Goal: Task Accomplishment & Management: Complete application form

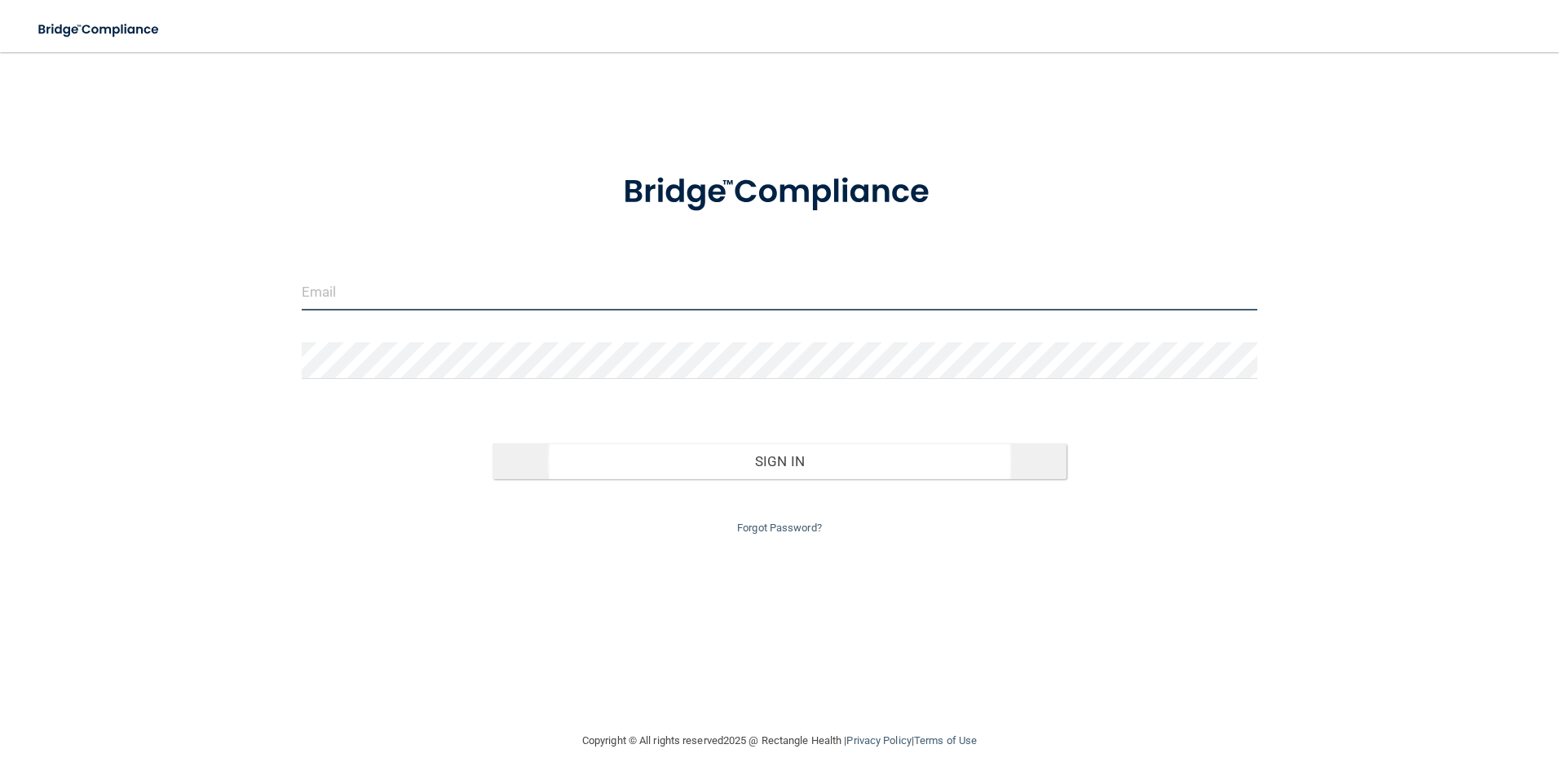
type input "[EMAIL_ADDRESS][DOMAIN_NAME]"
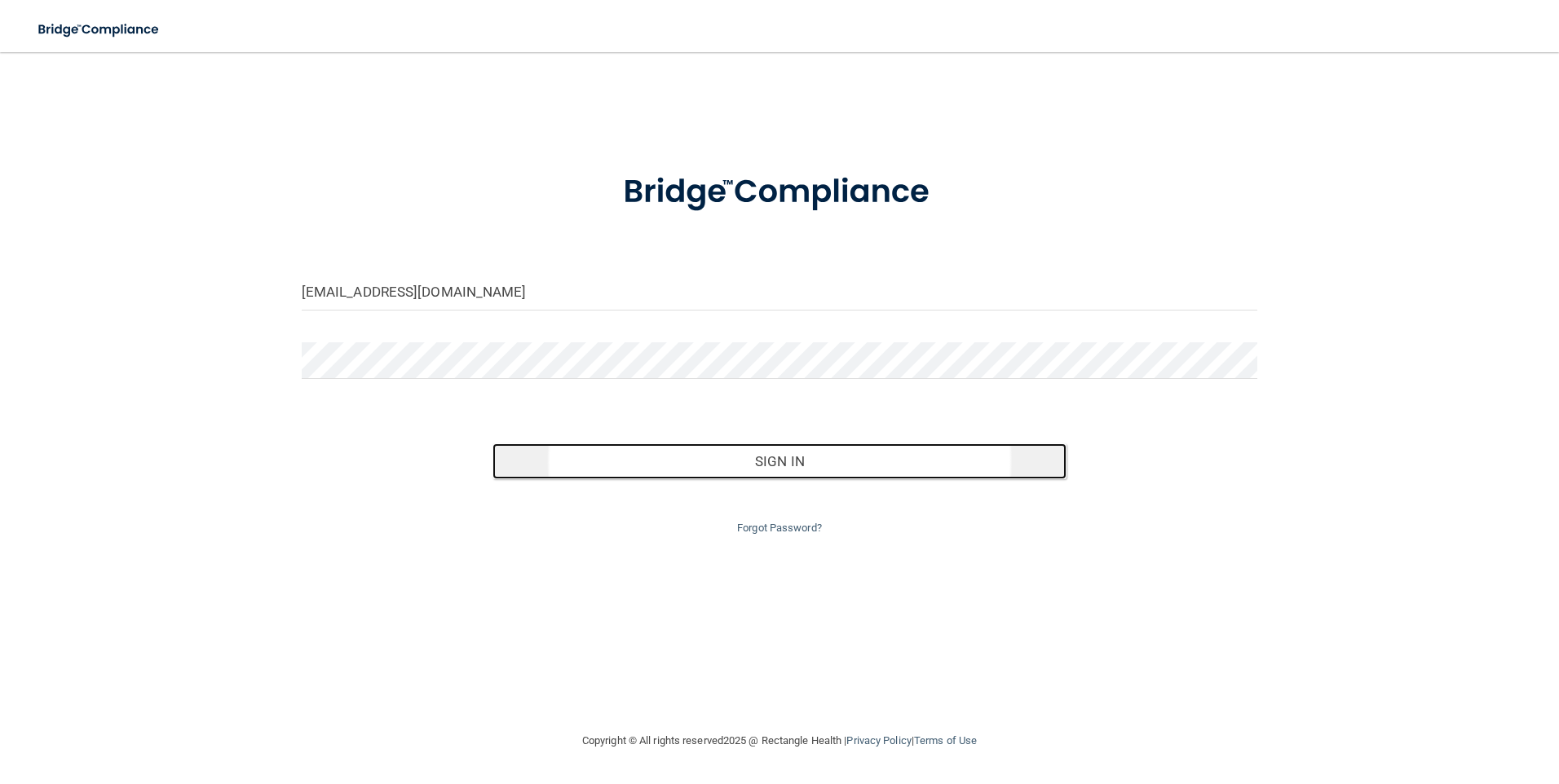
click at [740, 474] on button "Sign In" at bounding box center [779, 462] width 574 height 36
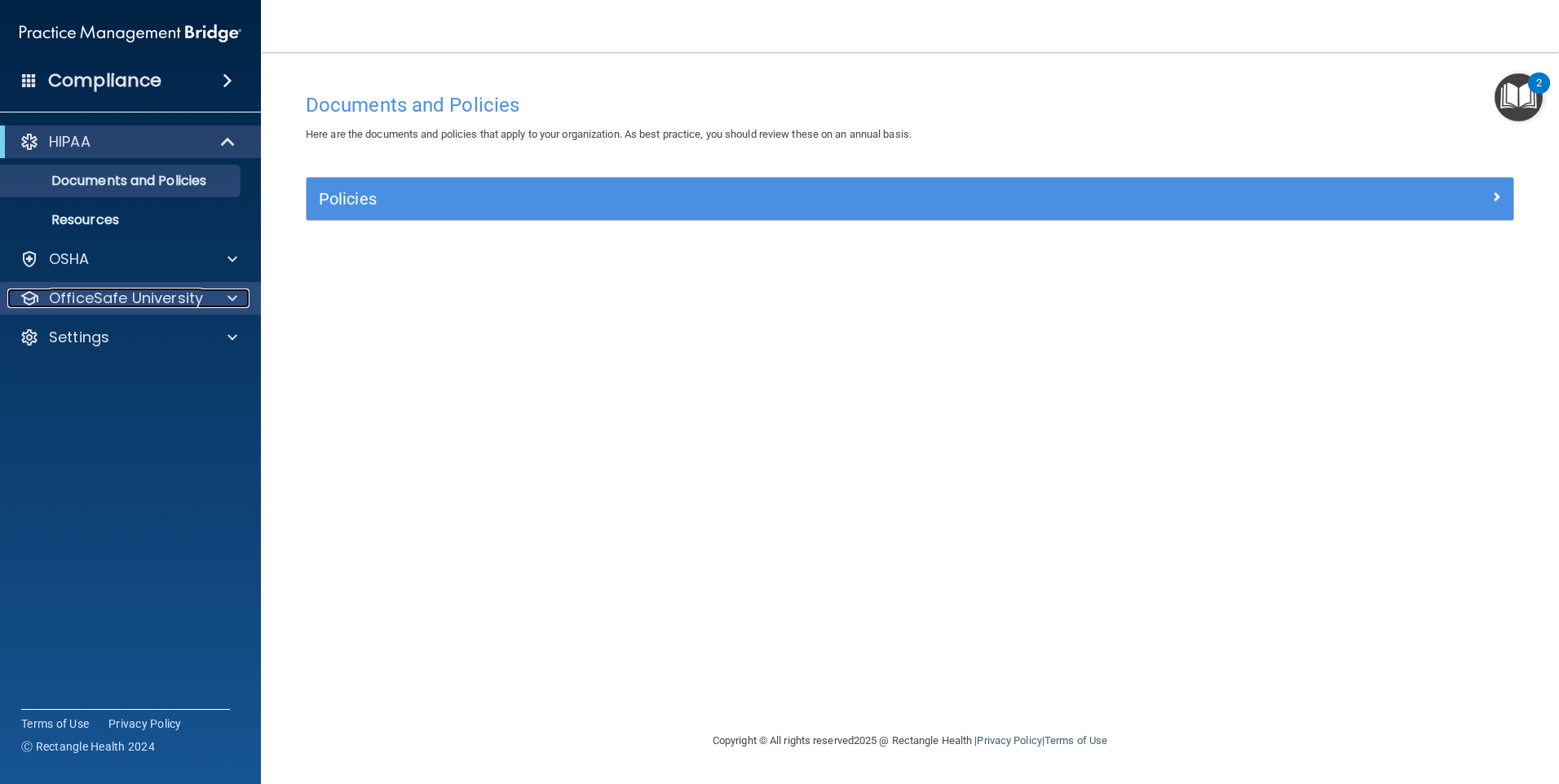
click at [230, 298] on span at bounding box center [233, 298] width 10 height 20
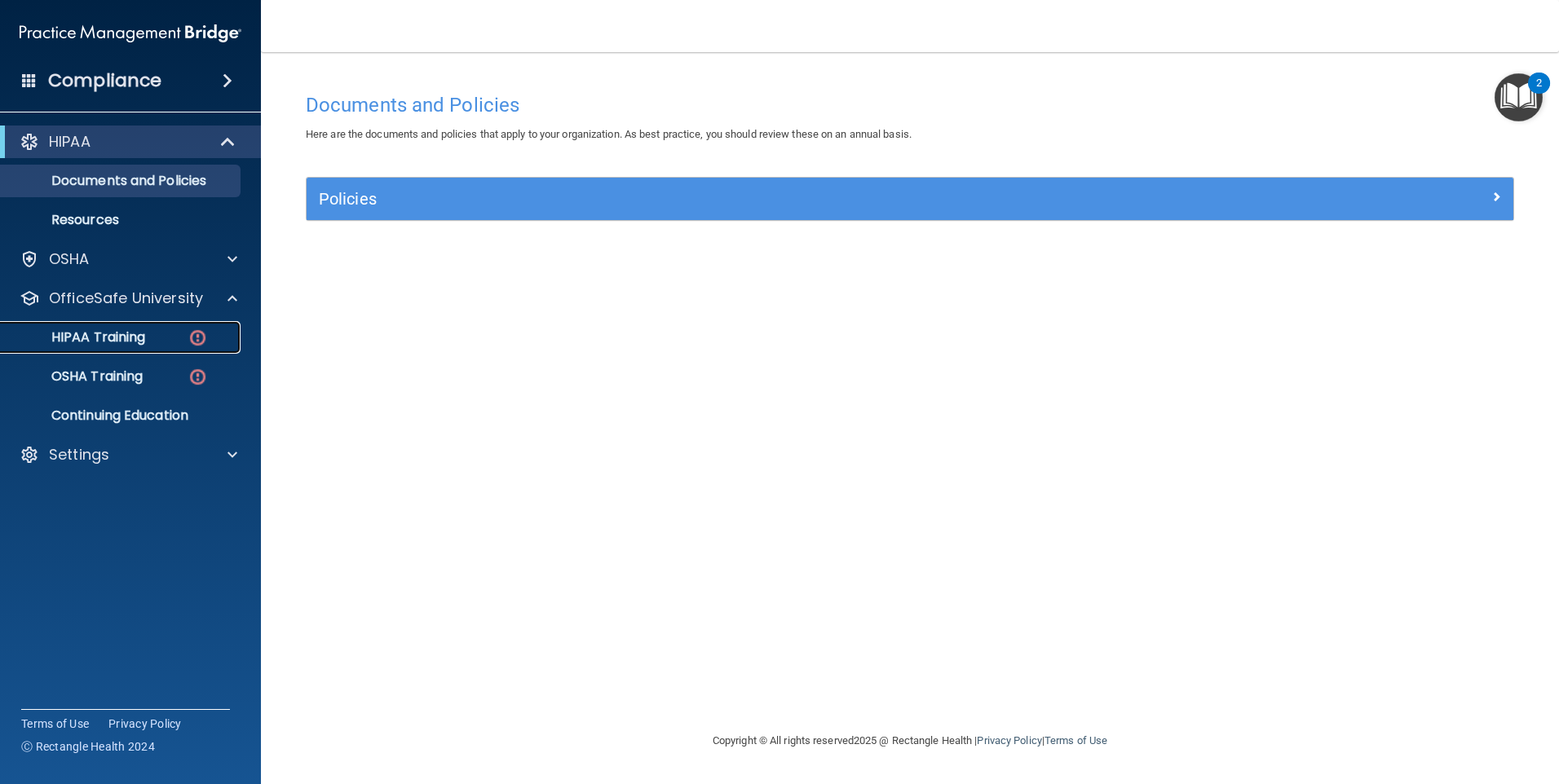
click at [181, 343] on div "HIPAA Training" at bounding box center [122, 337] width 223 height 16
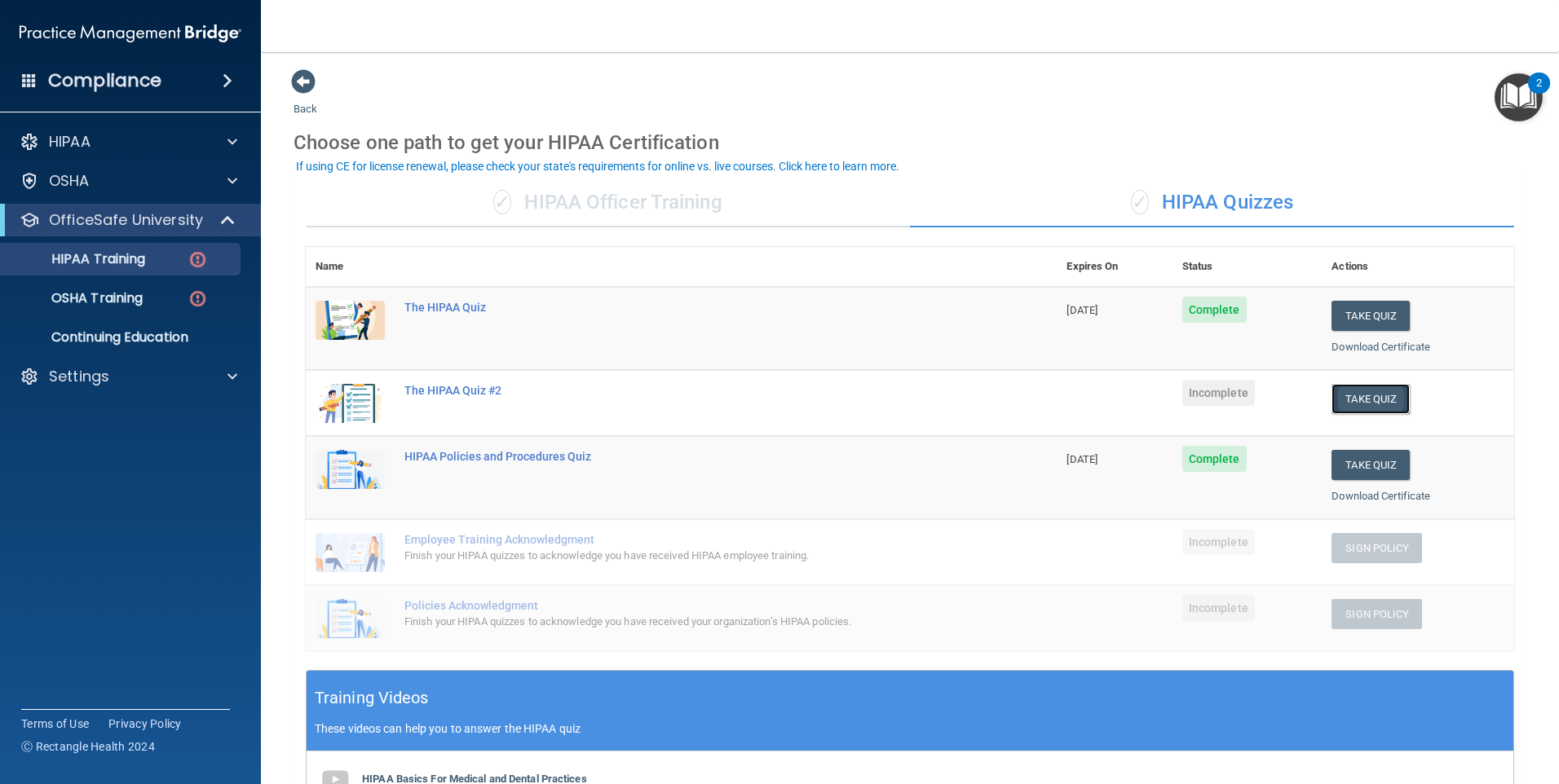
click at [1373, 400] on button "Take Quiz" at bounding box center [1371, 399] width 78 height 30
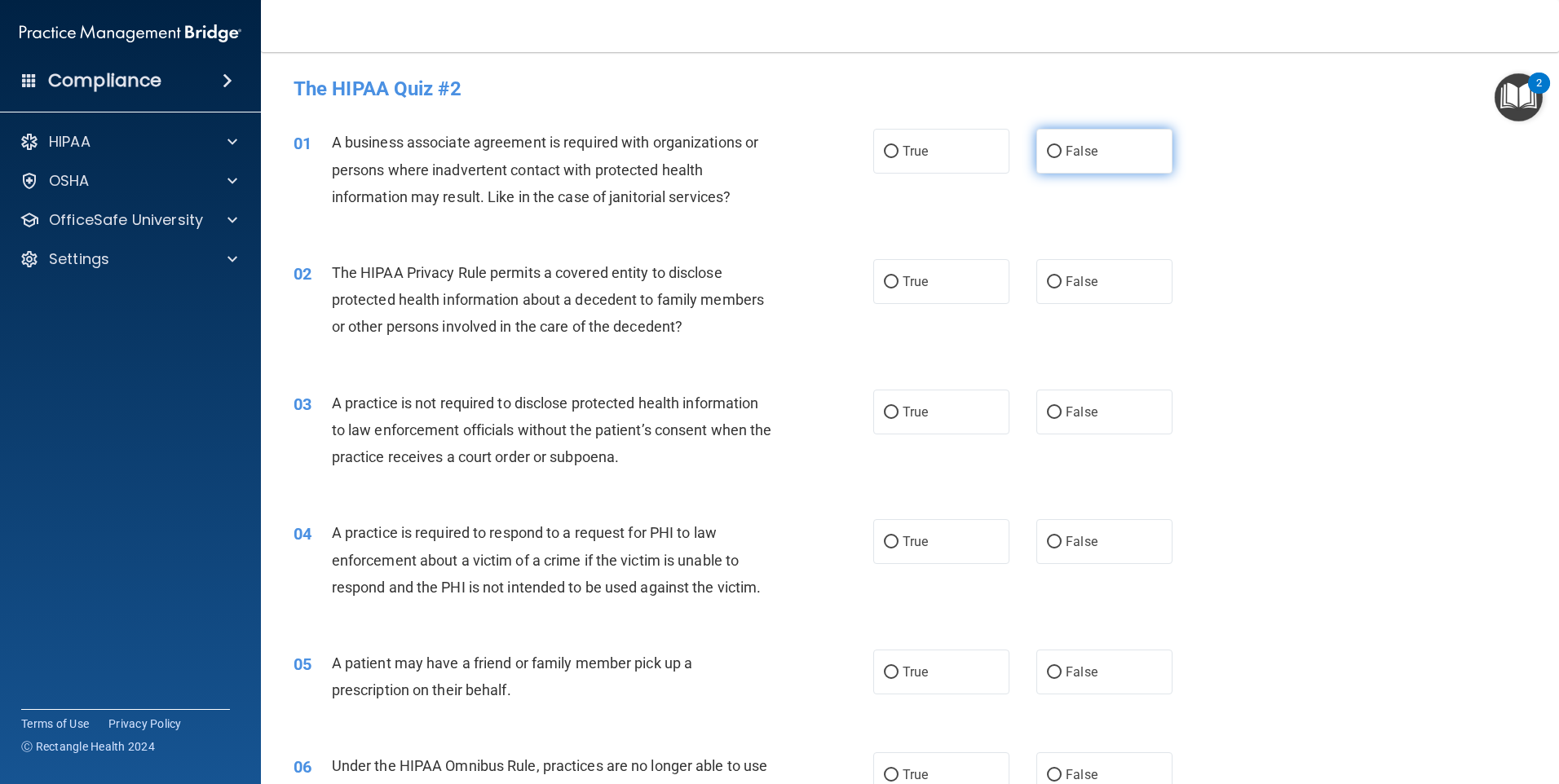
click at [1056, 151] on label "False" at bounding box center [1105, 151] width 136 height 45
click at [1056, 151] on input "False" at bounding box center [1054, 152] width 14 height 12
radio input "true"
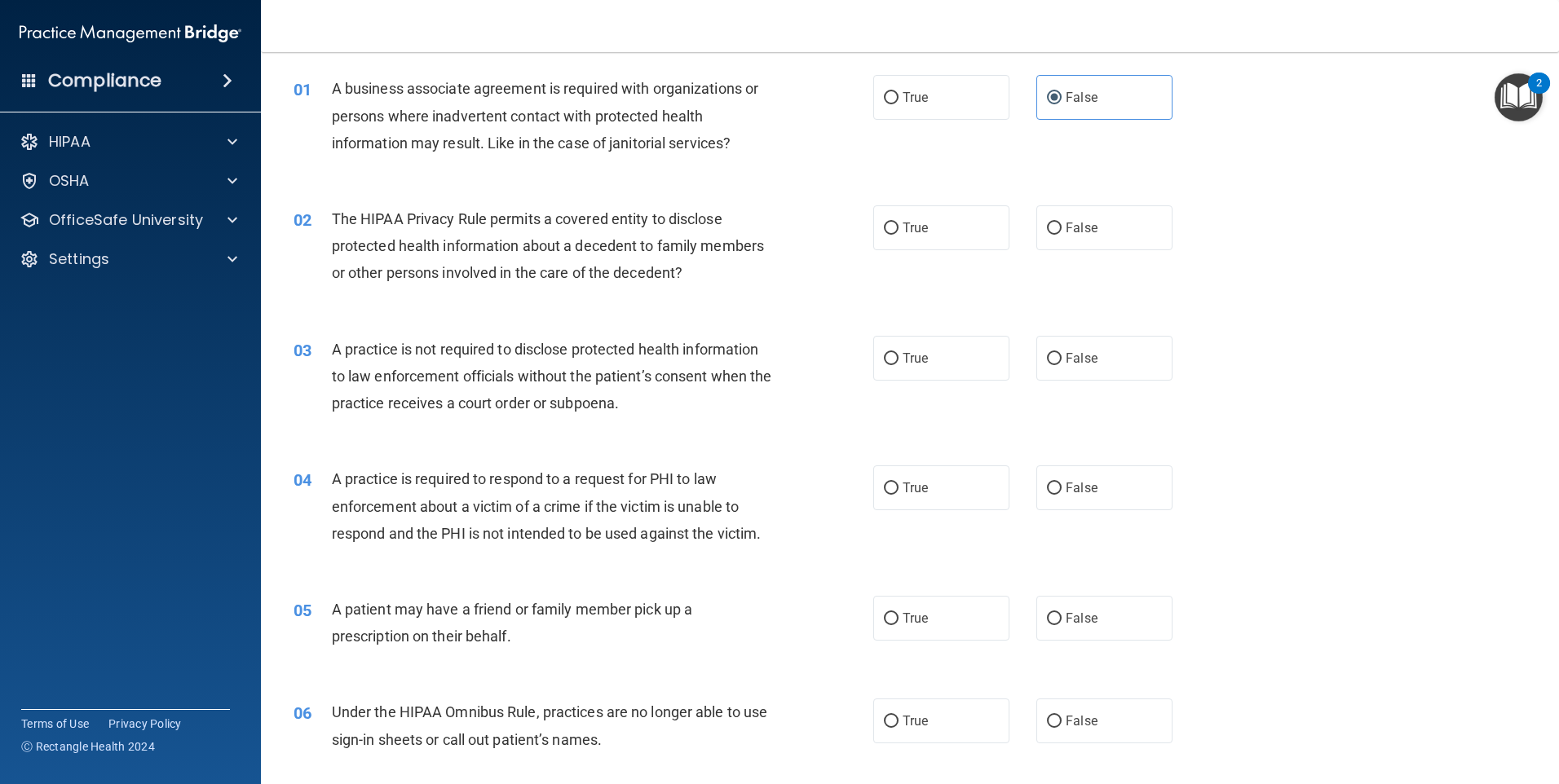
scroll to position [82, 0]
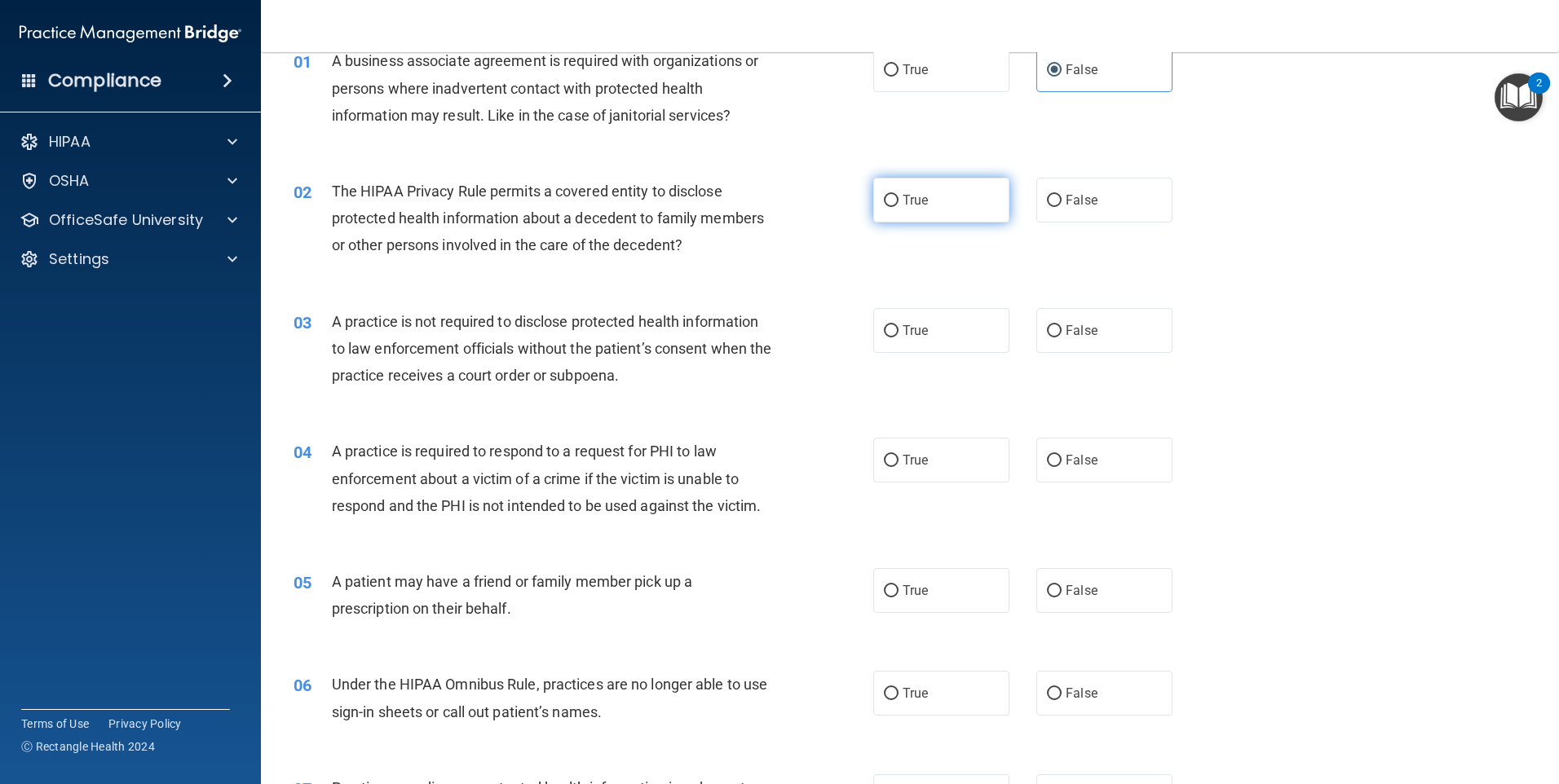
click at [884, 196] on input "True" at bounding box center [890, 201] width 14 height 12
radio input "true"
drag, startPoint x: 1052, startPoint y: 327, endPoint x: 1022, endPoint y: 355, distance: 41.0
click at [1051, 328] on input "False" at bounding box center [1054, 332] width 14 height 12
radio input "true"
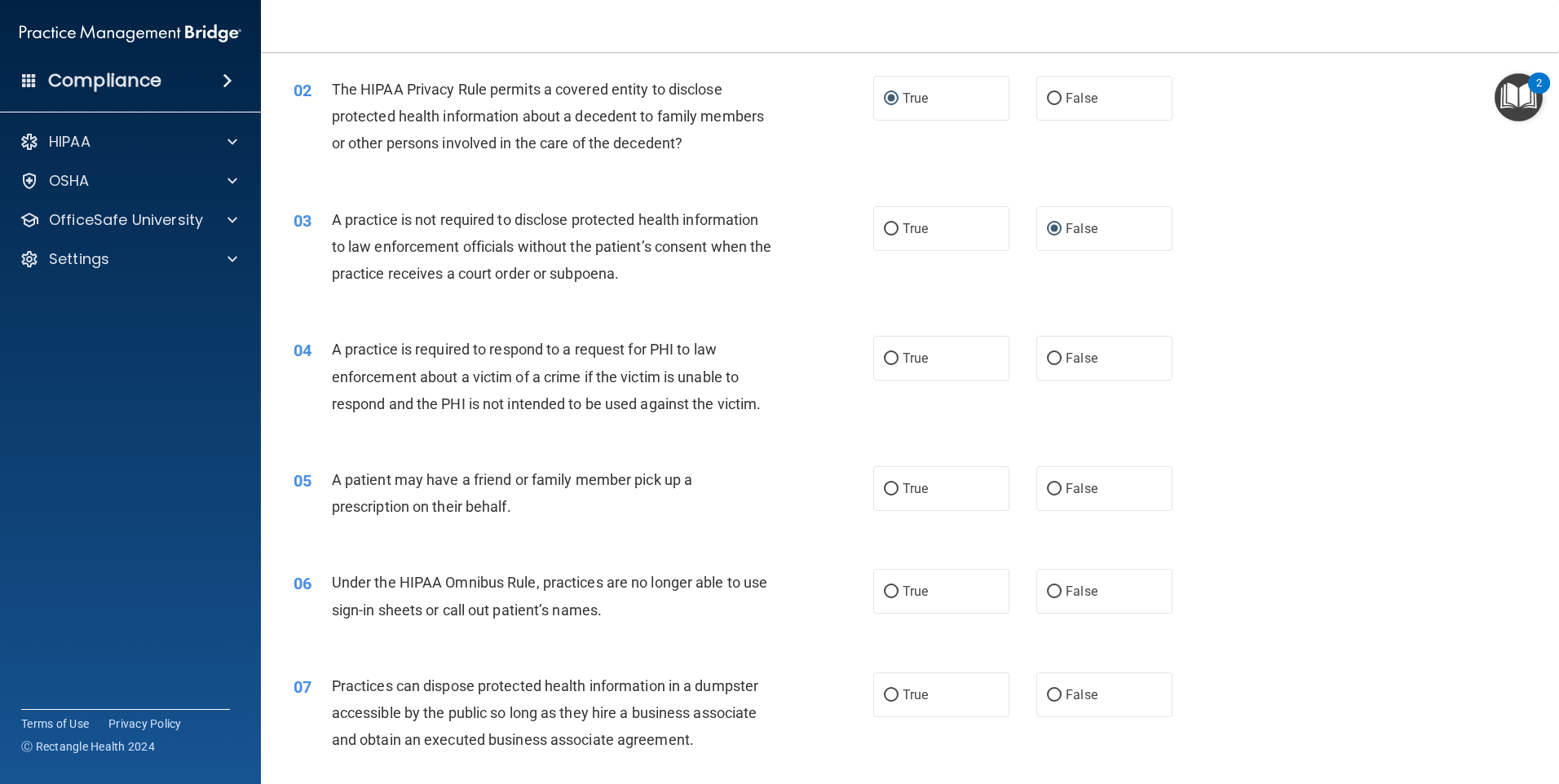
scroll to position [163, 0]
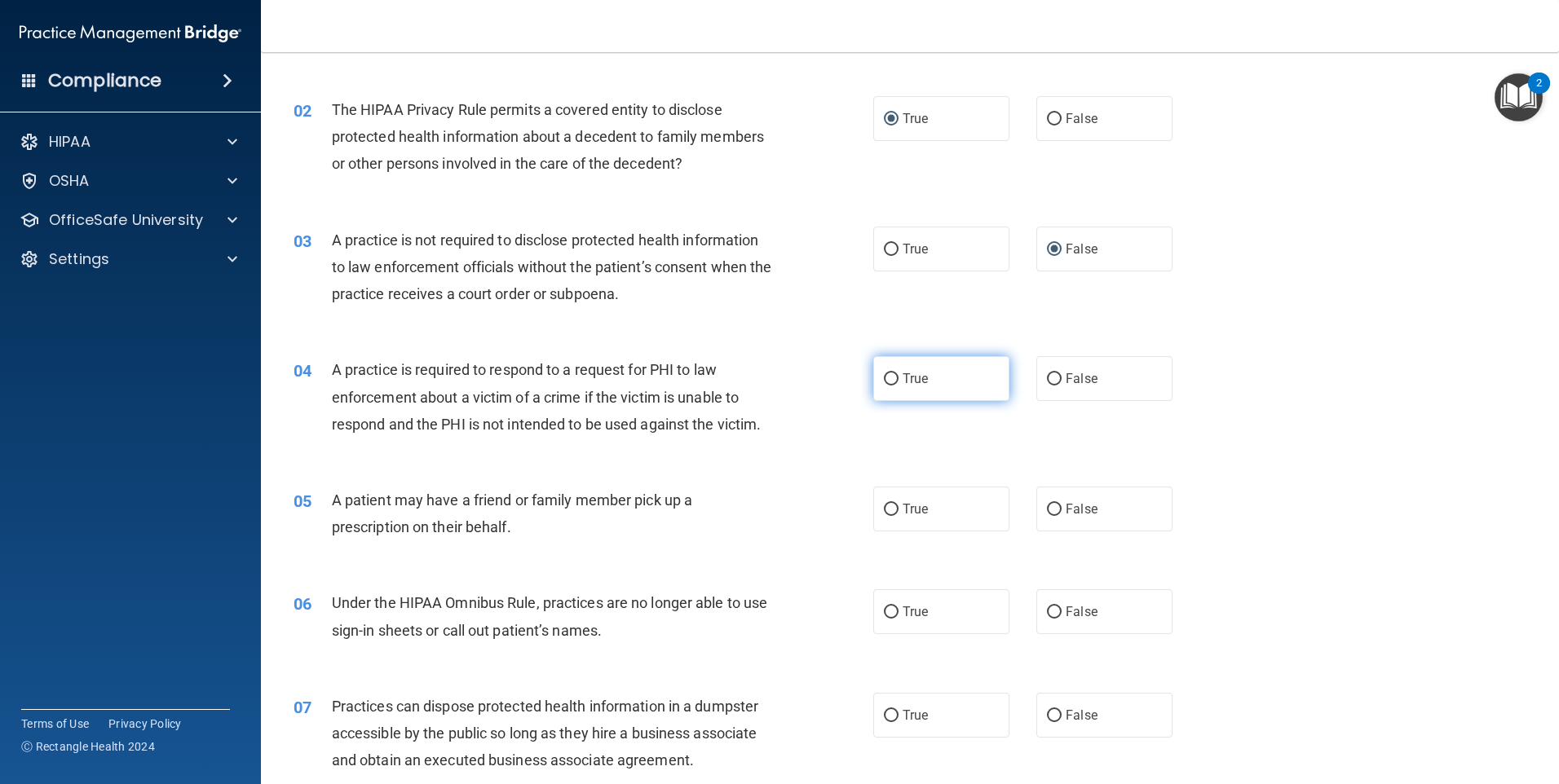
click at [890, 379] on input "True" at bounding box center [890, 379] width 14 height 12
radio input "true"
click at [1066, 509] on span "False" at bounding box center [1081, 509] width 31 height 15
click at [1061, 509] on input "False" at bounding box center [1054, 510] width 14 height 12
radio input "true"
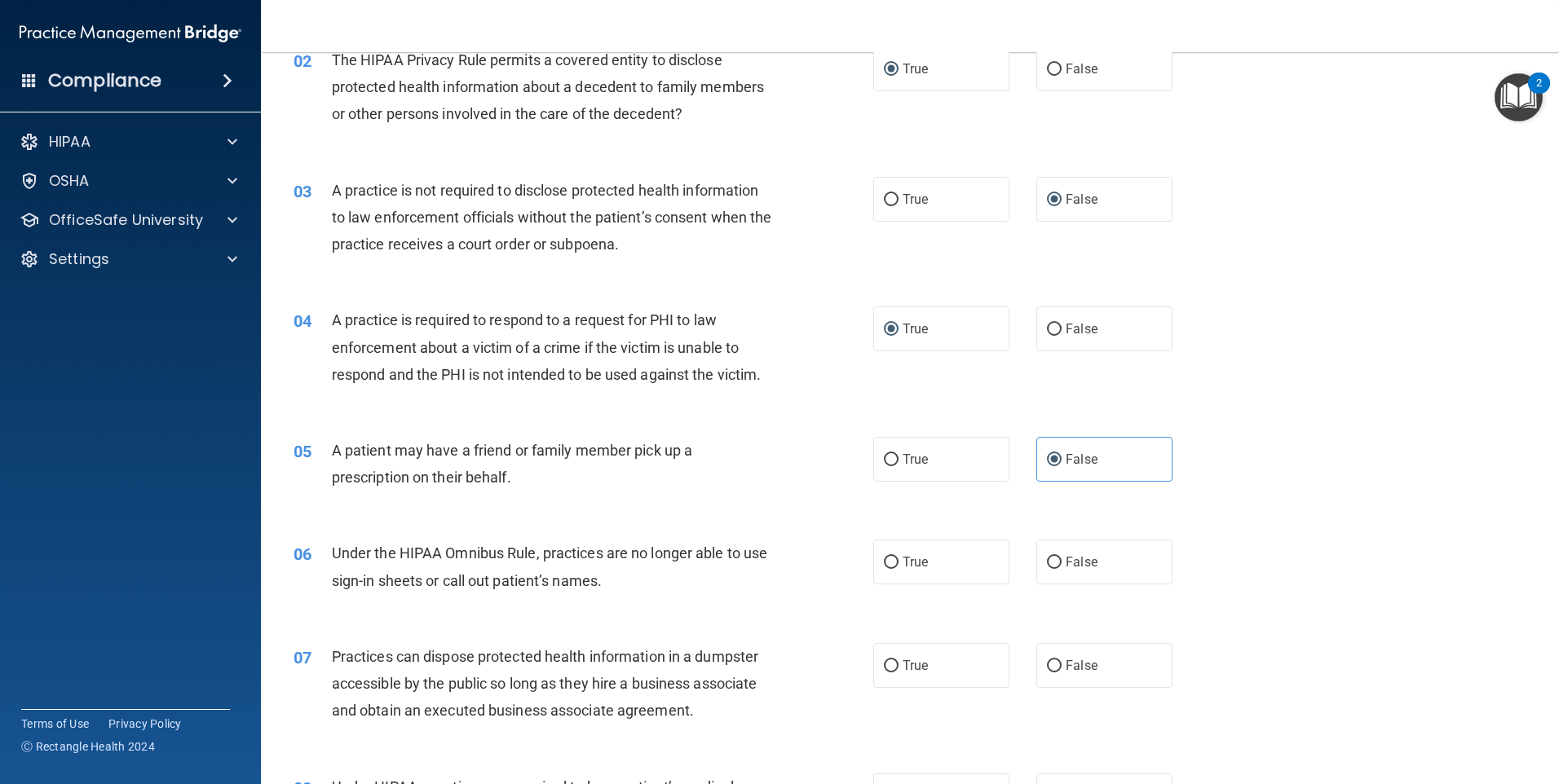
scroll to position [407, 0]
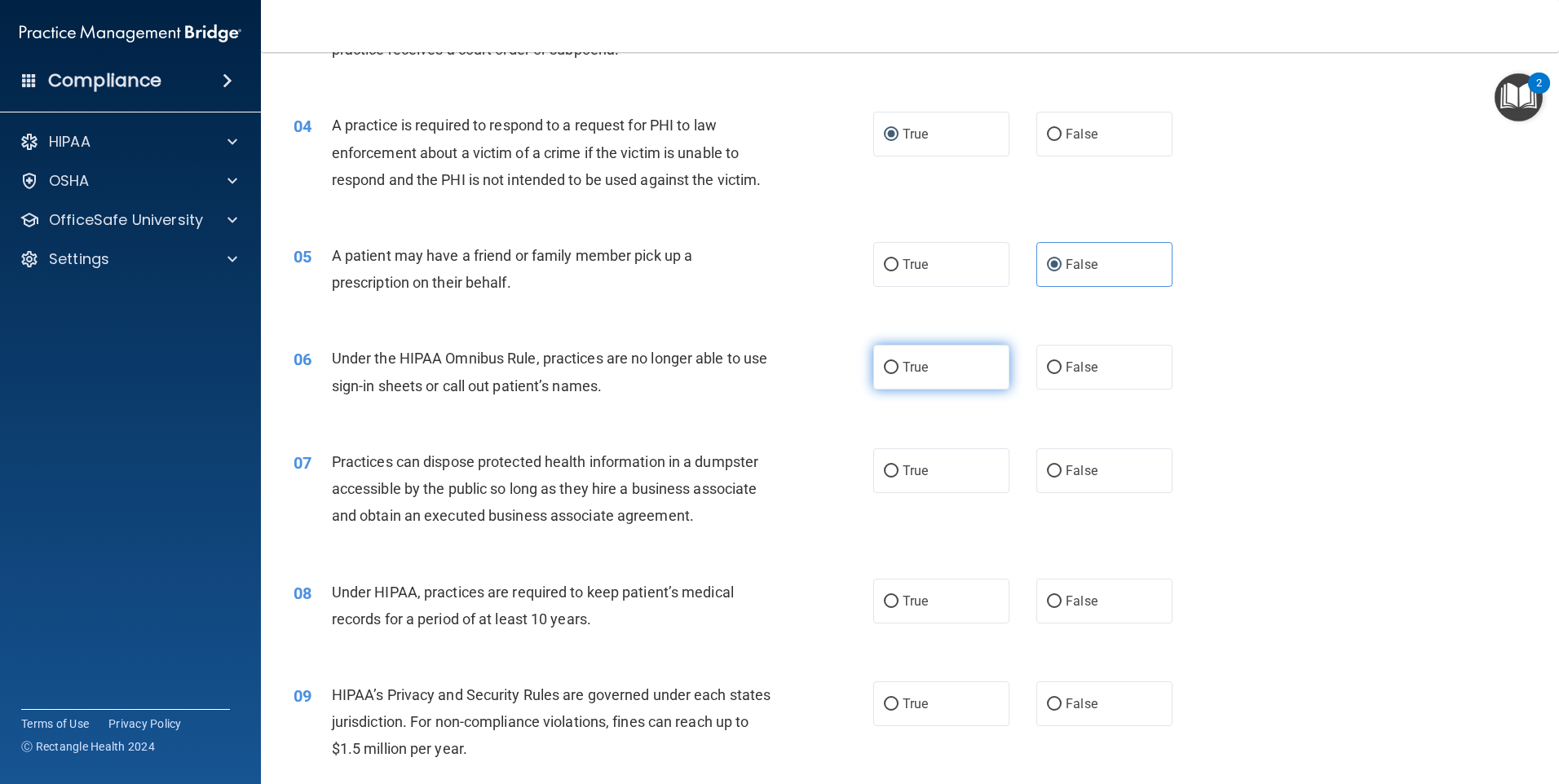
click at [891, 371] on input "True" at bounding box center [890, 368] width 14 height 12
radio input "true"
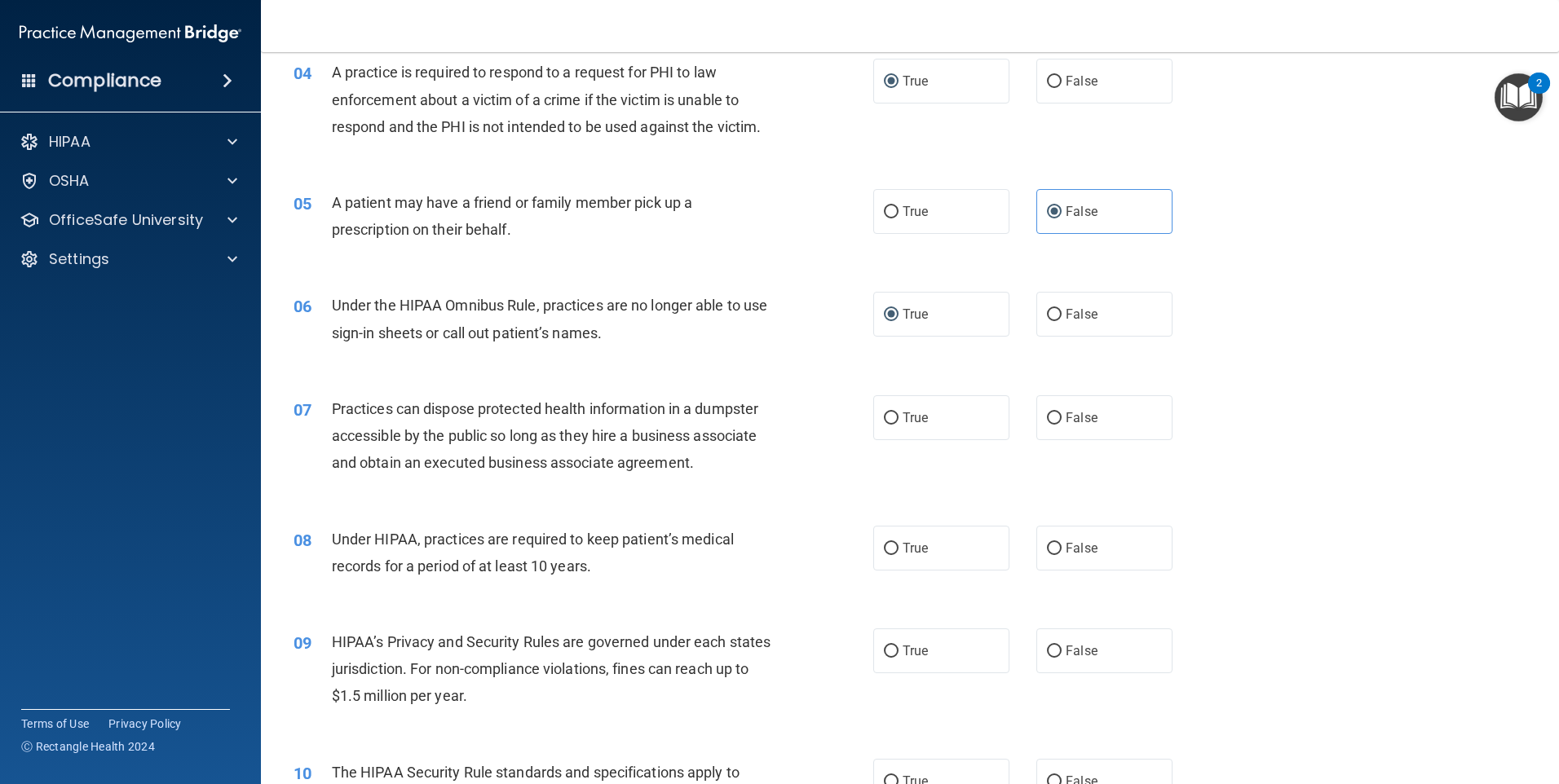
scroll to position [489, 0]
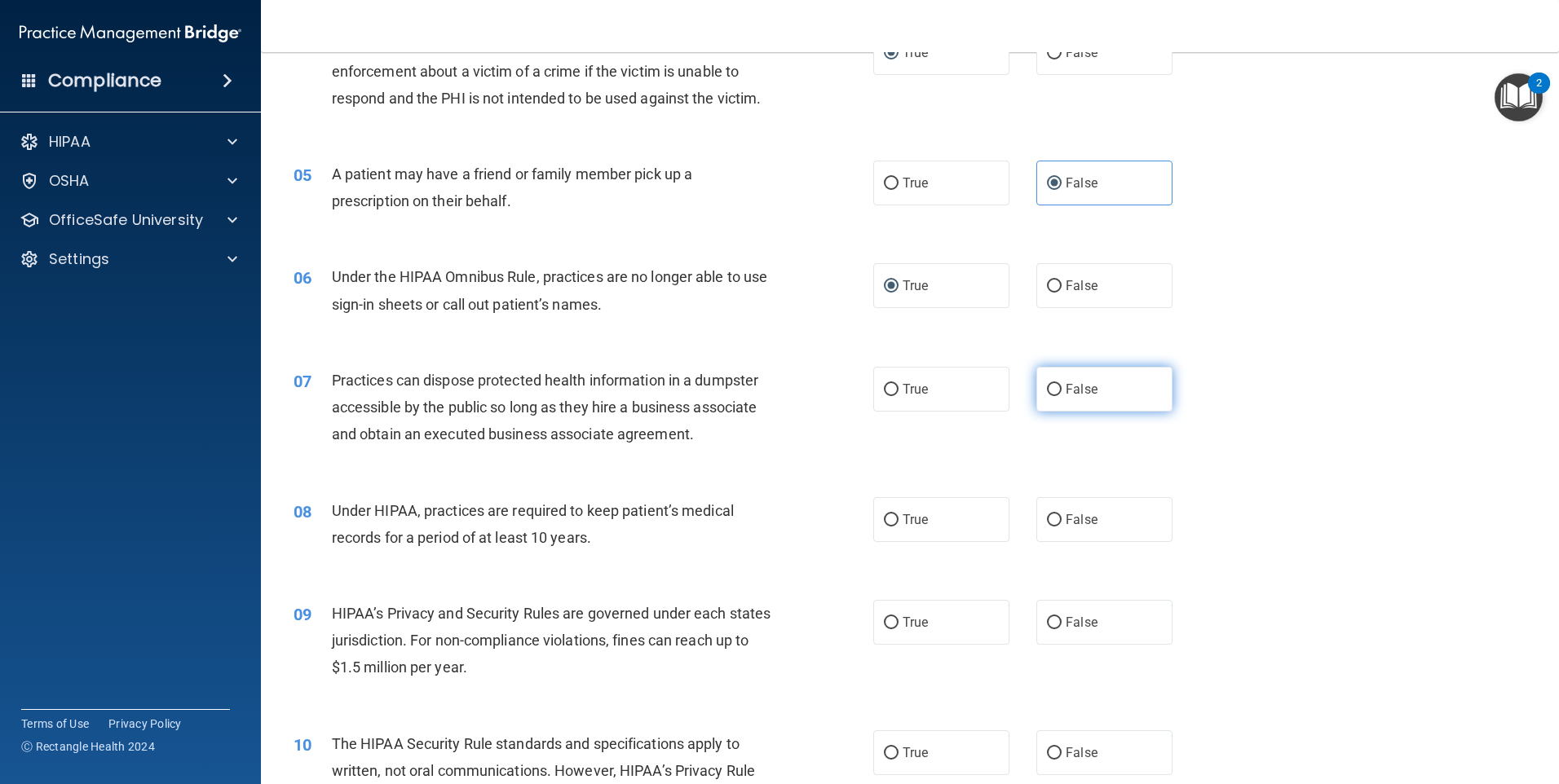
click at [1047, 389] on input "False" at bounding box center [1054, 390] width 14 height 12
radio input "true"
click at [1050, 519] on input "False" at bounding box center [1054, 520] width 14 height 12
radio input "true"
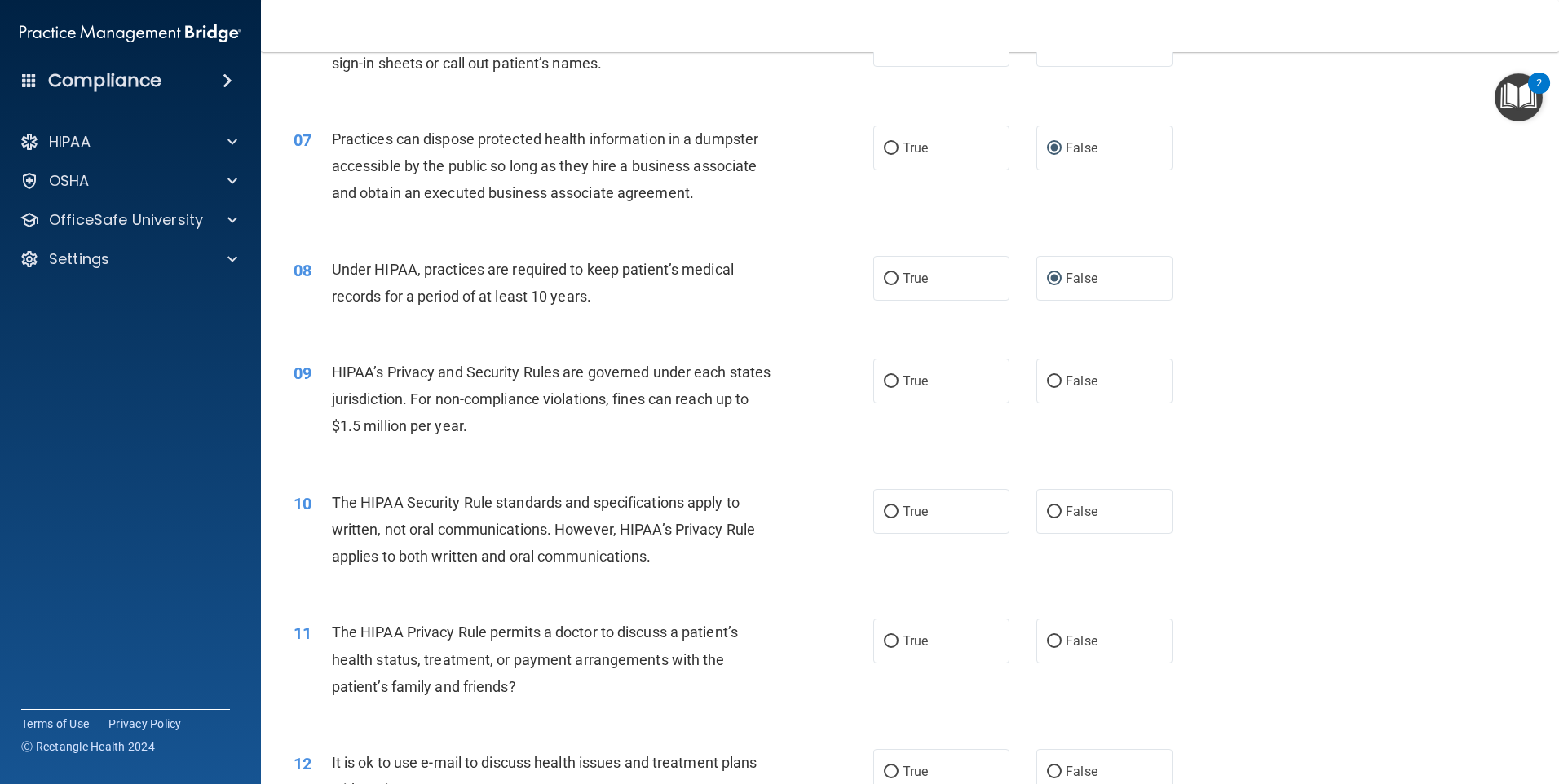
scroll to position [734, 0]
drag, startPoint x: 889, startPoint y: 374, endPoint x: 1103, endPoint y: 361, distance: 214.4
click at [890, 374] on input "True" at bounding box center [890, 378] width 14 height 12
radio input "true"
click at [1052, 509] on input "False" at bounding box center [1054, 509] width 14 height 12
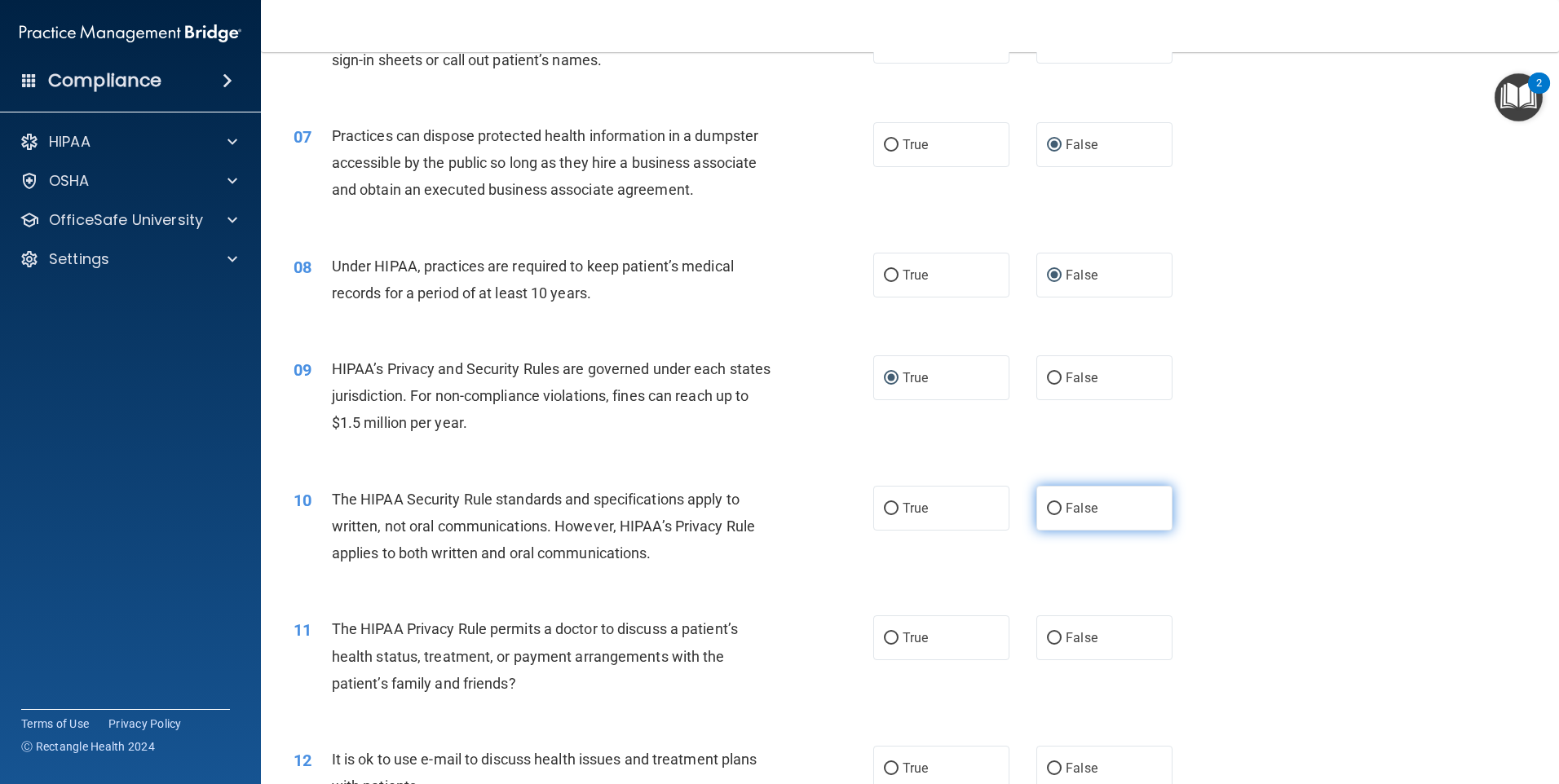
radio input "true"
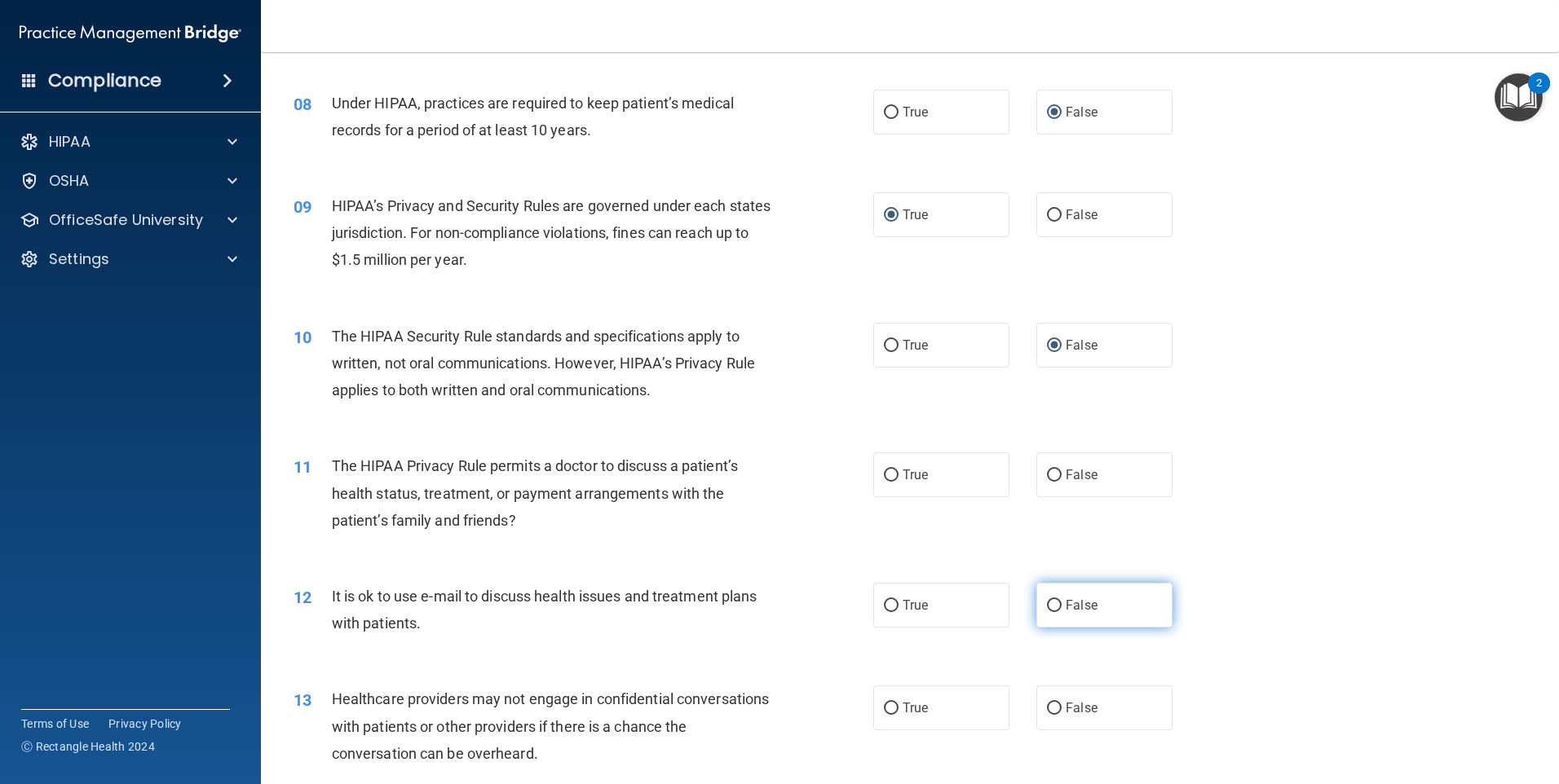
click at [1054, 599] on label "False" at bounding box center [1105, 605] width 136 height 45
click at [1054, 600] on input "False" at bounding box center [1054, 606] width 14 height 12
radio input "true"
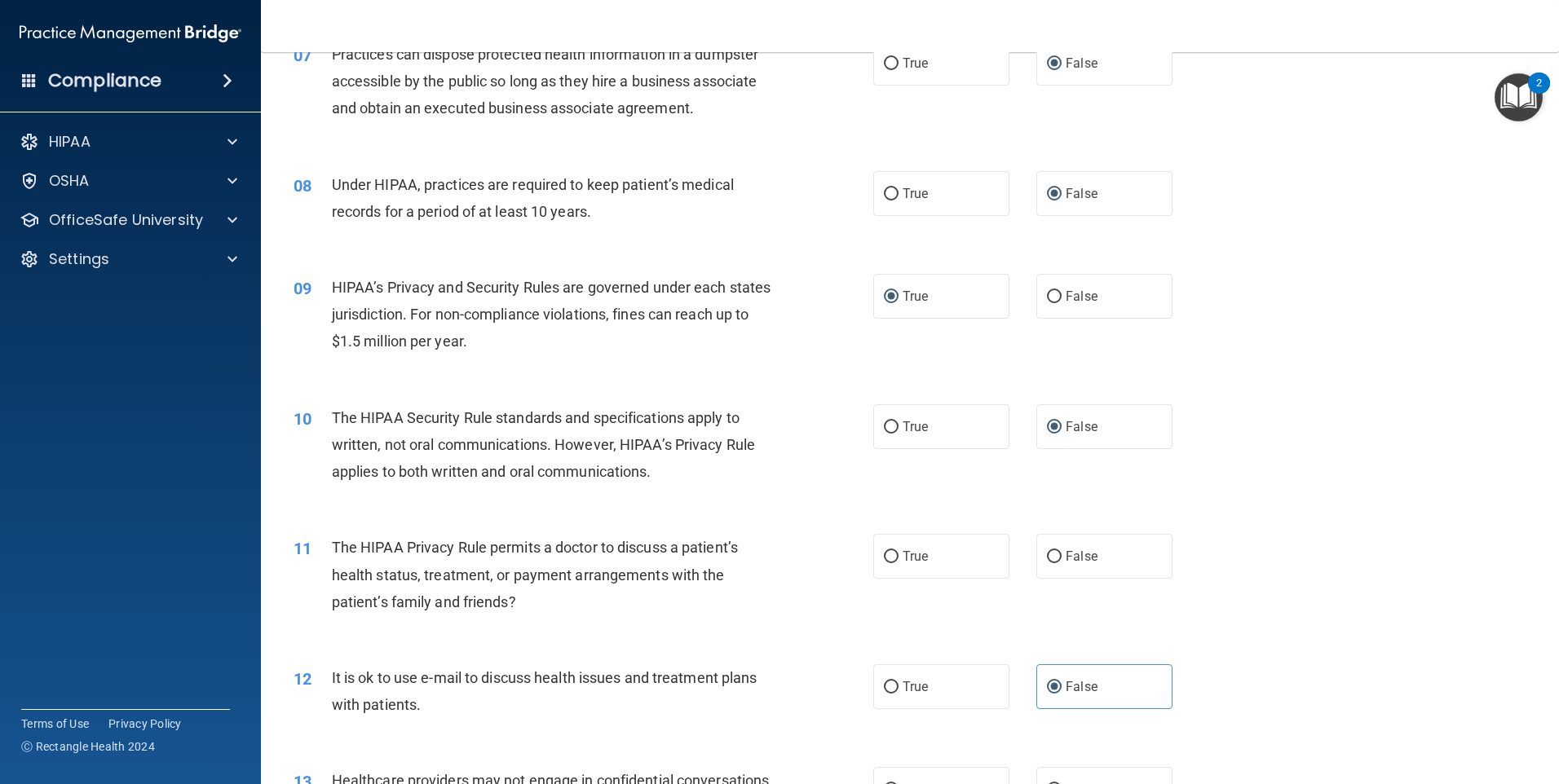
scroll to position [979, 0]
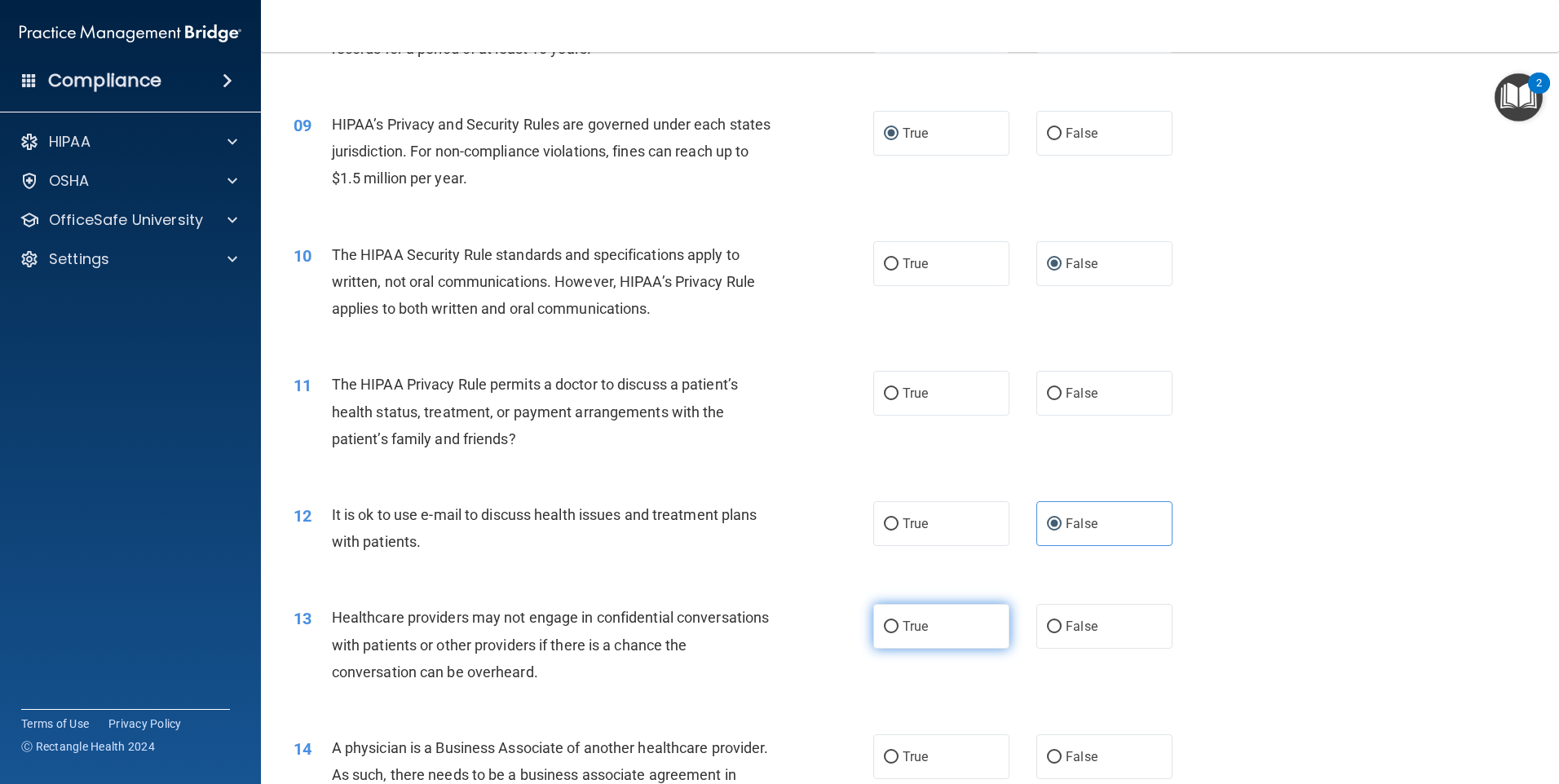
click at [884, 622] on input "True" at bounding box center [890, 628] width 14 height 12
radio input "true"
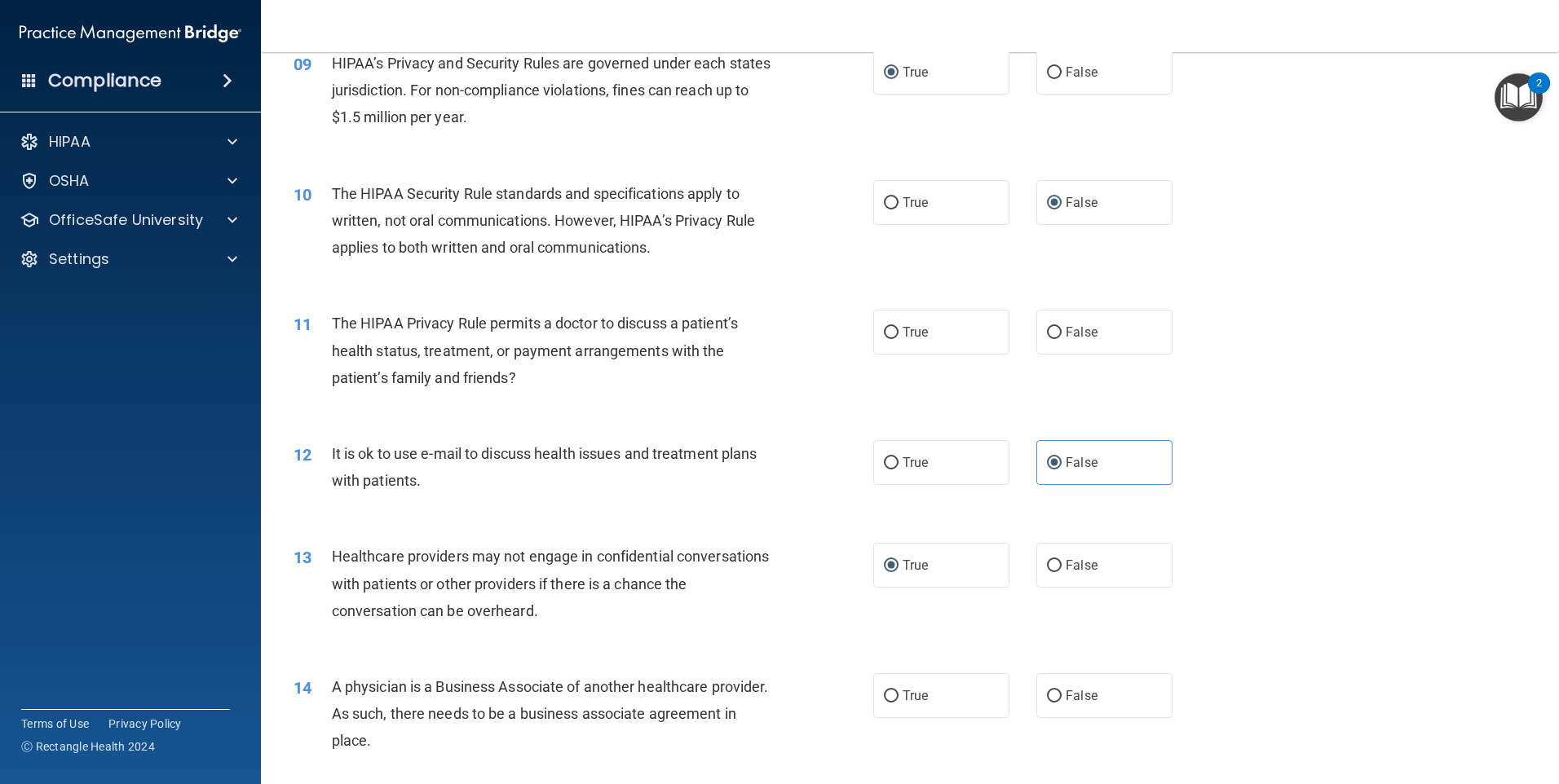
scroll to position [1223, 0]
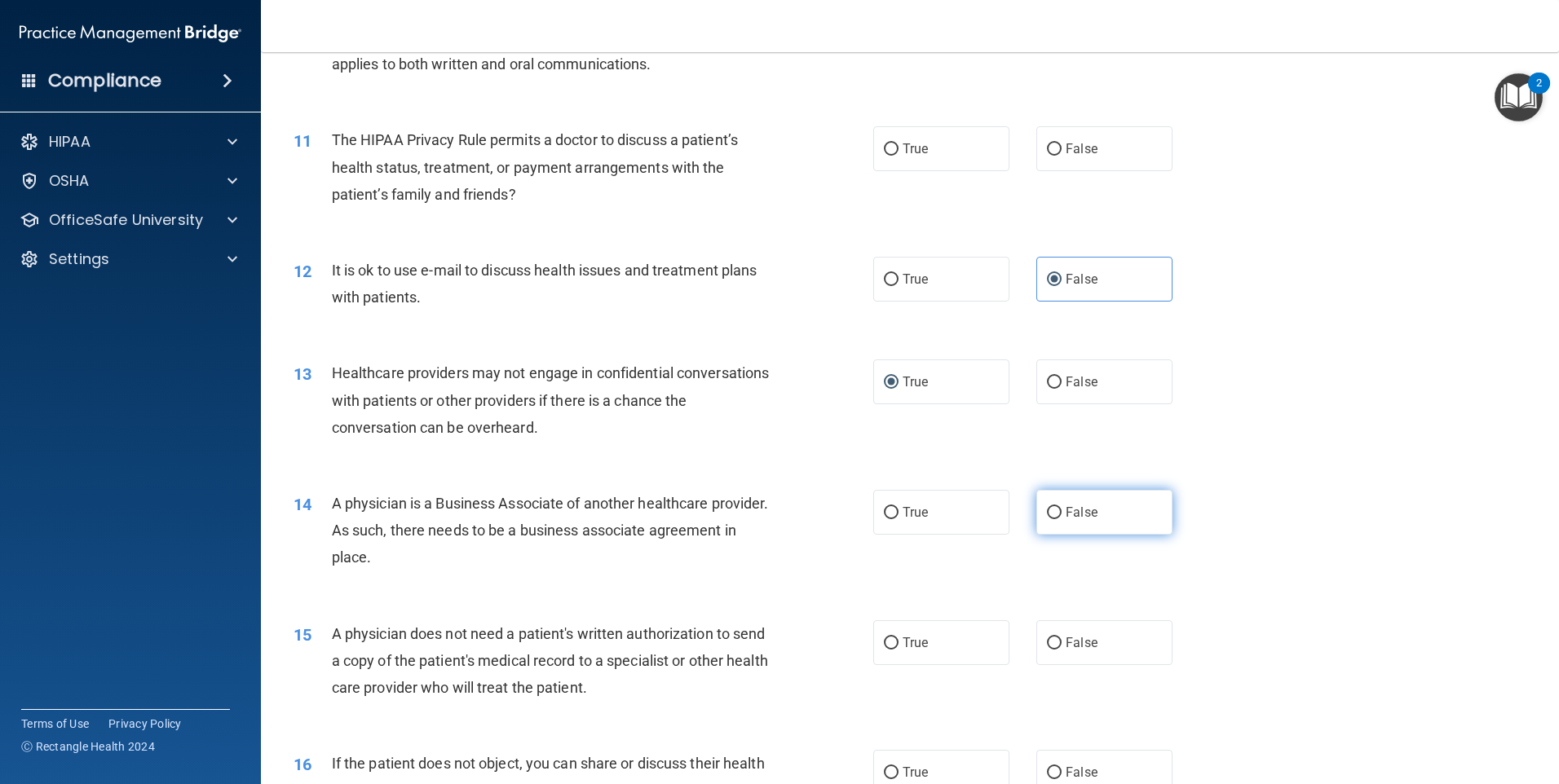
click at [1047, 507] on input "False" at bounding box center [1054, 513] width 14 height 12
radio input "true"
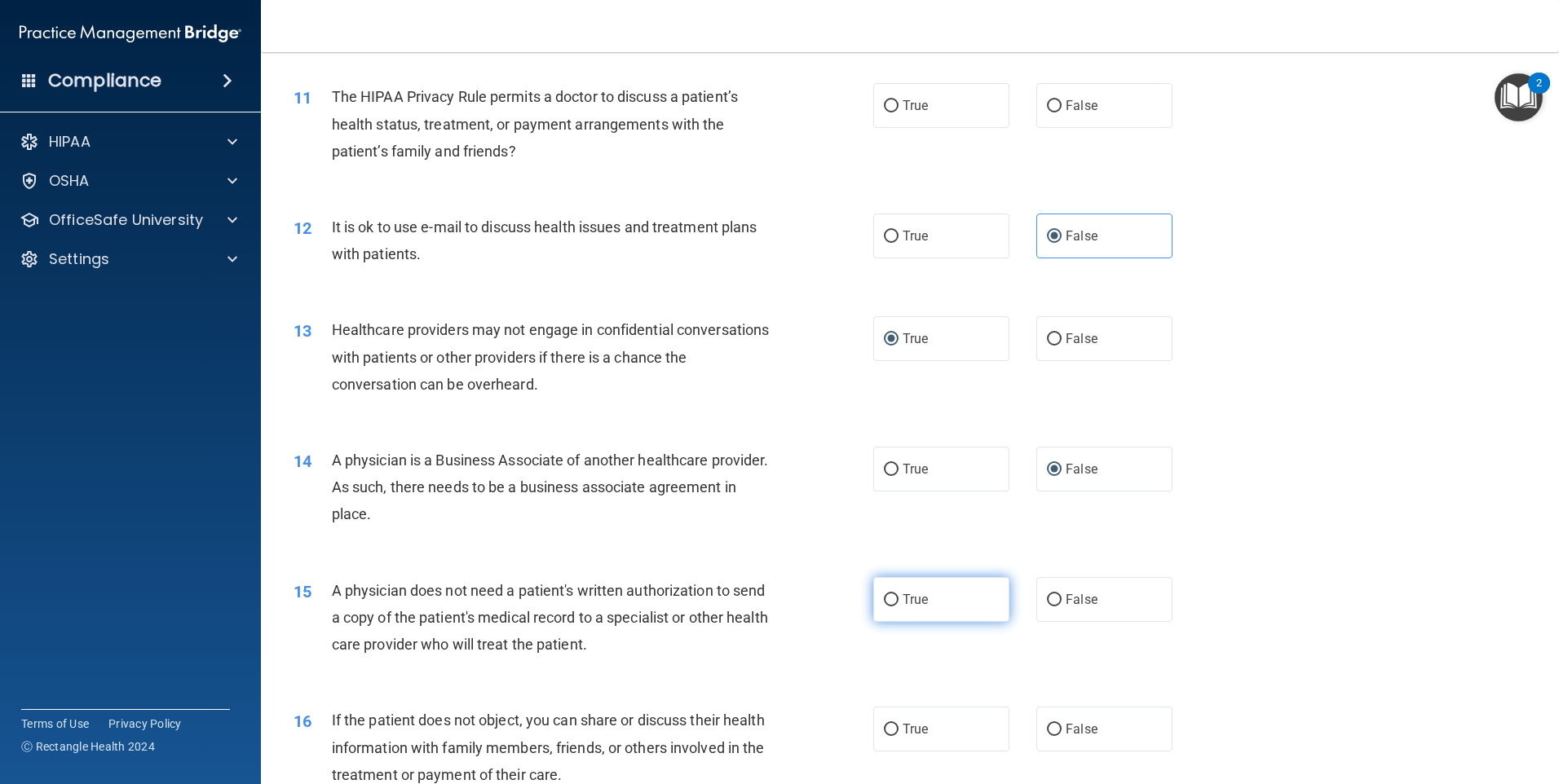
scroll to position [1304, 0]
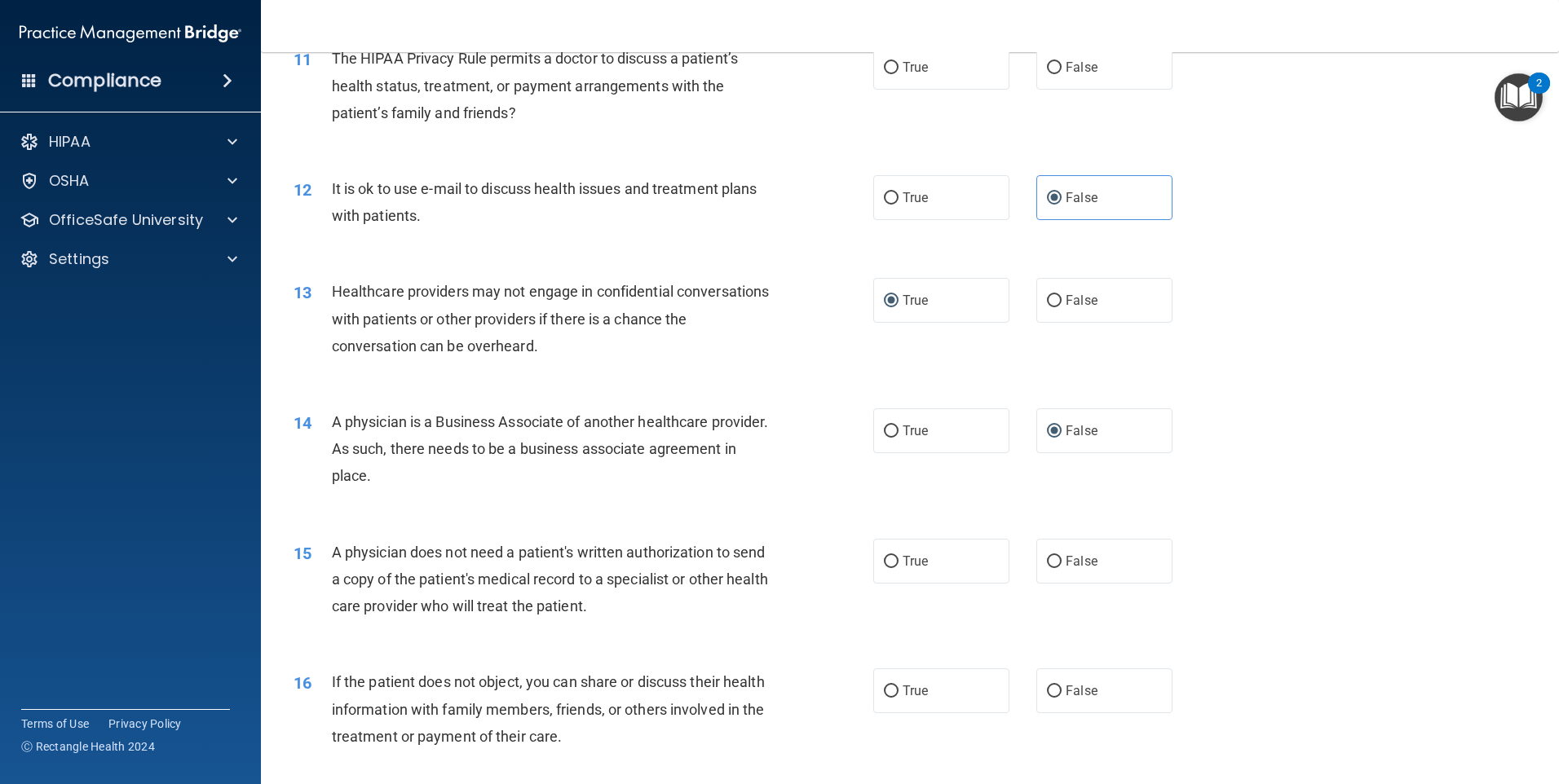
drag, startPoint x: 1043, startPoint y: 557, endPoint x: 930, endPoint y: 592, distance: 118.3
click at [1047, 558] on input "False" at bounding box center [1054, 562] width 14 height 12
radio input "true"
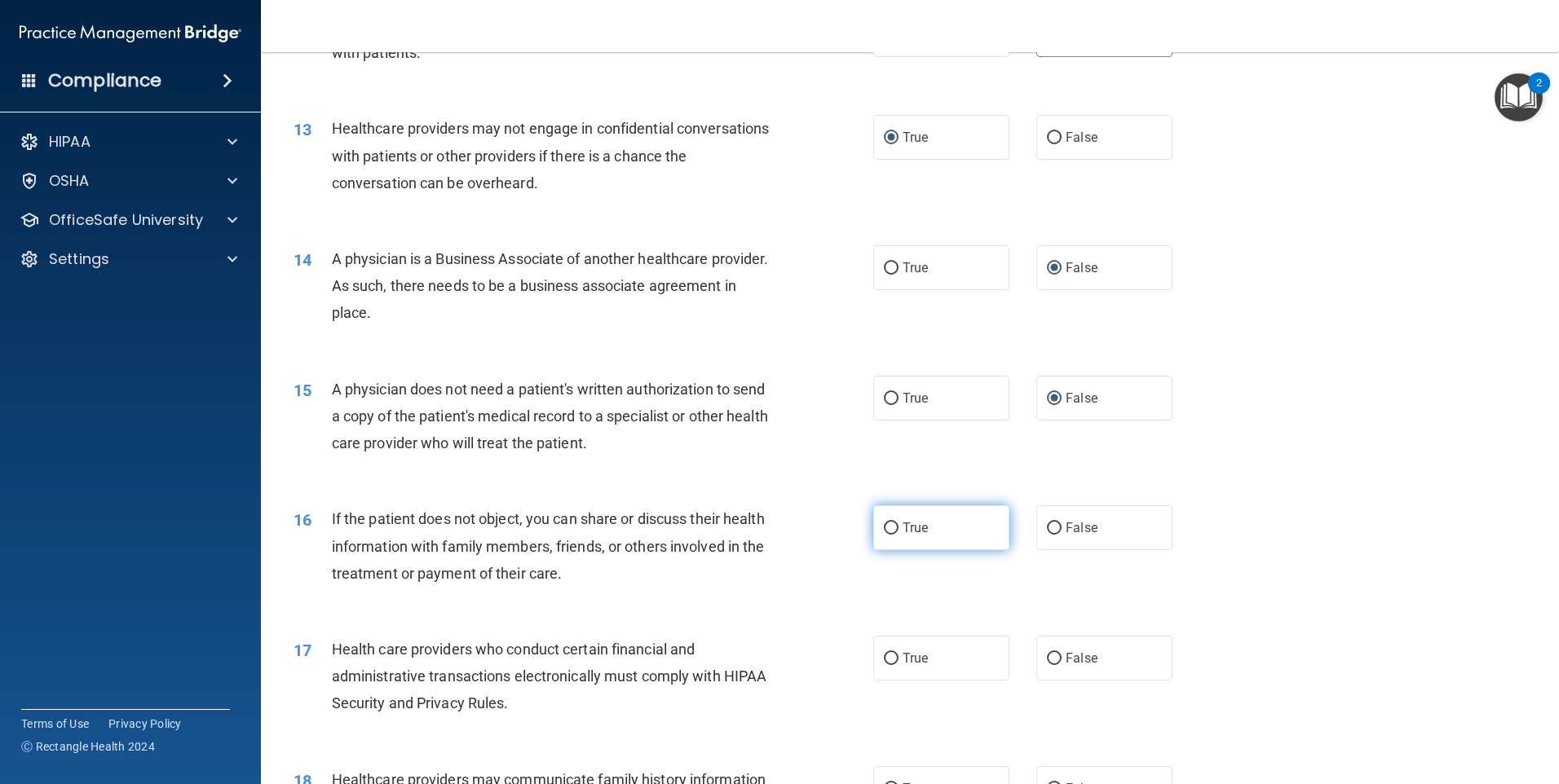
click at [893, 530] on label "True" at bounding box center [942, 528] width 136 height 45
click at [893, 530] on input "True" at bounding box center [890, 529] width 14 height 12
radio input "true"
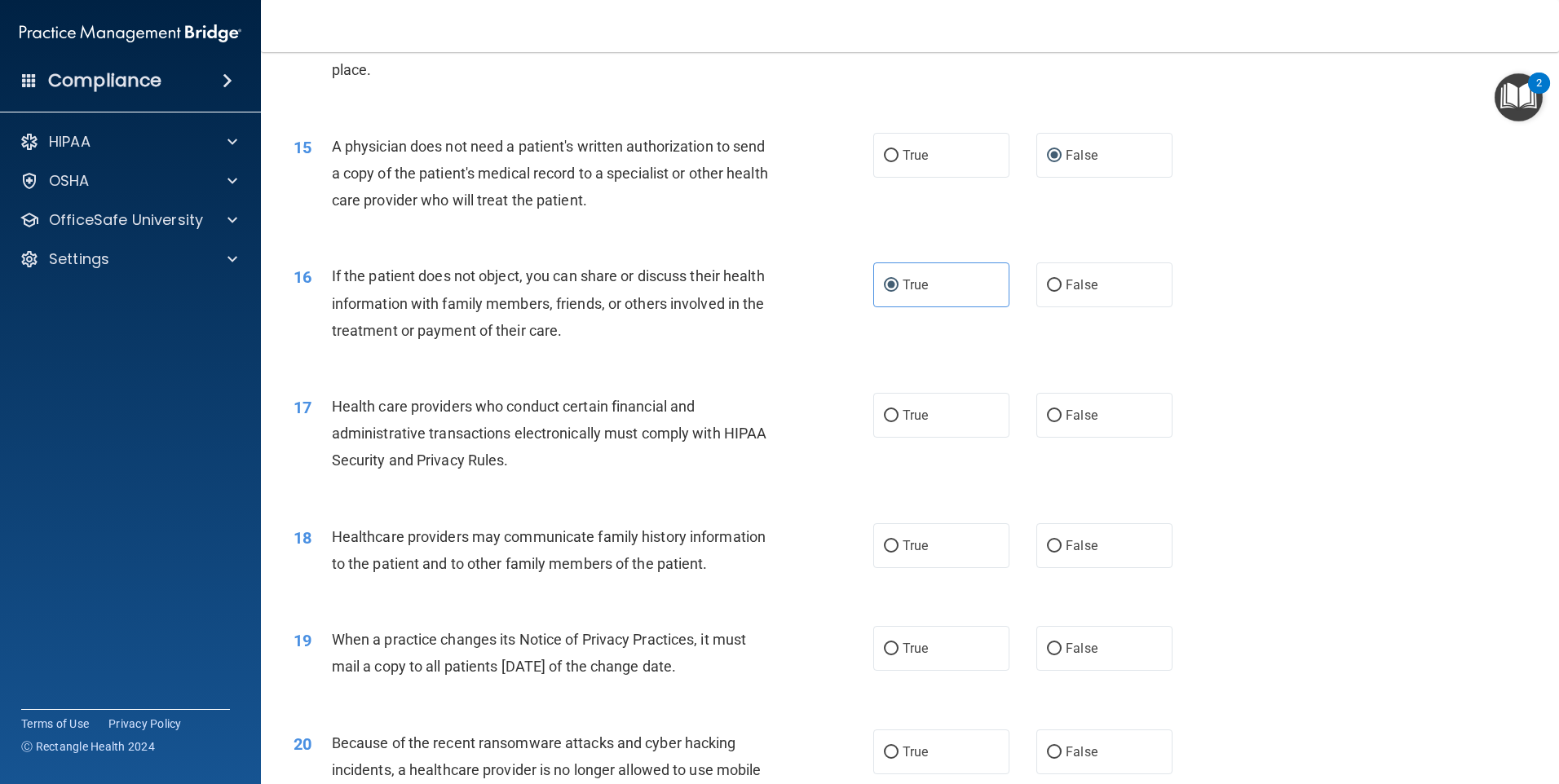
scroll to position [1713, 0]
click at [1053, 540] on input "False" at bounding box center [1054, 545] width 14 height 12
radio input "true"
click at [892, 641] on label "True" at bounding box center [942, 646] width 136 height 45
click at [892, 642] on input "True" at bounding box center [890, 648] width 14 height 12
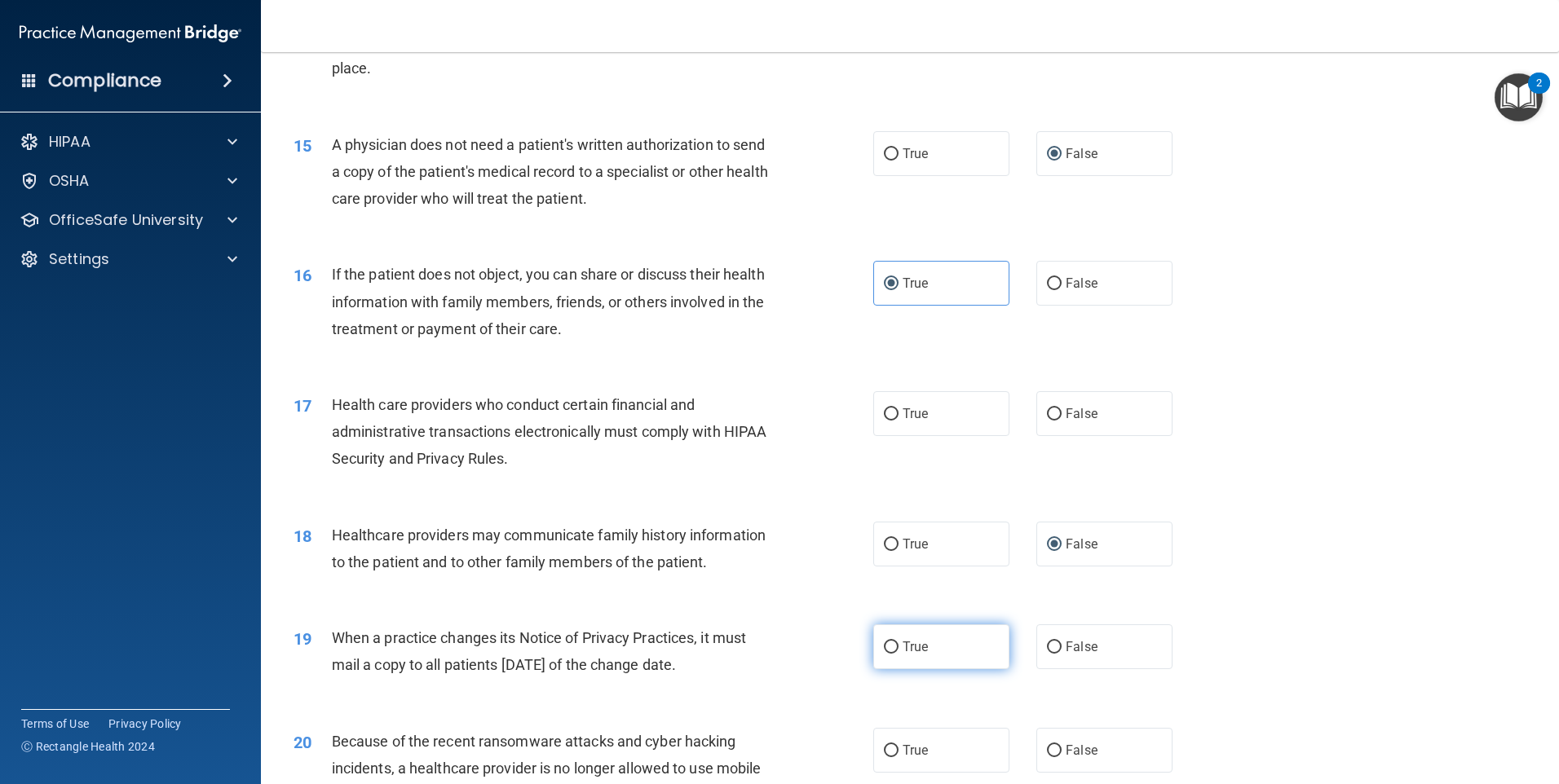
radio input "true"
click at [893, 410] on label "True" at bounding box center [942, 413] width 136 height 45
click at [893, 410] on input "True" at bounding box center [890, 414] width 14 height 12
radio input "true"
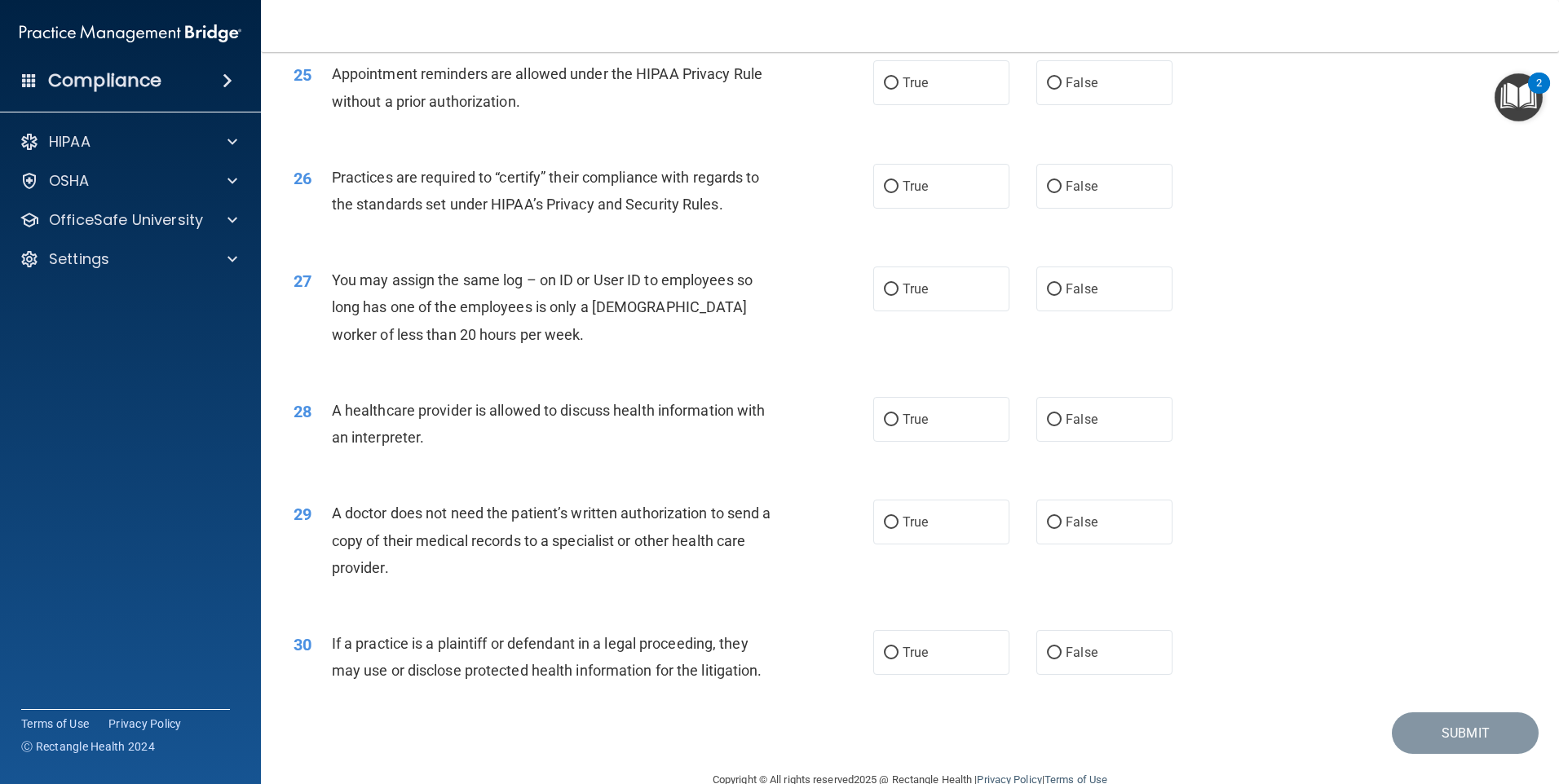
scroll to position [3011, 0]
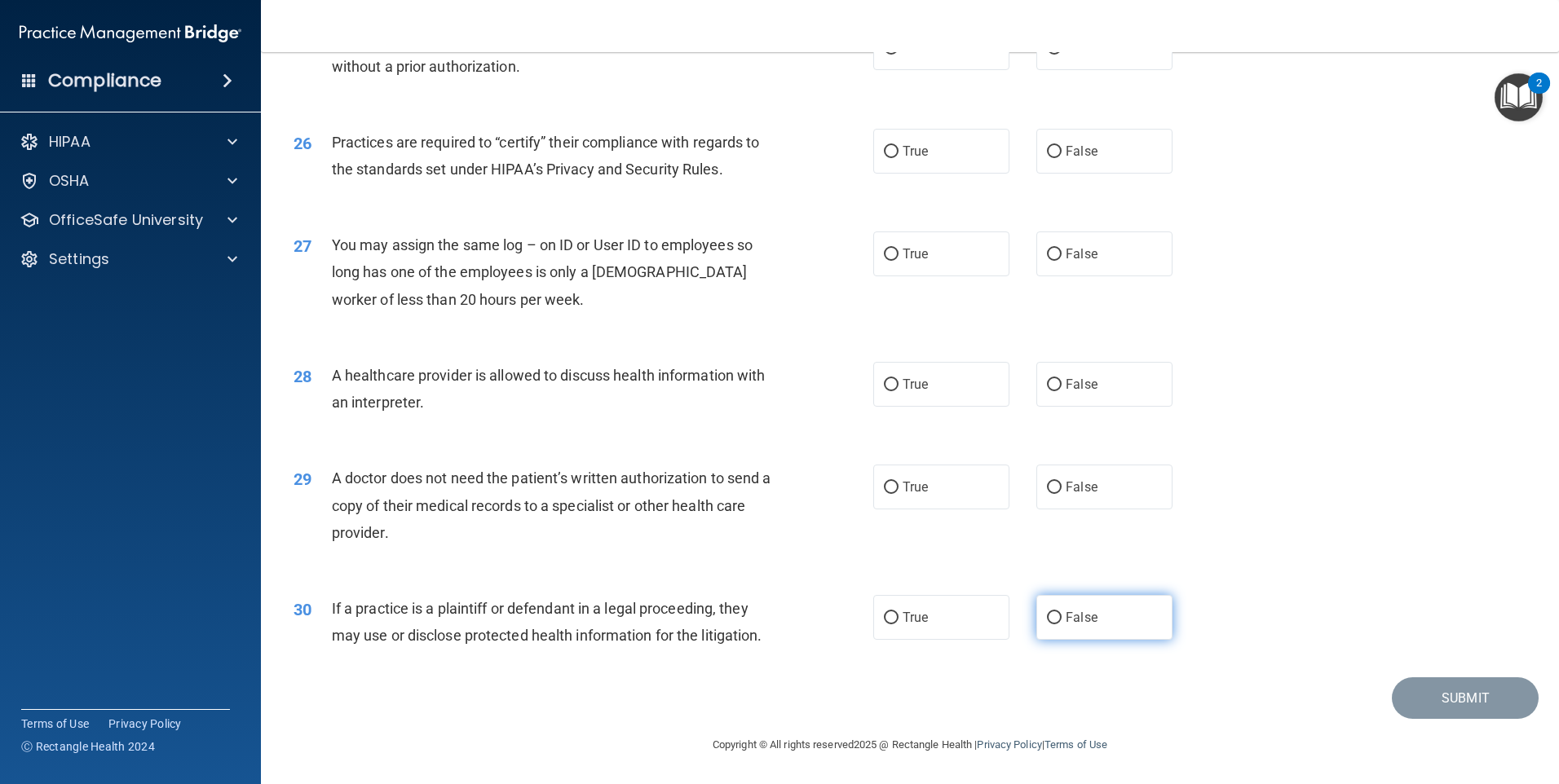
click at [1047, 620] on input "False" at bounding box center [1054, 618] width 14 height 12
radio input "true"
click at [892, 487] on input "True" at bounding box center [890, 488] width 14 height 12
radio input "true"
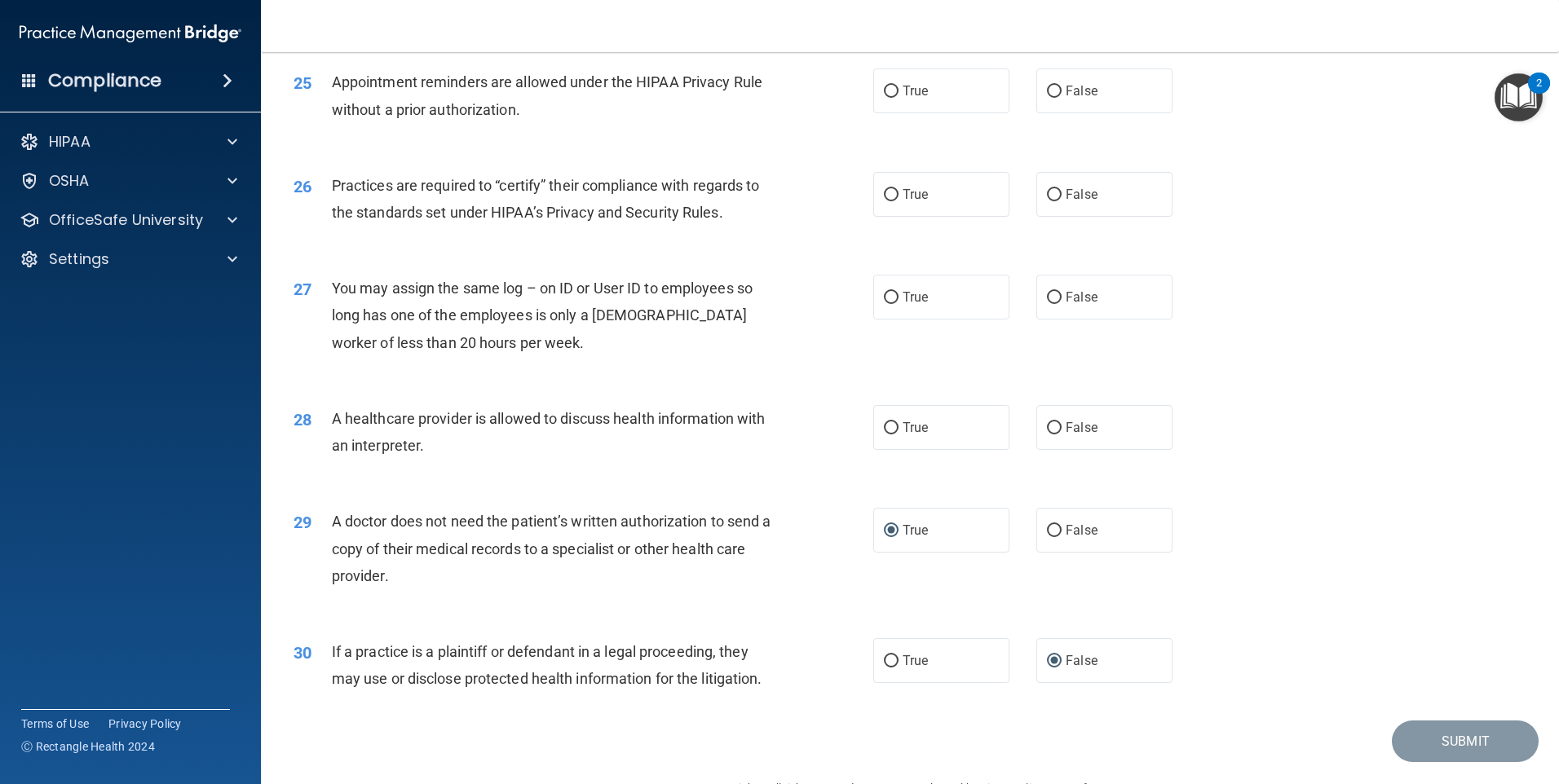
scroll to position [2929, 0]
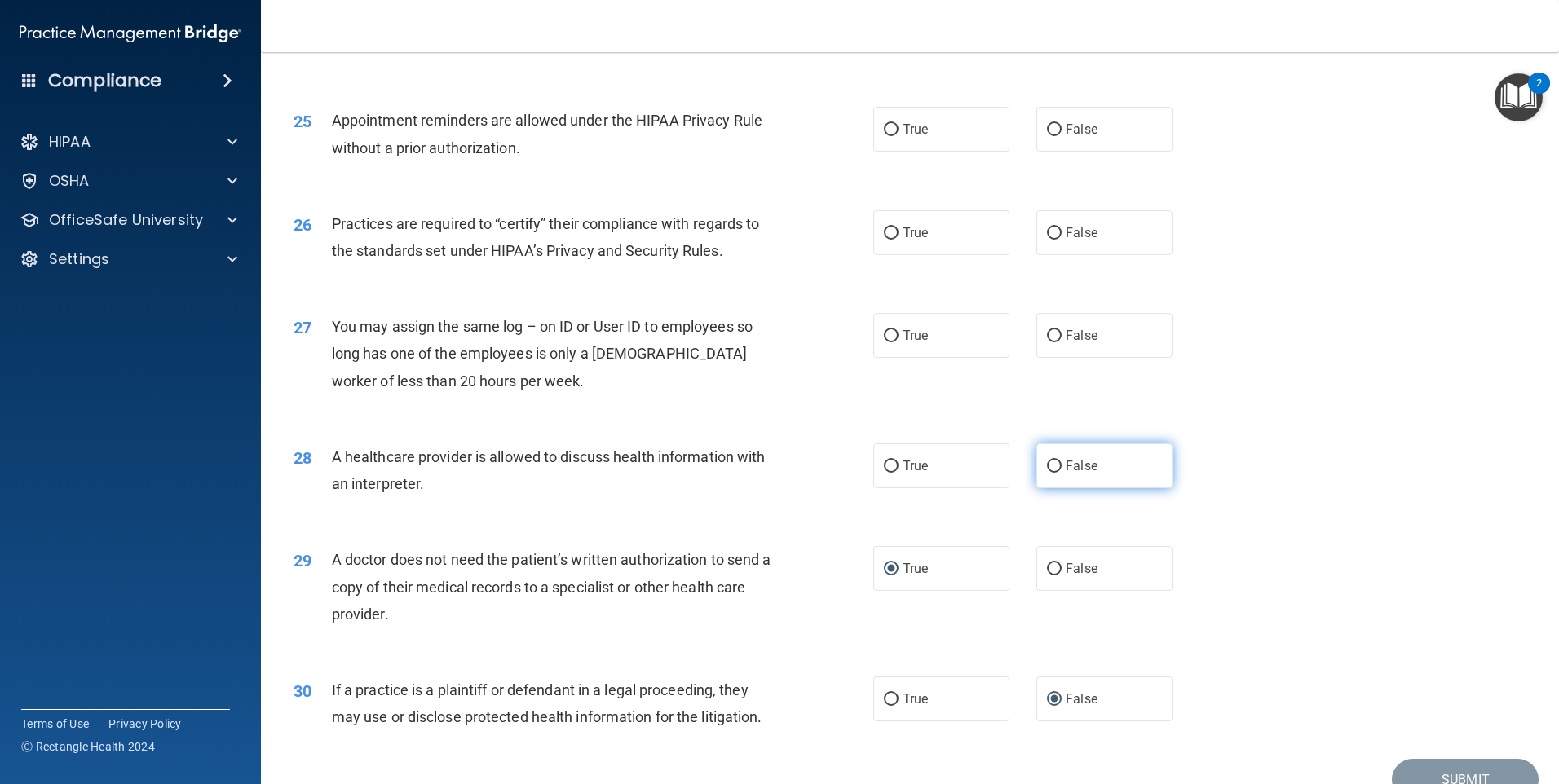
click at [1047, 465] on input "False" at bounding box center [1054, 467] width 14 height 12
radio input "true"
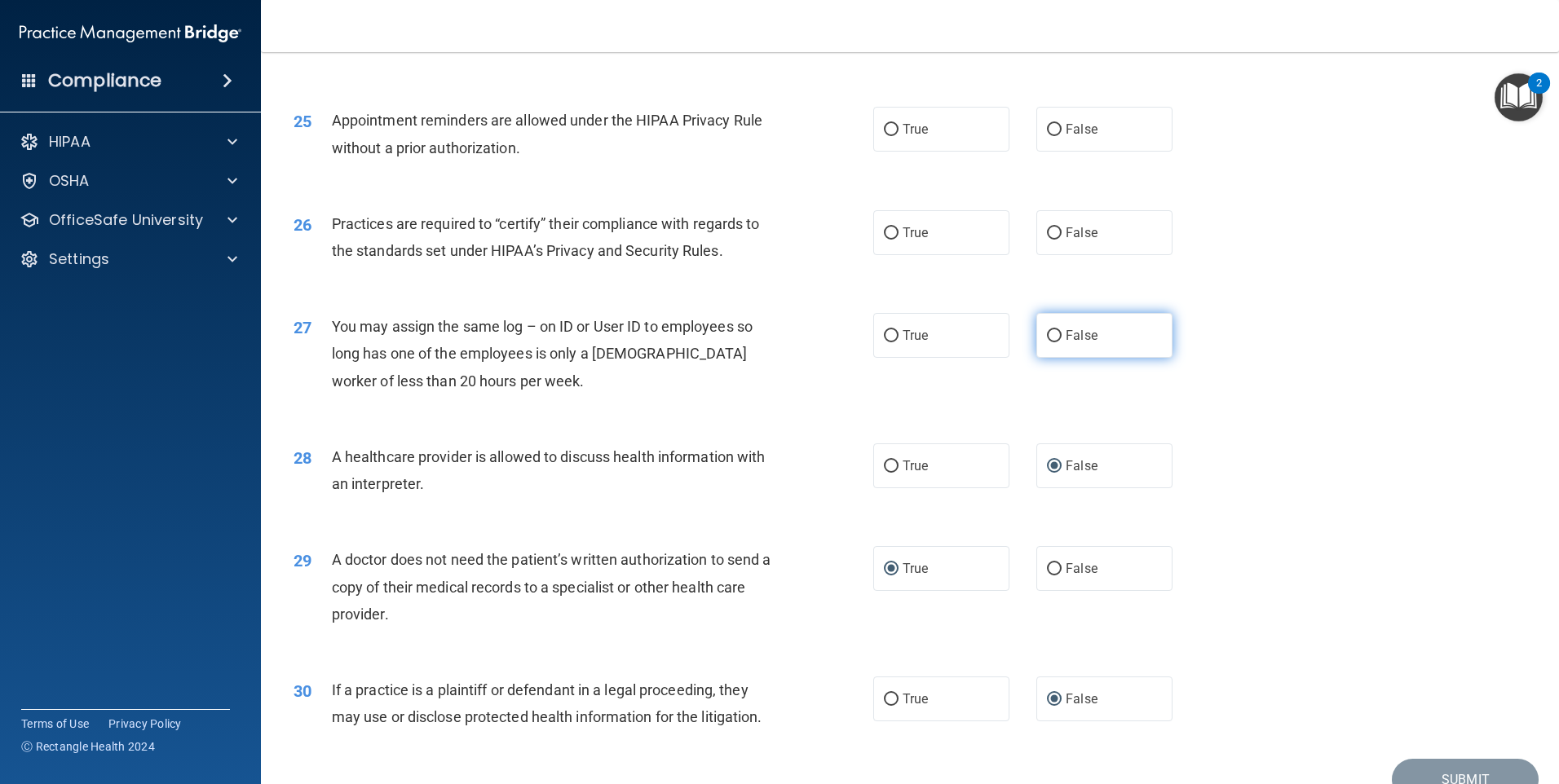
click at [1066, 331] on span "False" at bounding box center [1081, 335] width 31 height 15
click at [1061, 331] on input "False" at bounding box center [1054, 336] width 14 height 12
radio input "true"
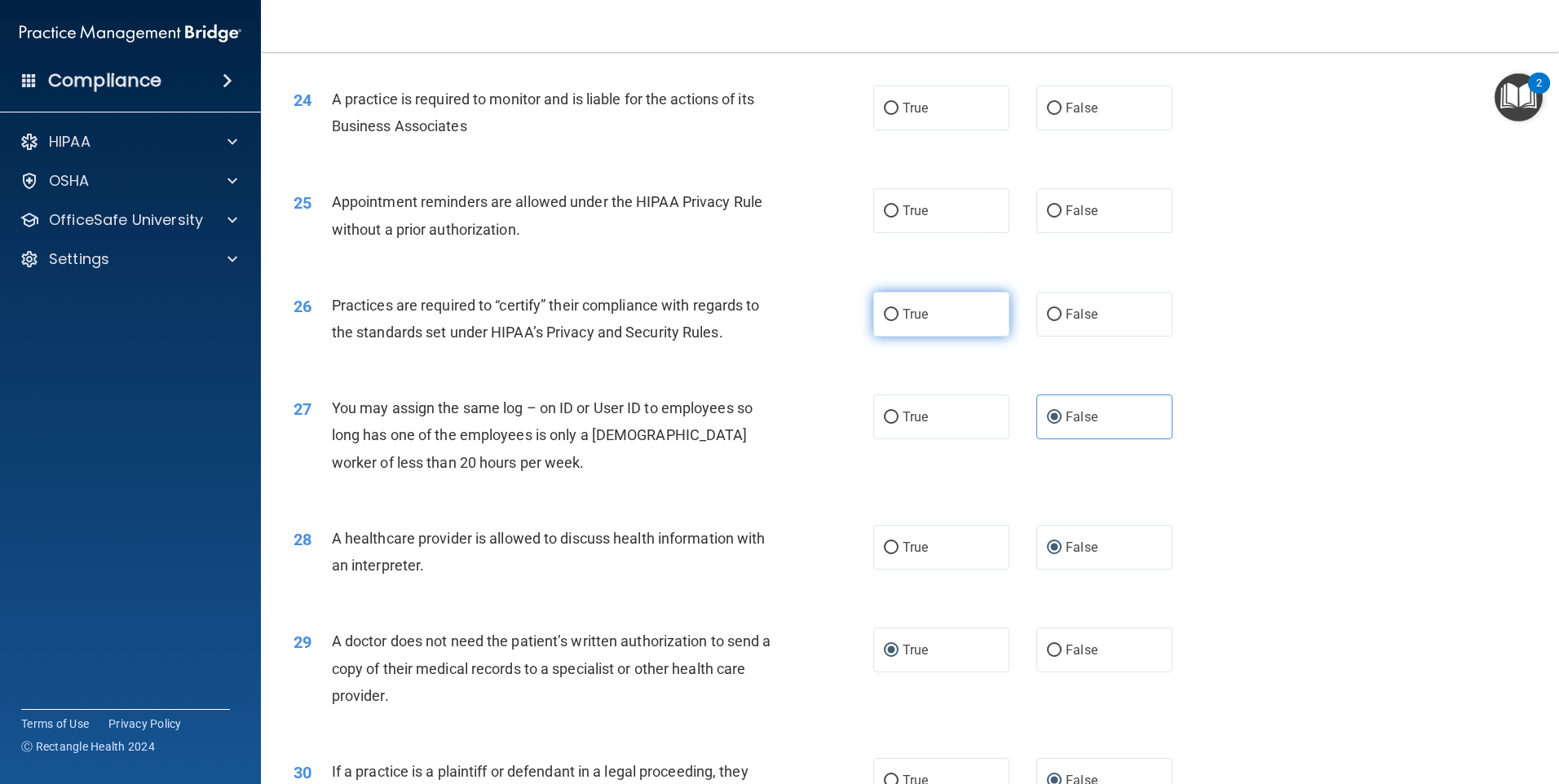
click at [891, 311] on input "True" at bounding box center [890, 315] width 14 height 12
radio input "true"
click at [1047, 313] on input "False" at bounding box center [1054, 315] width 14 height 12
radio input "true"
radio input "false"
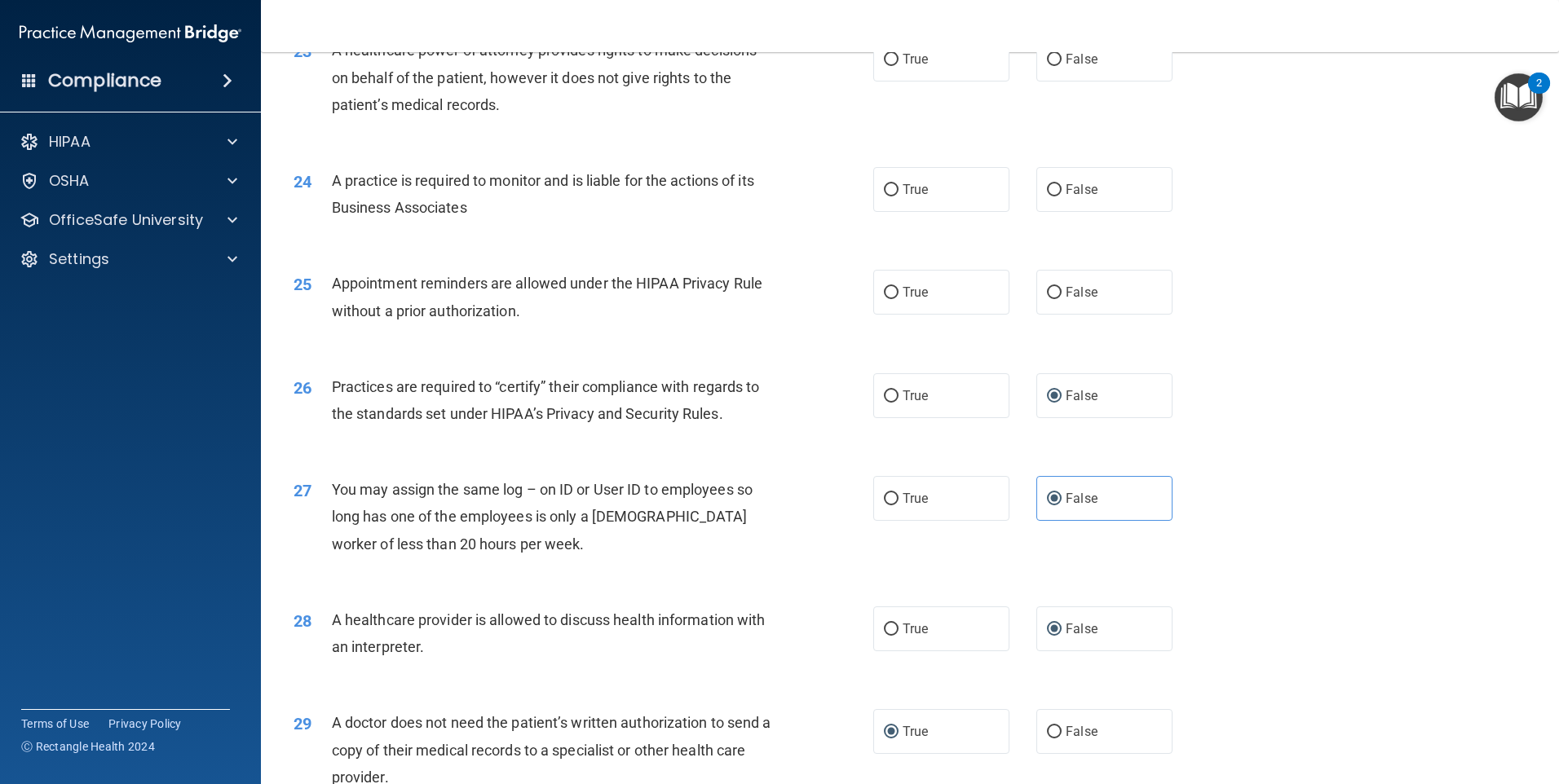
scroll to position [2685, 0]
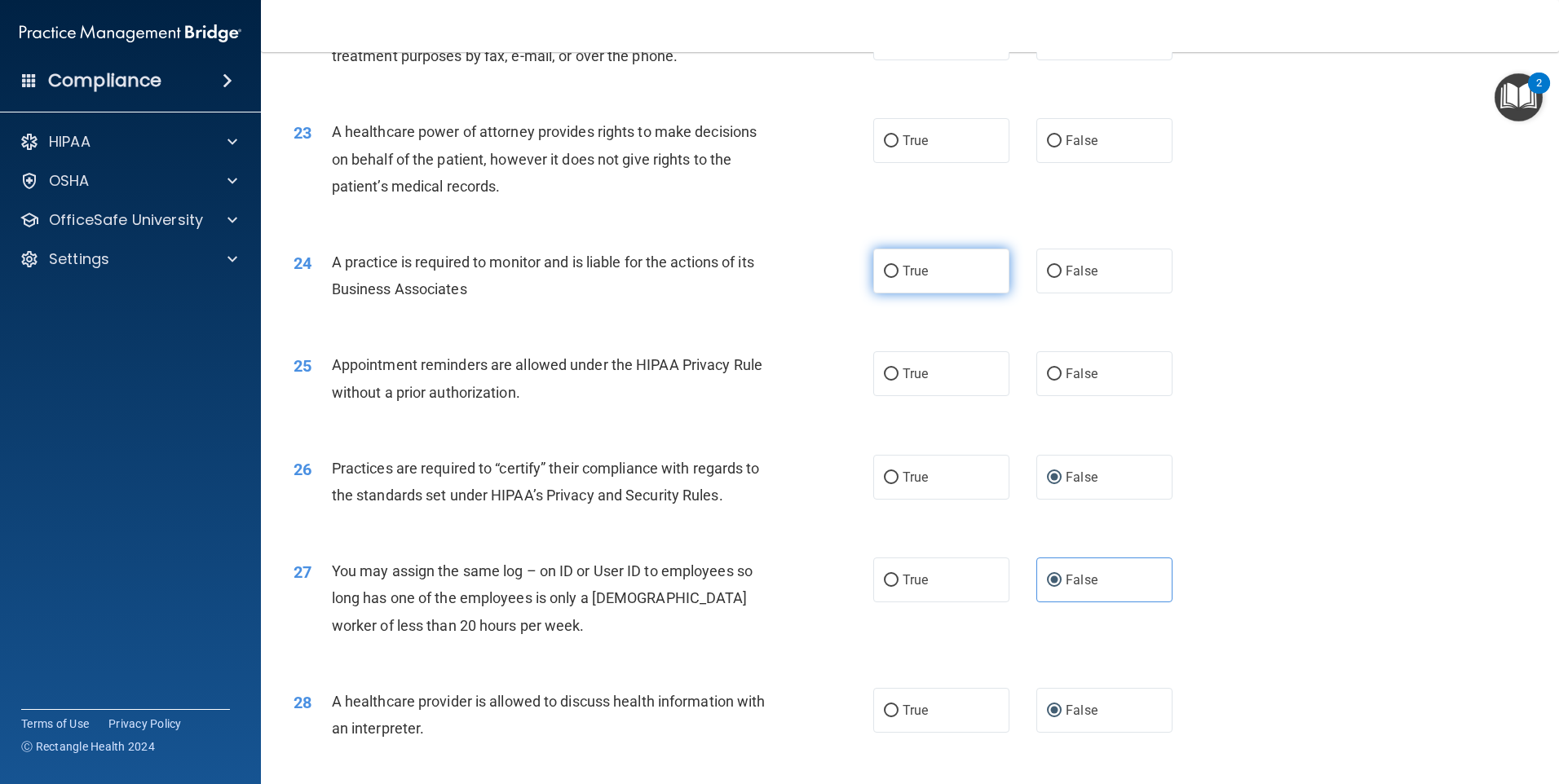
click at [884, 269] on input "True" at bounding box center [890, 272] width 14 height 12
radio input "true"
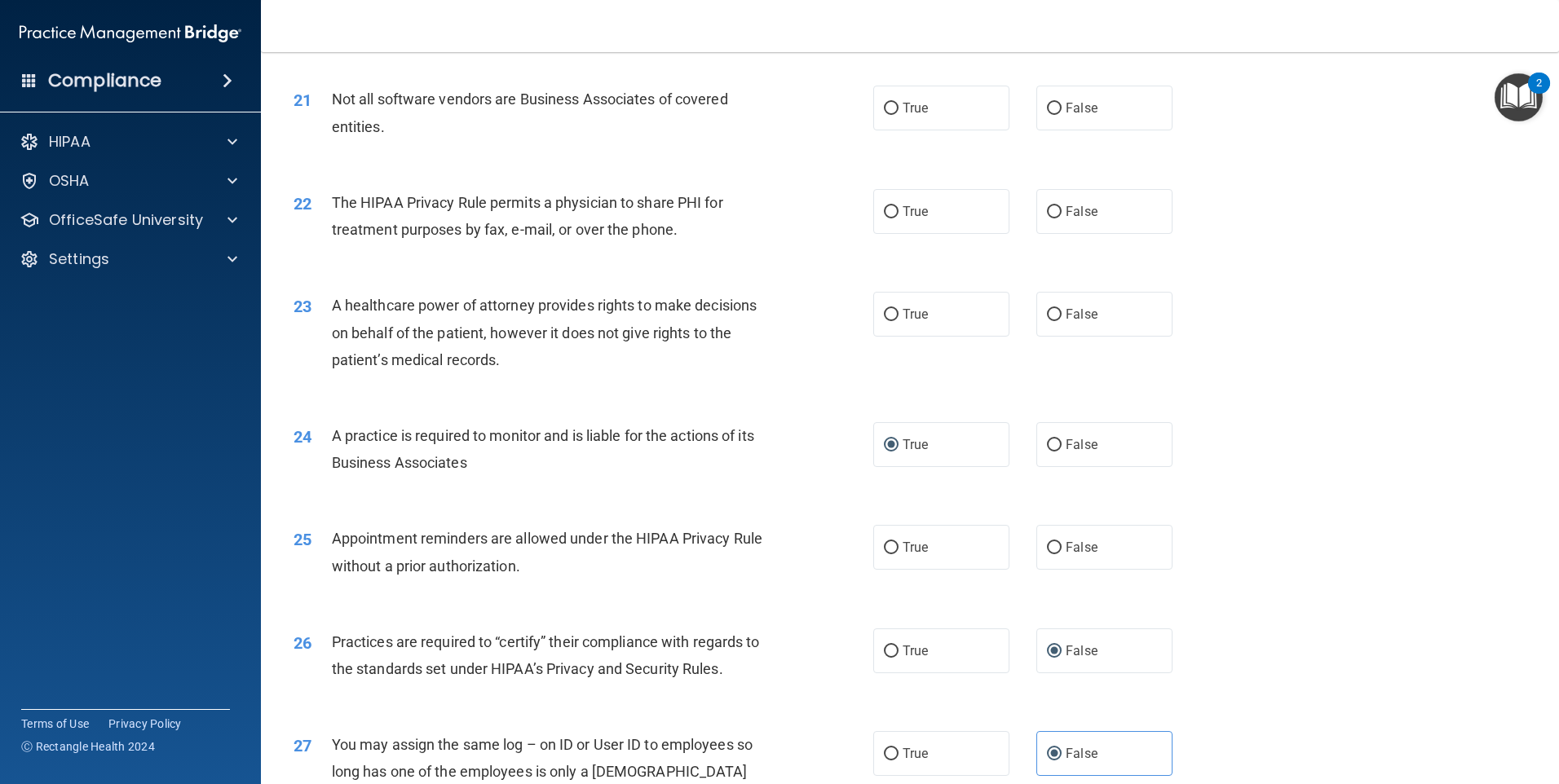
scroll to position [2277, 0]
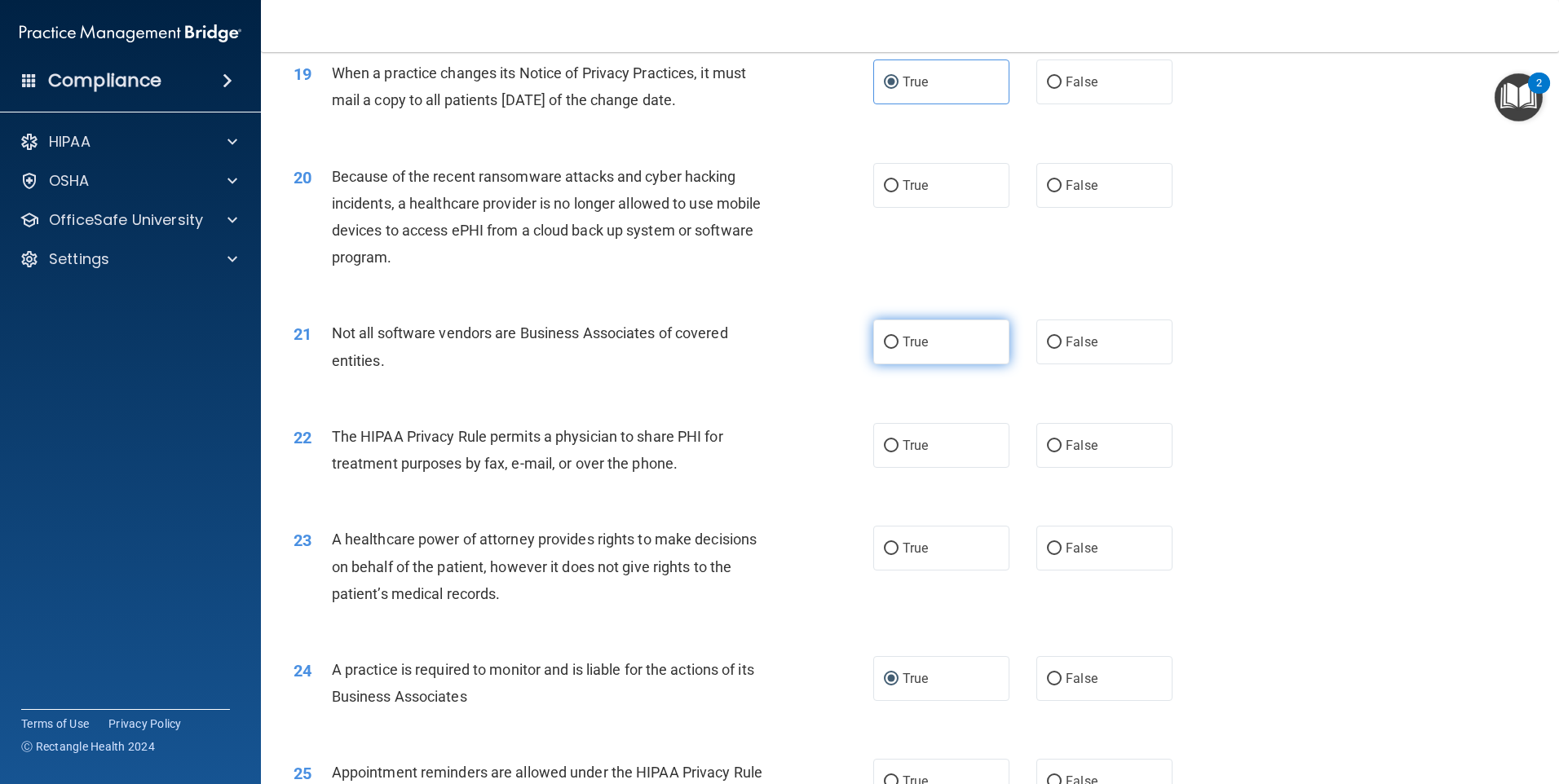
click at [886, 340] on input "True" at bounding box center [890, 343] width 14 height 12
radio input "true"
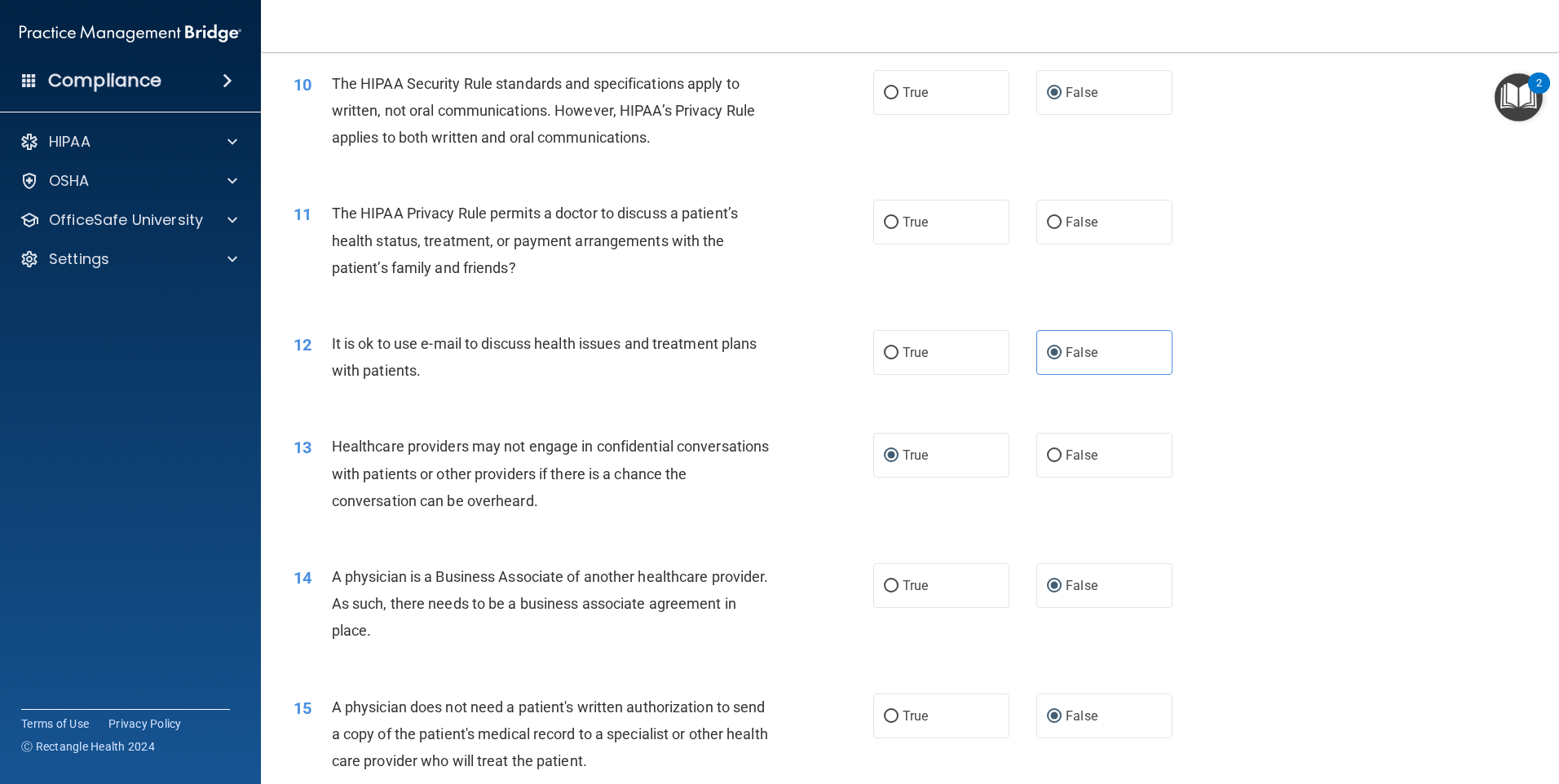
scroll to position [1136, 0]
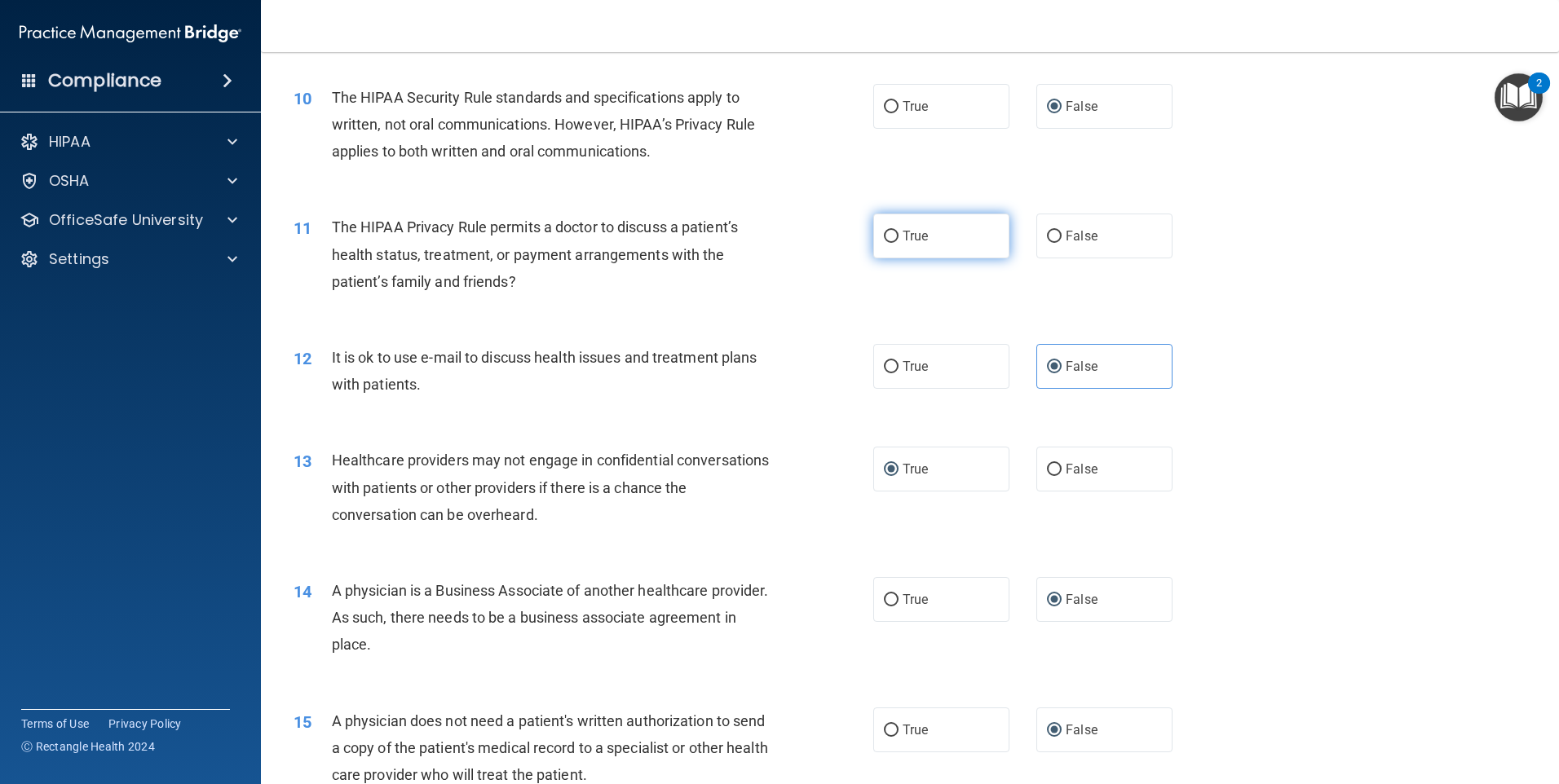
click at [889, 236] on input "True" at bounding box center [890, 236] width 14 height 12
radio input "true"
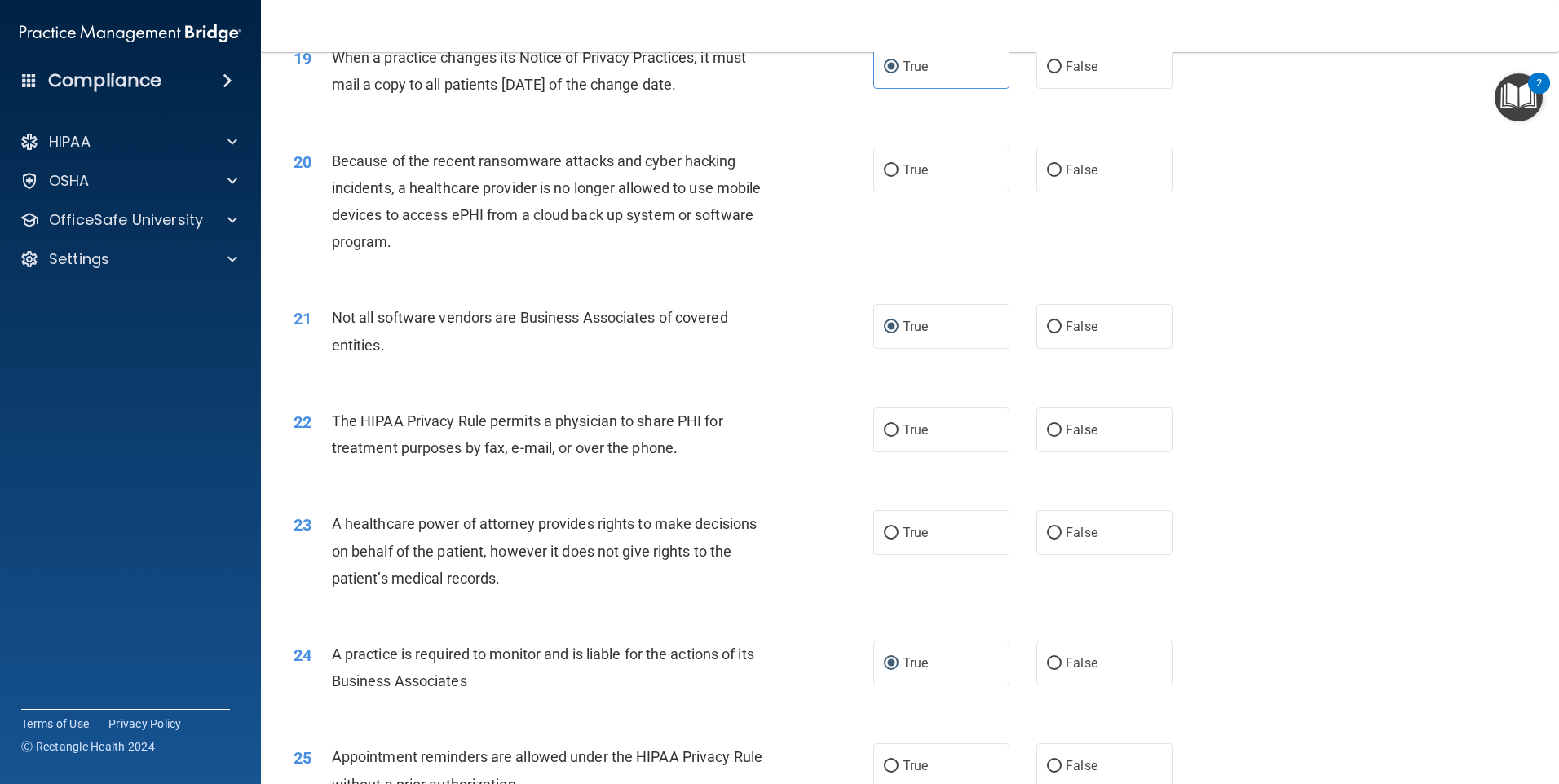
scroll to position [2359, 0]
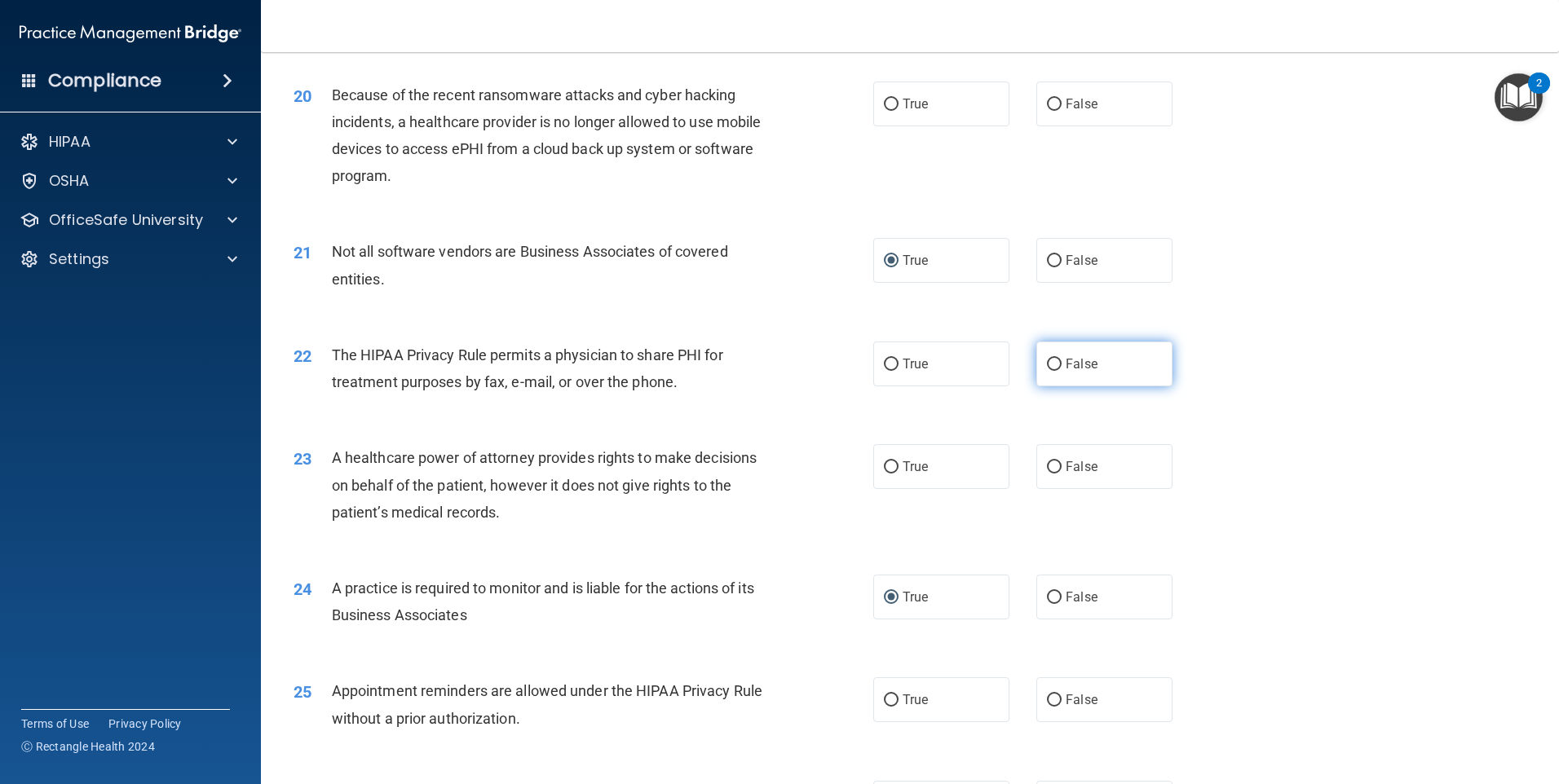
click at [1056, 359] on label "False" at bounding box center [1105, 364] width 136 height 45
click at [1056, 359] on input "False" at bounding box center [1054, 365] width 14 height 12
radio input "true"
click at [884, 462] on input "True" at bounding box center [890, 468] width 14 height 12
radio input "true"
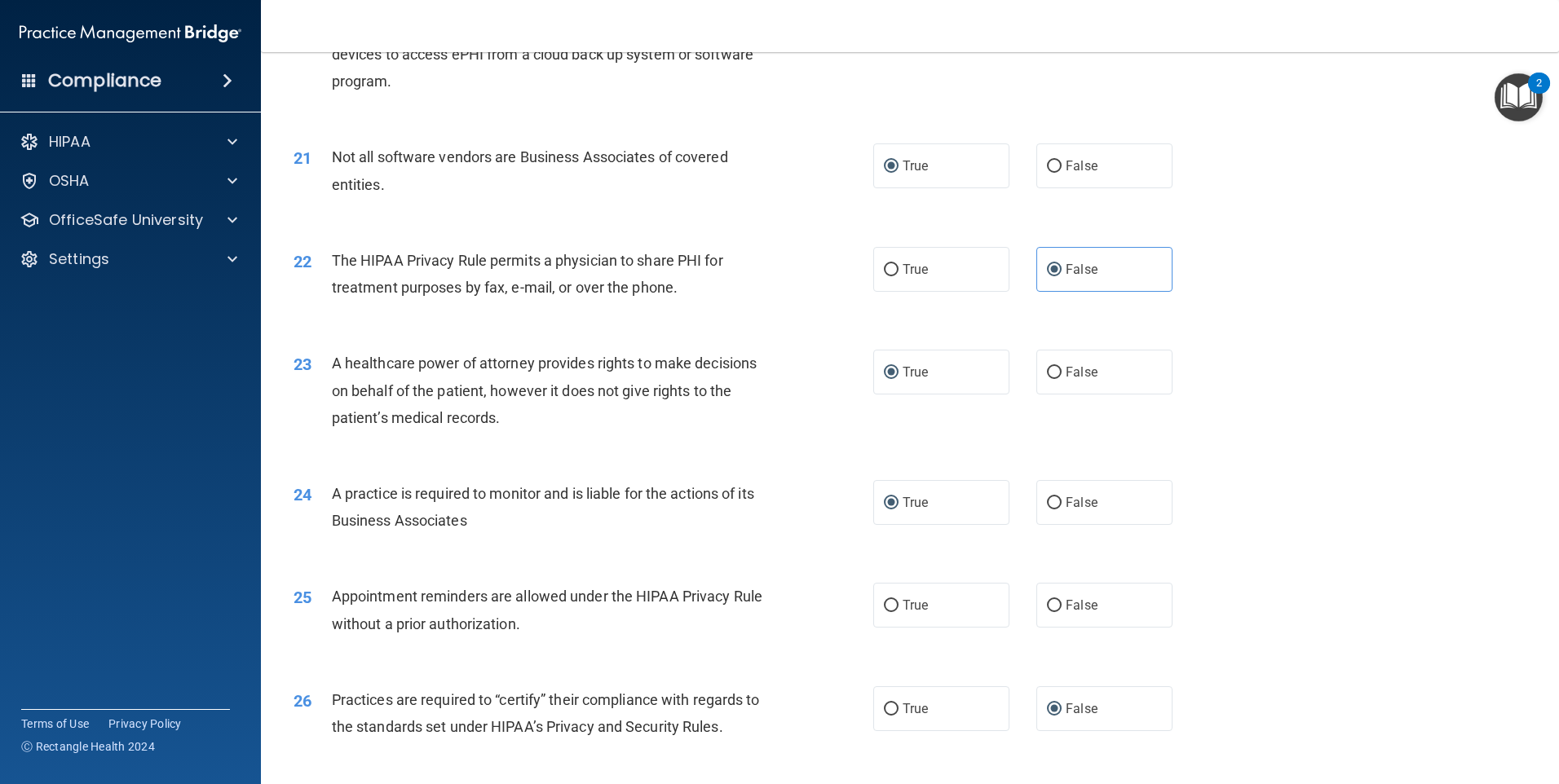
scroll to position [2604, 0]
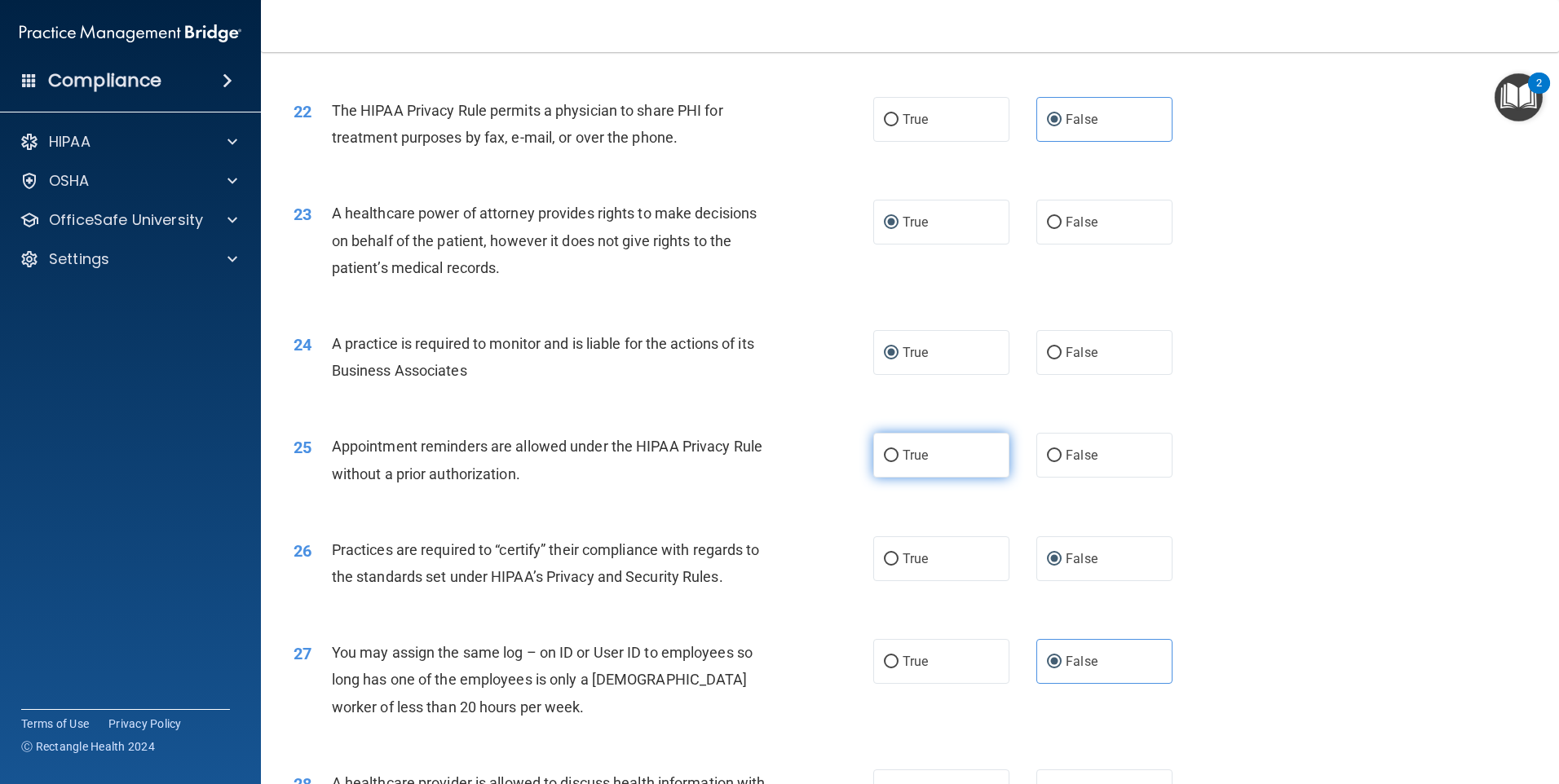
click at [885, 452] on input "True" at bounding box center [890, 456] width 14 height 12
radio input "true"
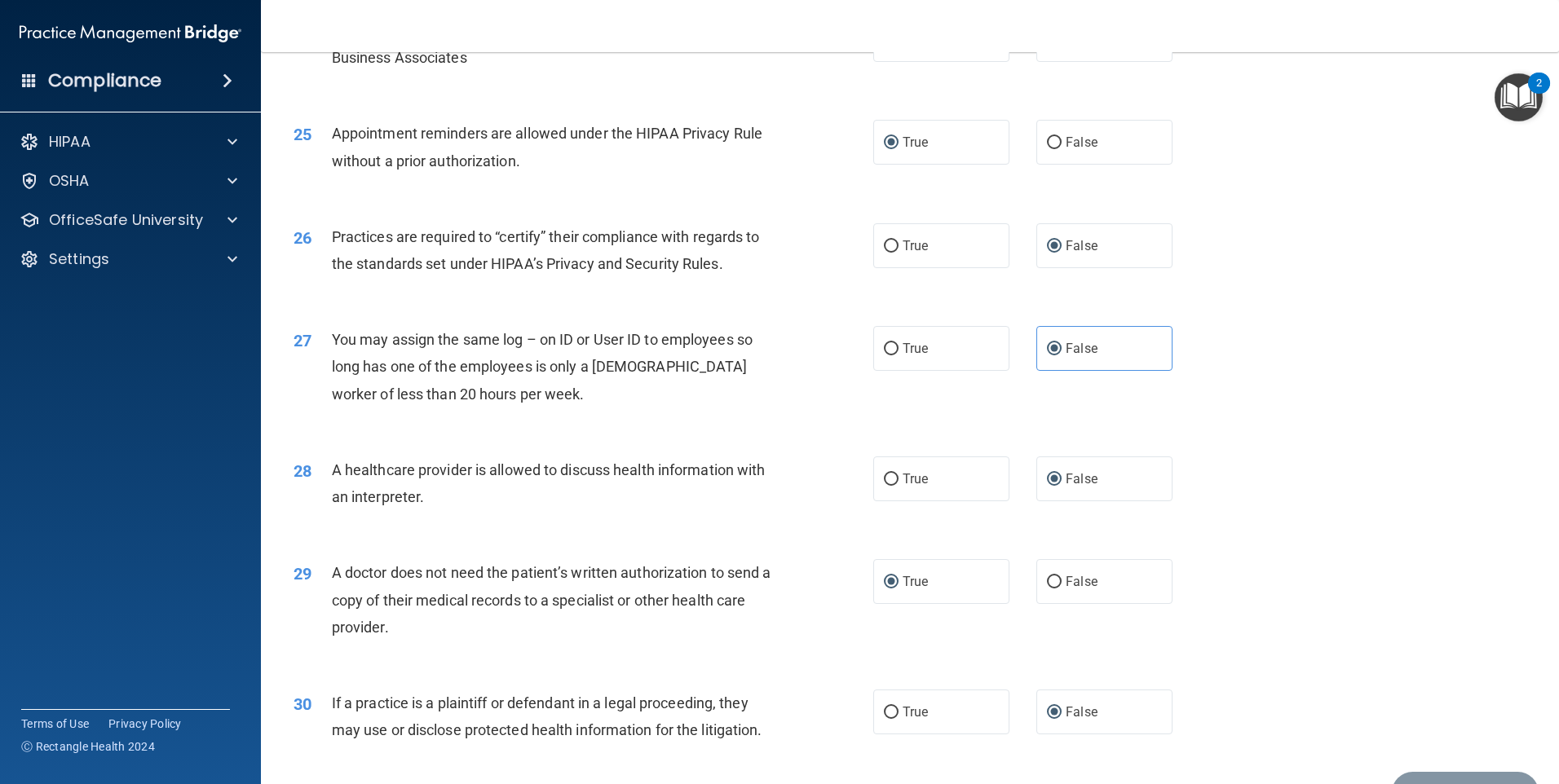
scroll to position [3011, 0]
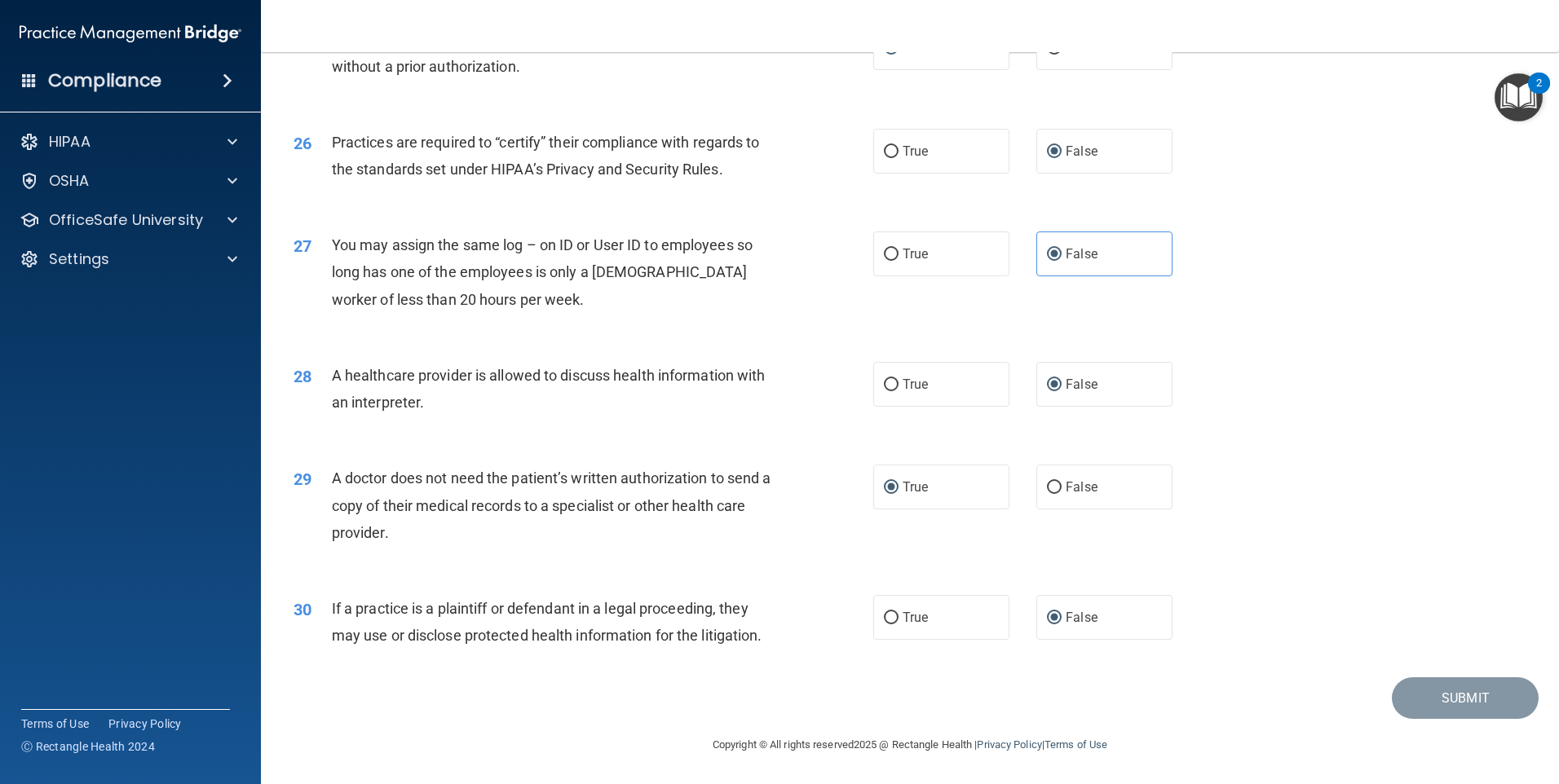
click at [1465, 764] on main "- The HIPAA Quiz #2 This quiz doesn’t expire until . Are you sure you want to t…" at bounding box center [910, 418] width 1299 height 732
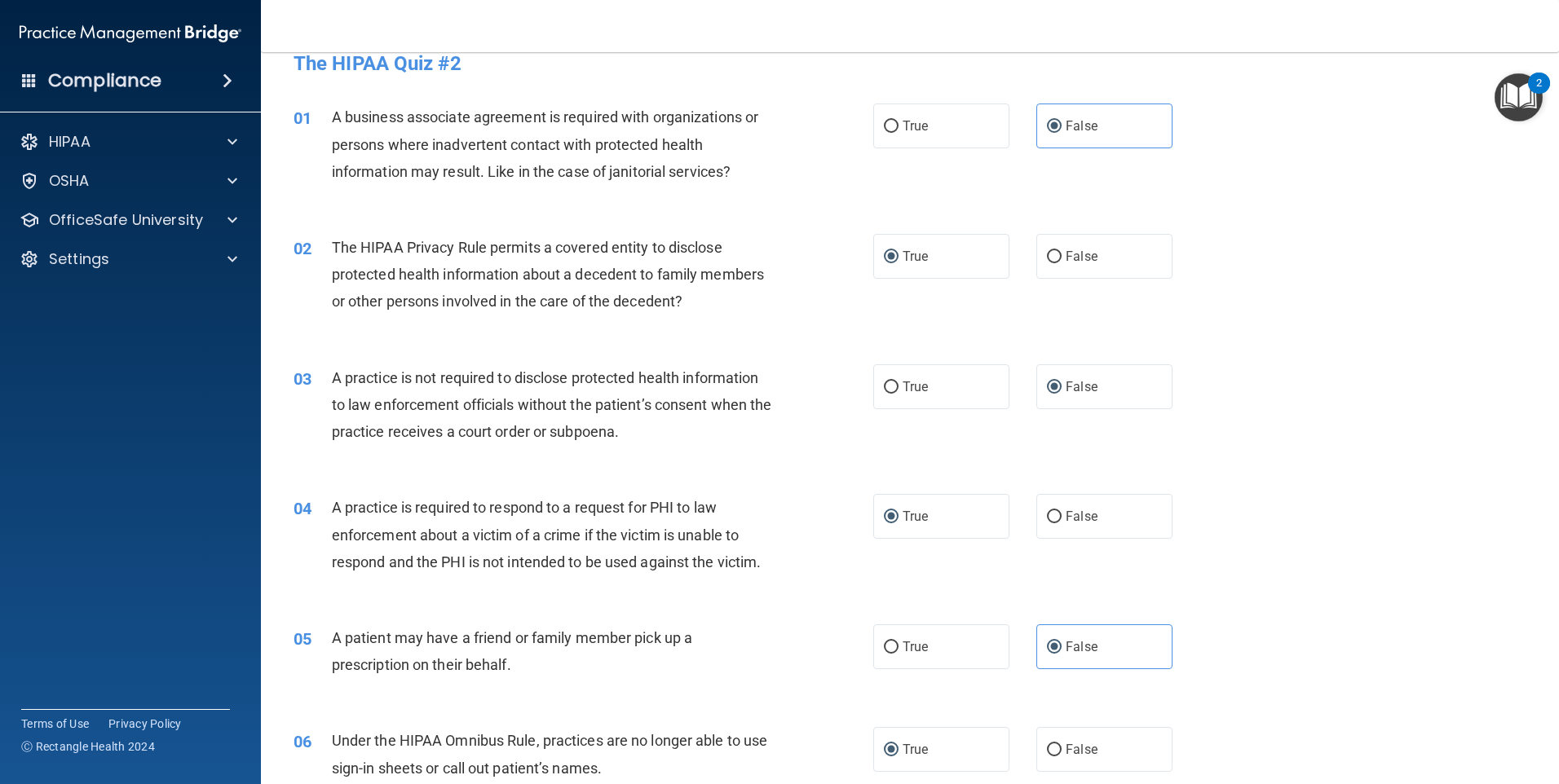
scroll to position [0, 0]
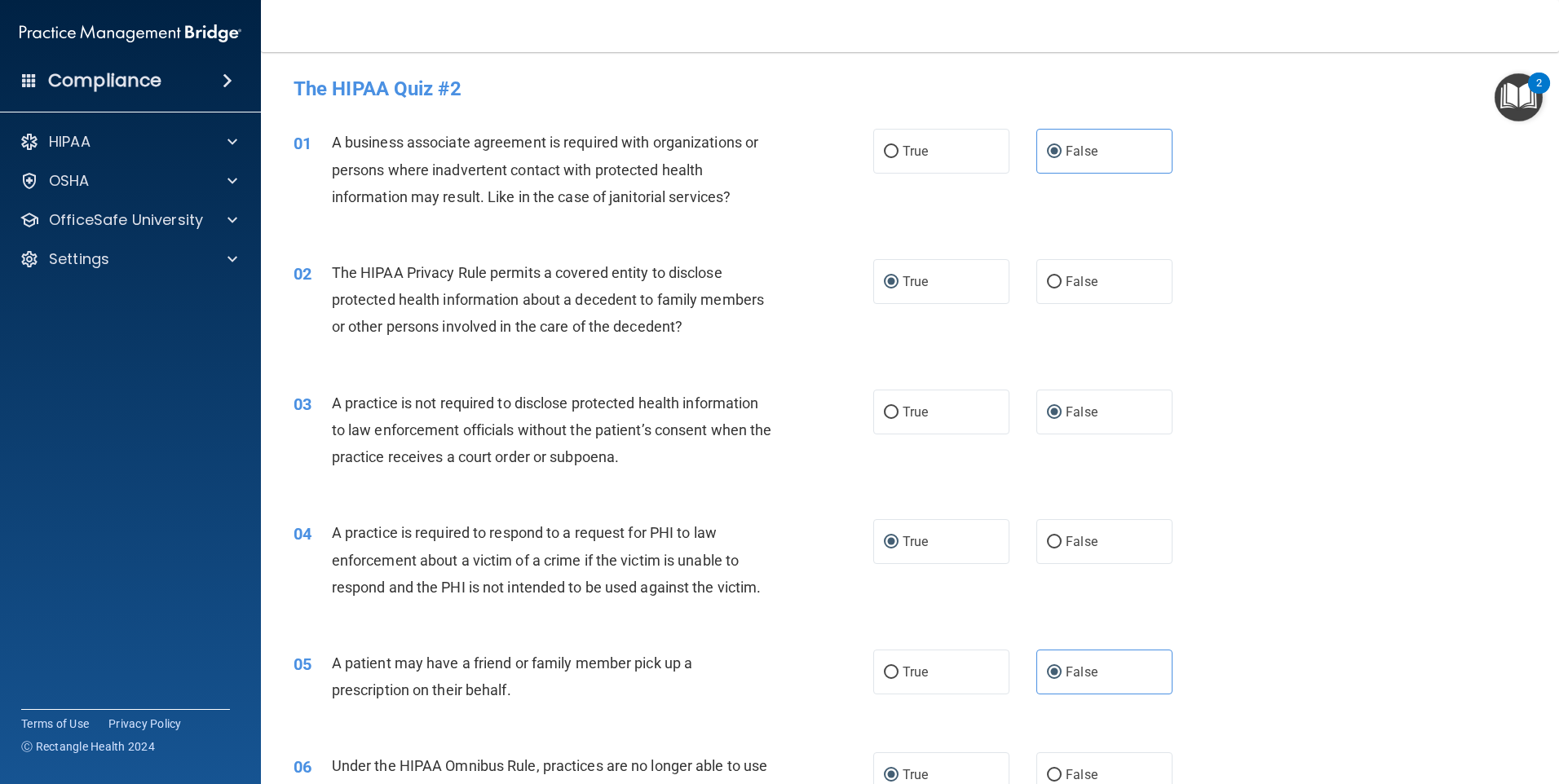
click at [1357, 557] on div "04 A practice is required to respond to a request for PHI to law enforcement ab…" at bounding box center [910, 564] width 1258 height 130
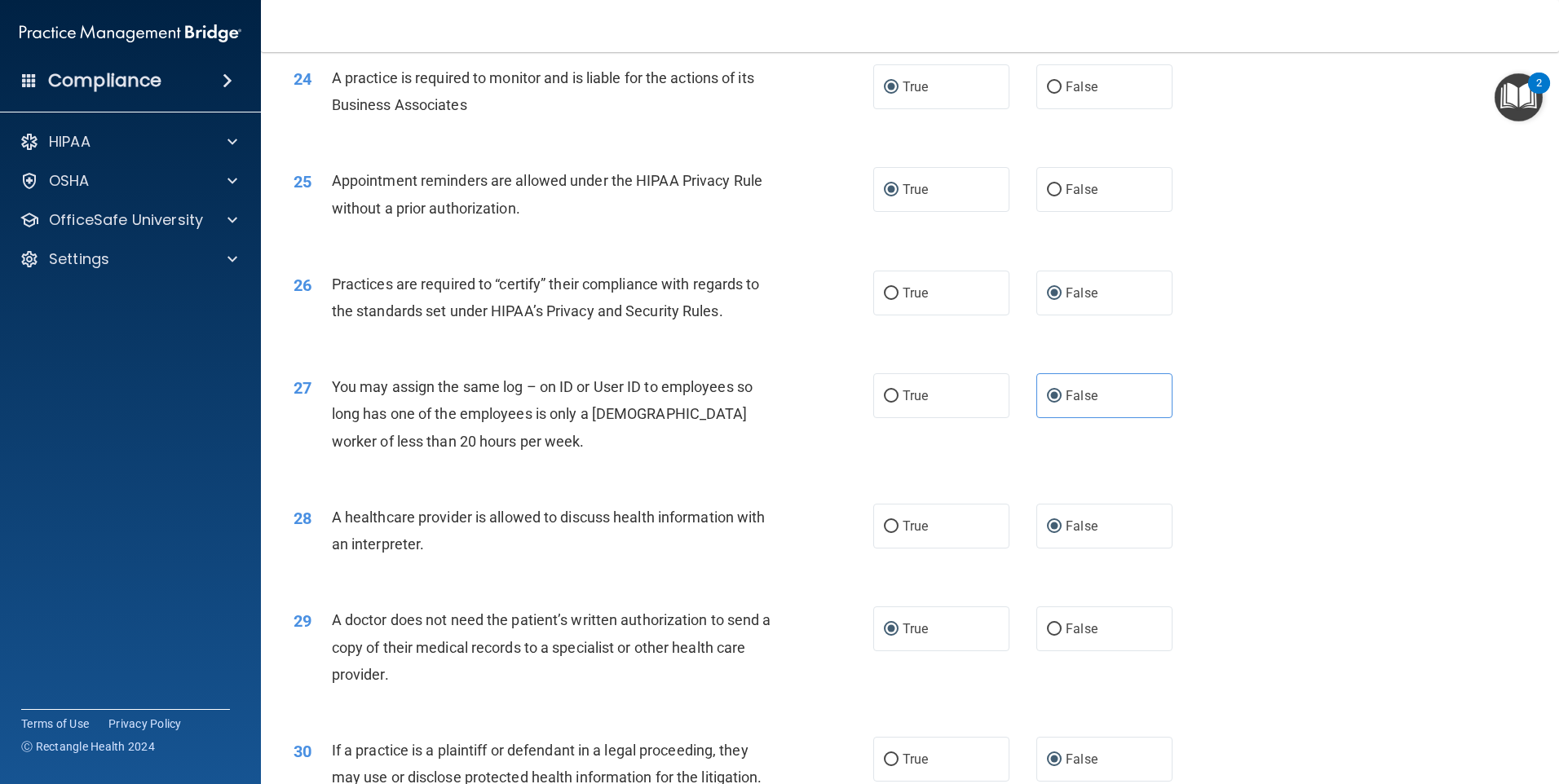
scroll to position [3011, 0]
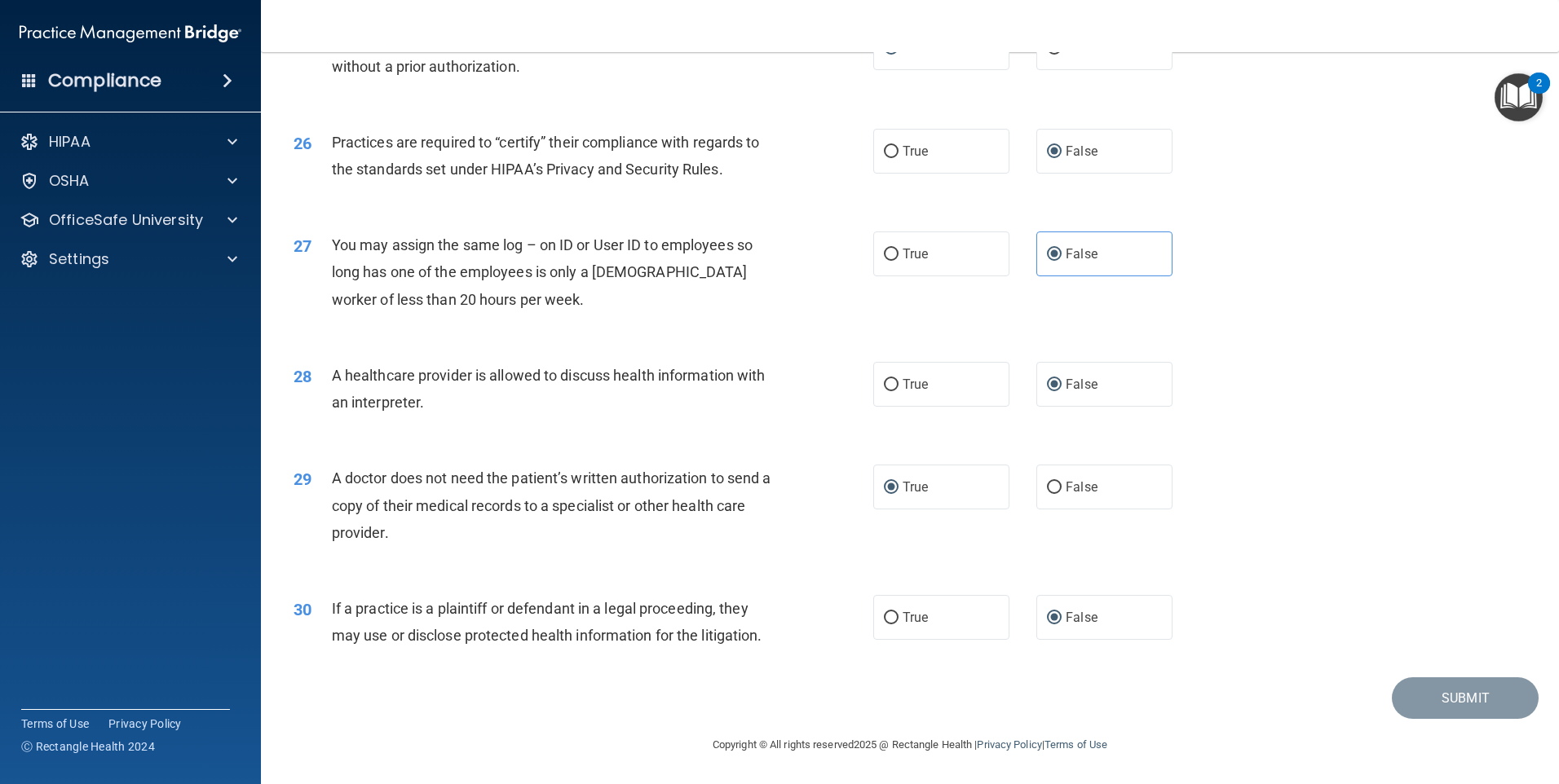
click at [1358, 568] on div "29 A doctor does not need the patient’s written authorization to send a copy of…" at bounding box center [910, 509] width 1258 height 130
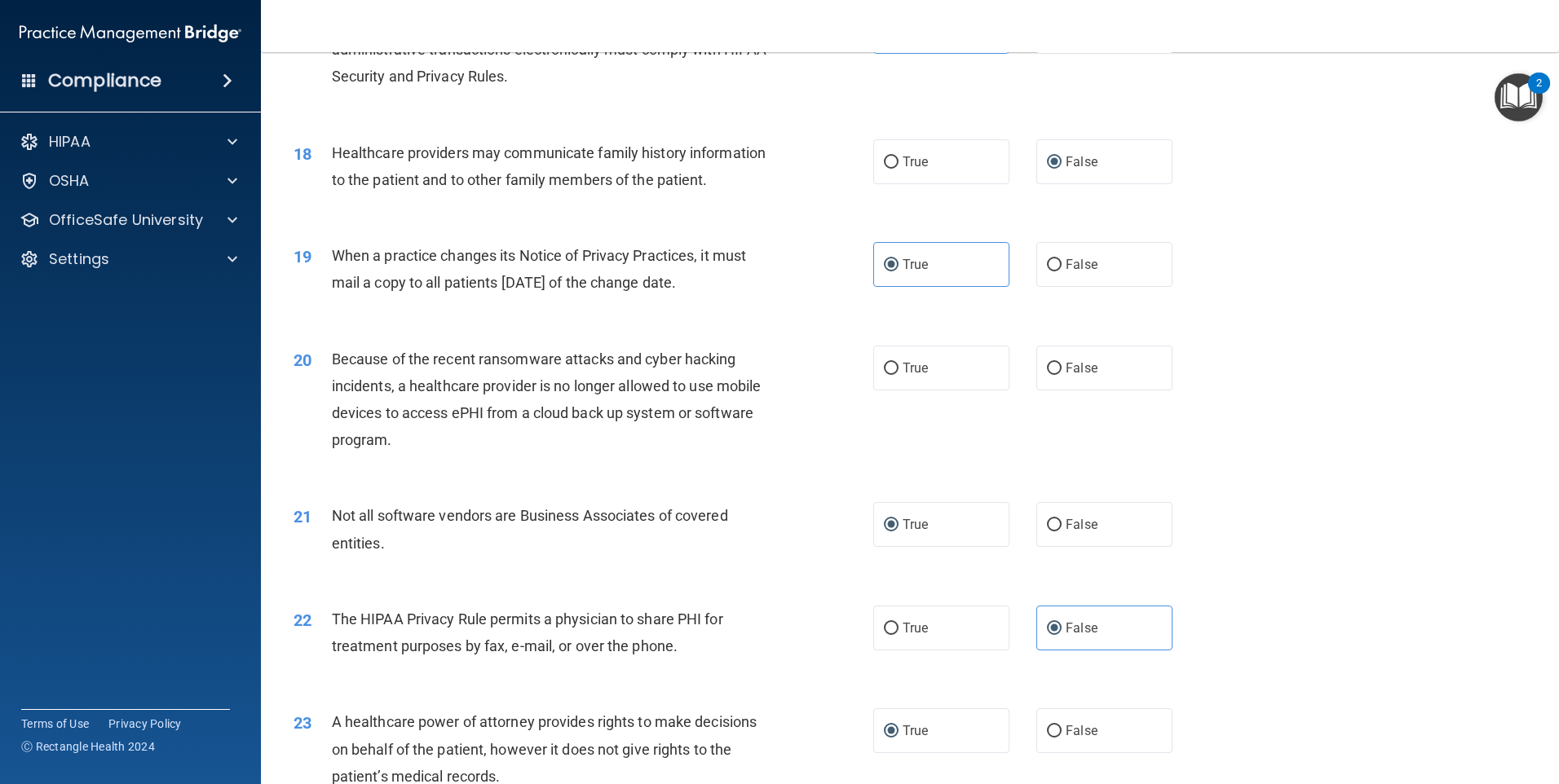
scroll to position [1951, 0]
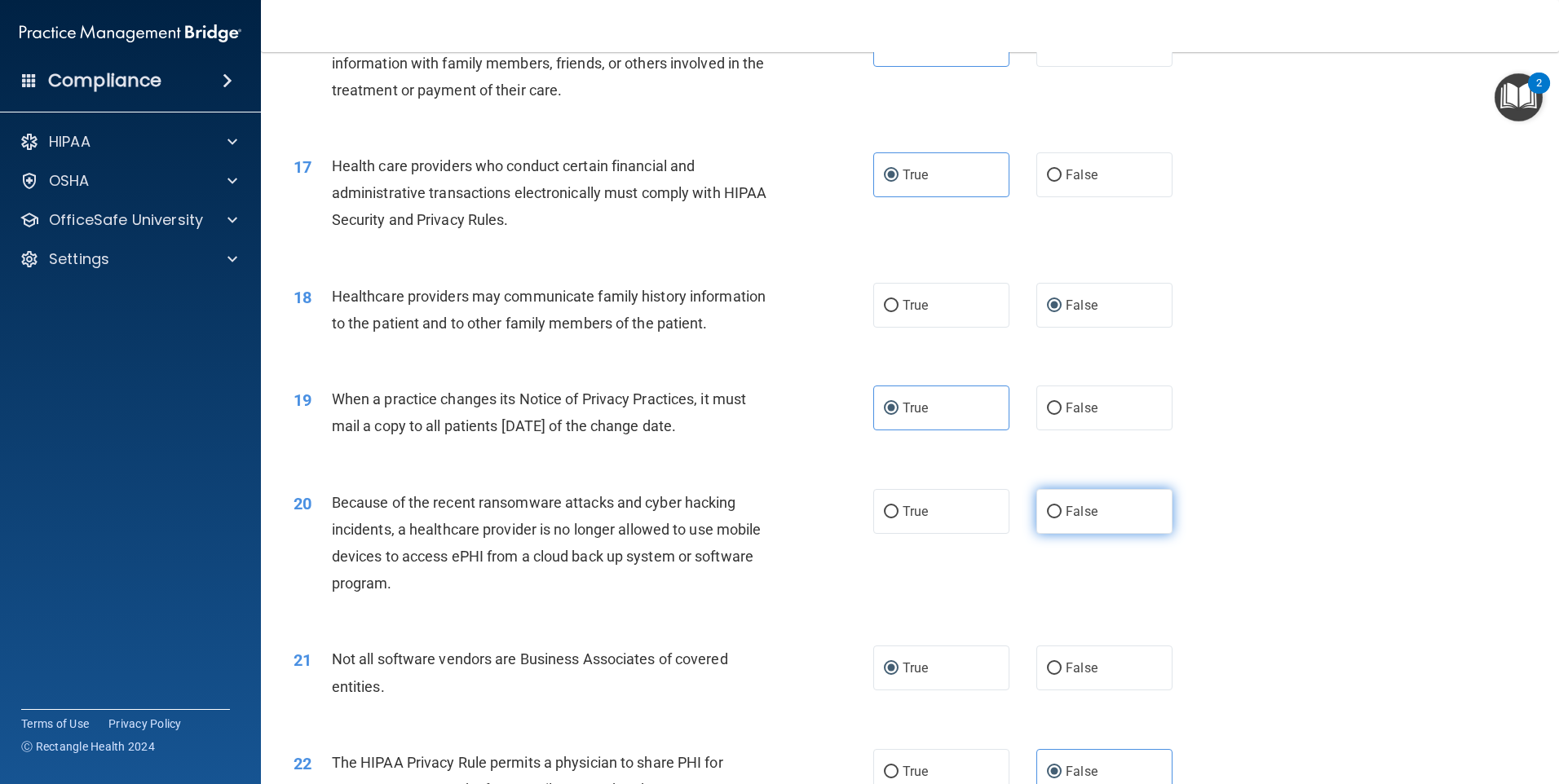
click at [1055, 508] on label "False" at bounding box center [1105, 511] width 136 height 45
click at [1055, 508] on input "False" at bounding box center [1054, 512] width 14 height 12
radio input "true"
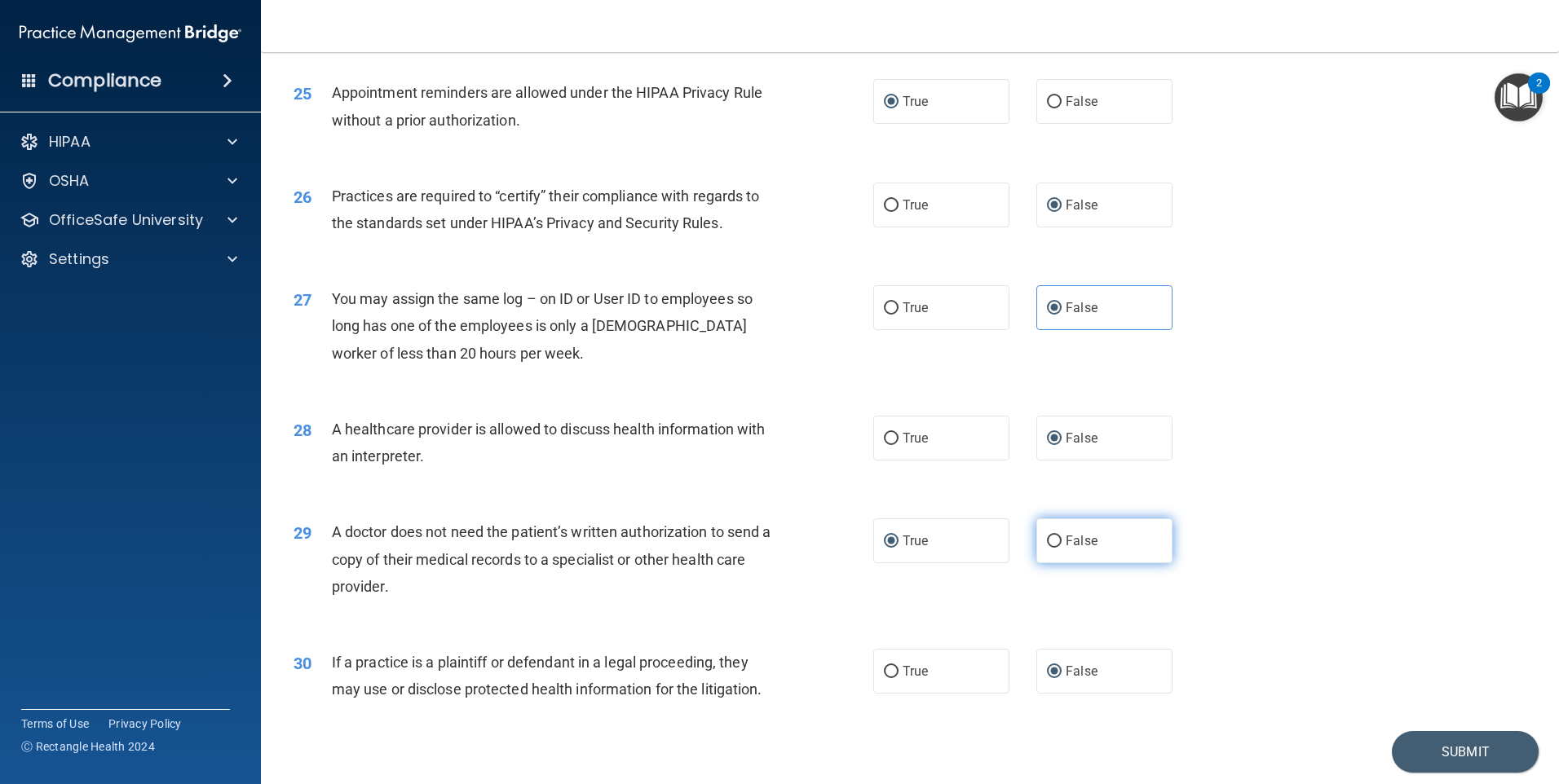
scroll to position [3011, 0]
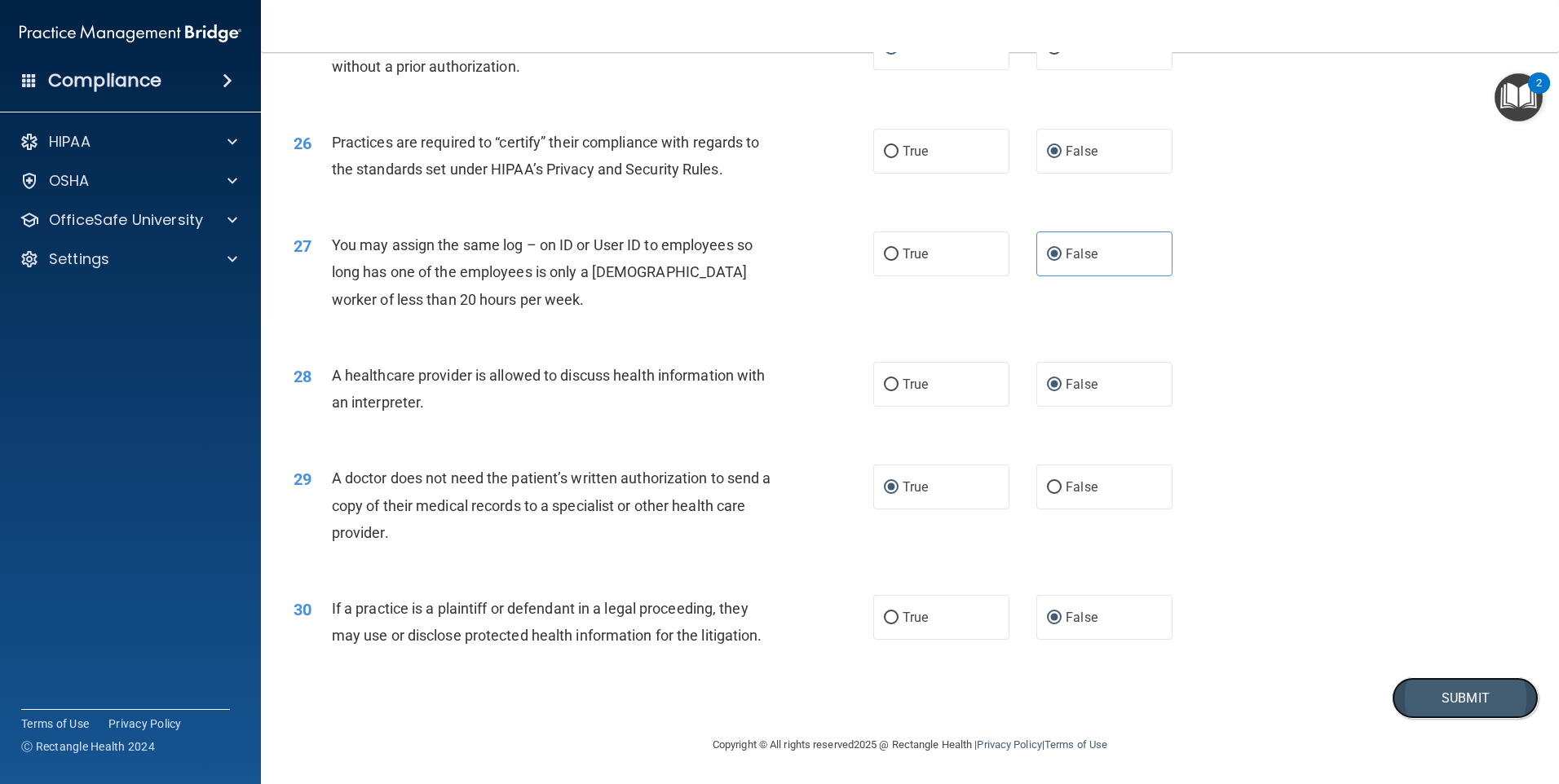
click at [1437, 699] on button "Submit" at bounding box center [1465, 698] width 147 height 42
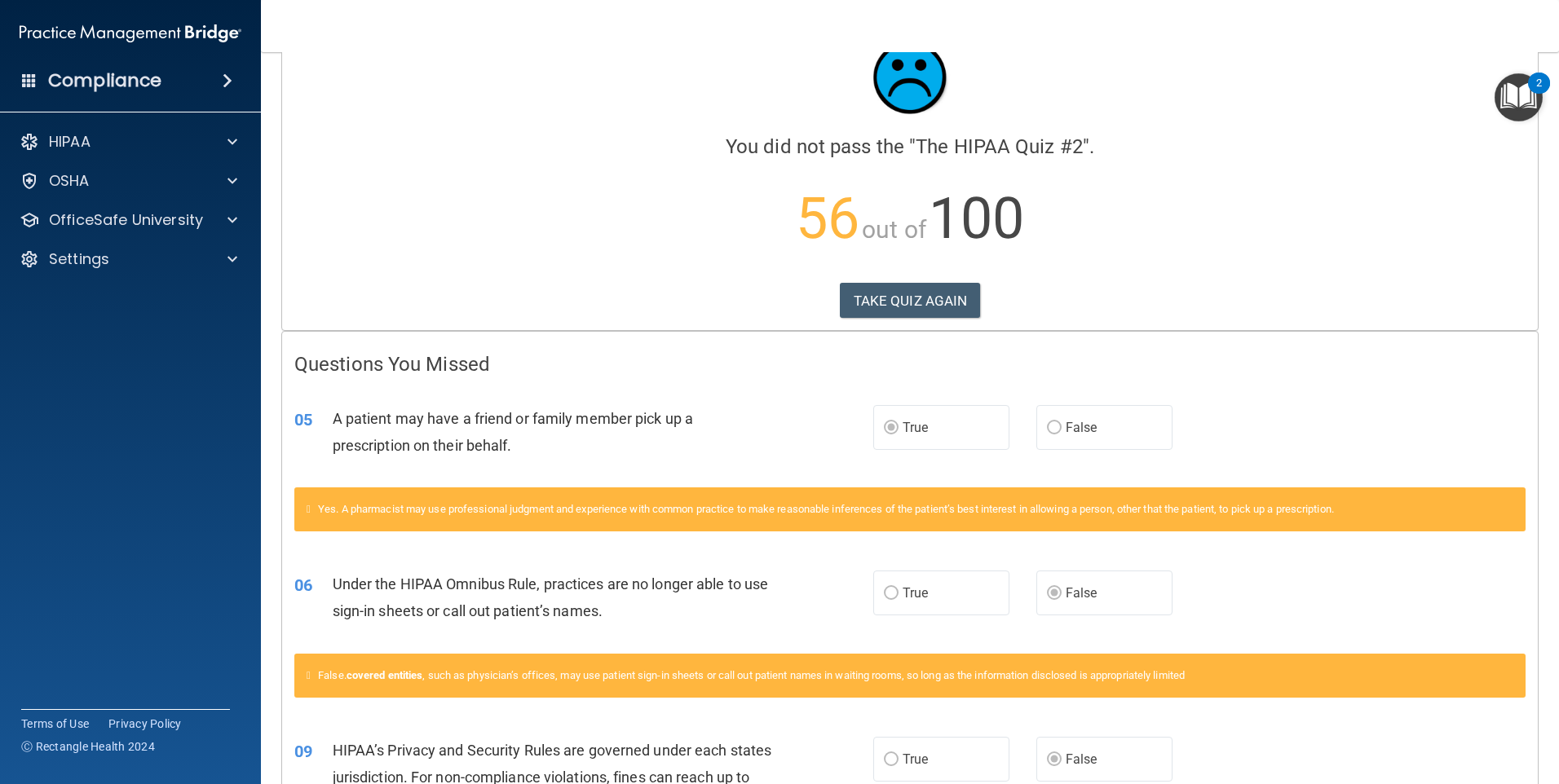
scroll to position [82, 0]
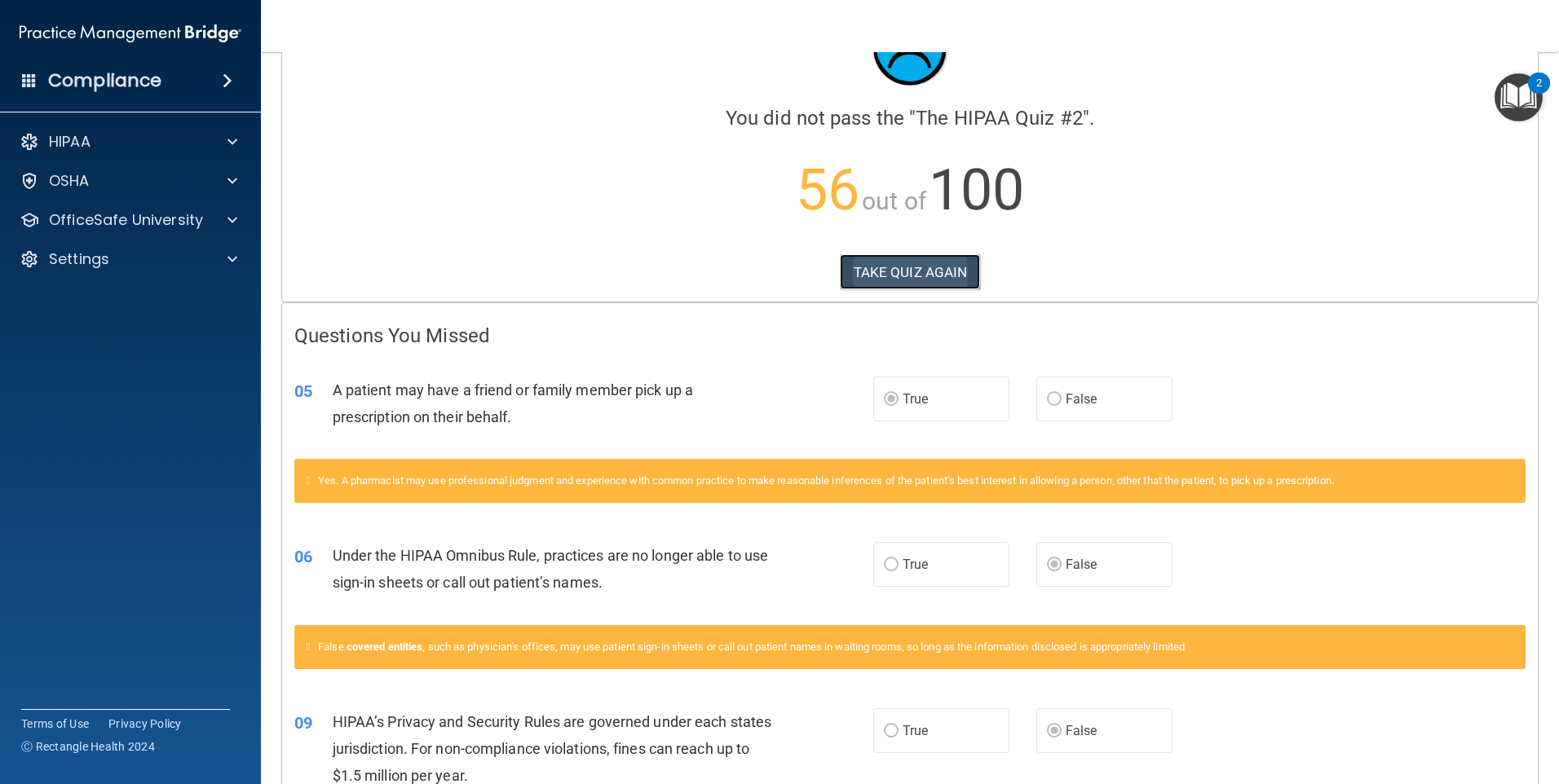
click at [909, 273] on button "TAKE QUIZ AGAIN" at bounding box center [911, 272] width 141 height 36
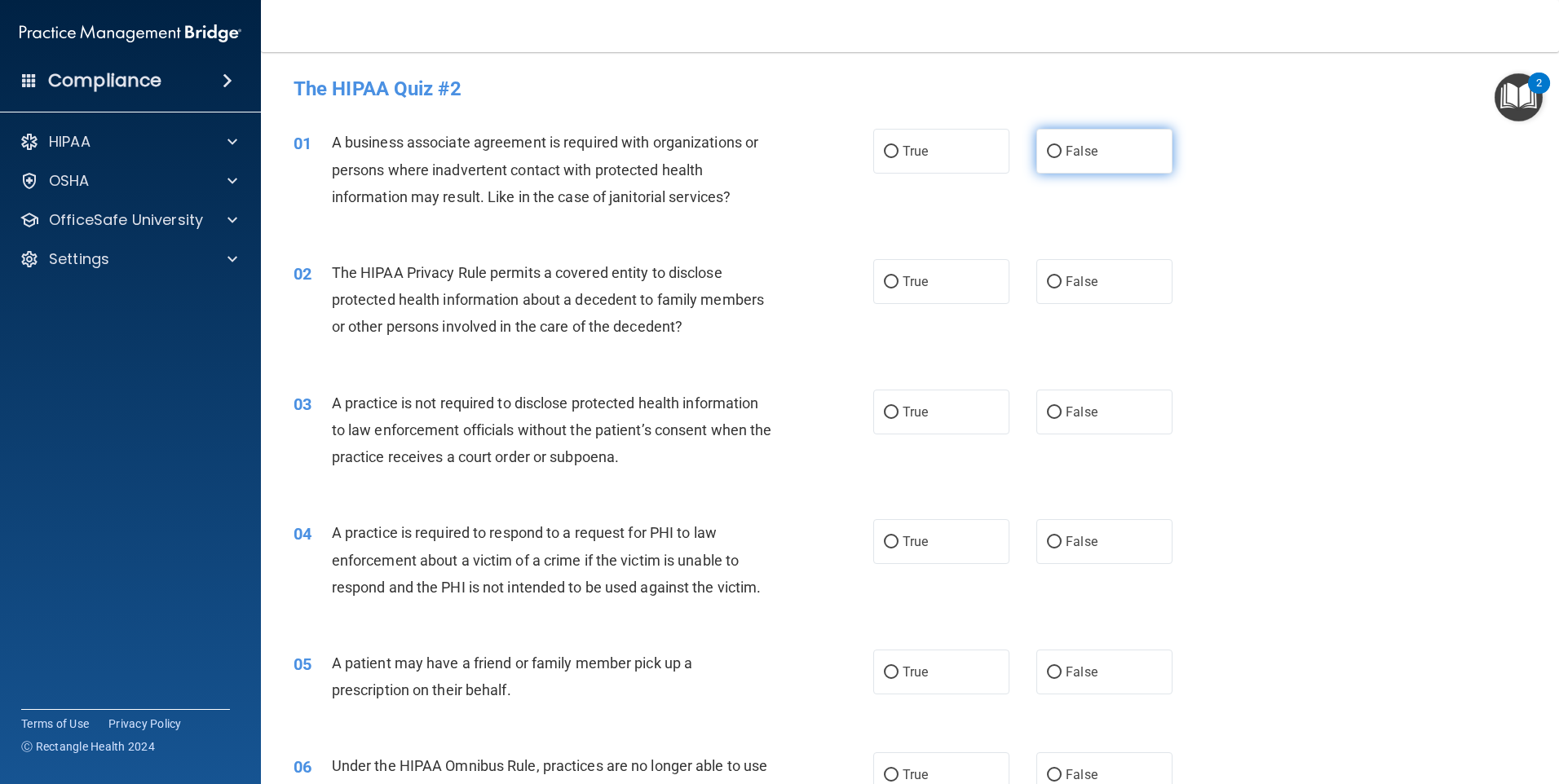
click at [1051, 150] on input "False" at bounding box center [1054, 152] width 14 height 12
radio input "true"
click at [886, 283] on input "True" at bounding box center [890, 282] width 14 height 12
radio input "true"
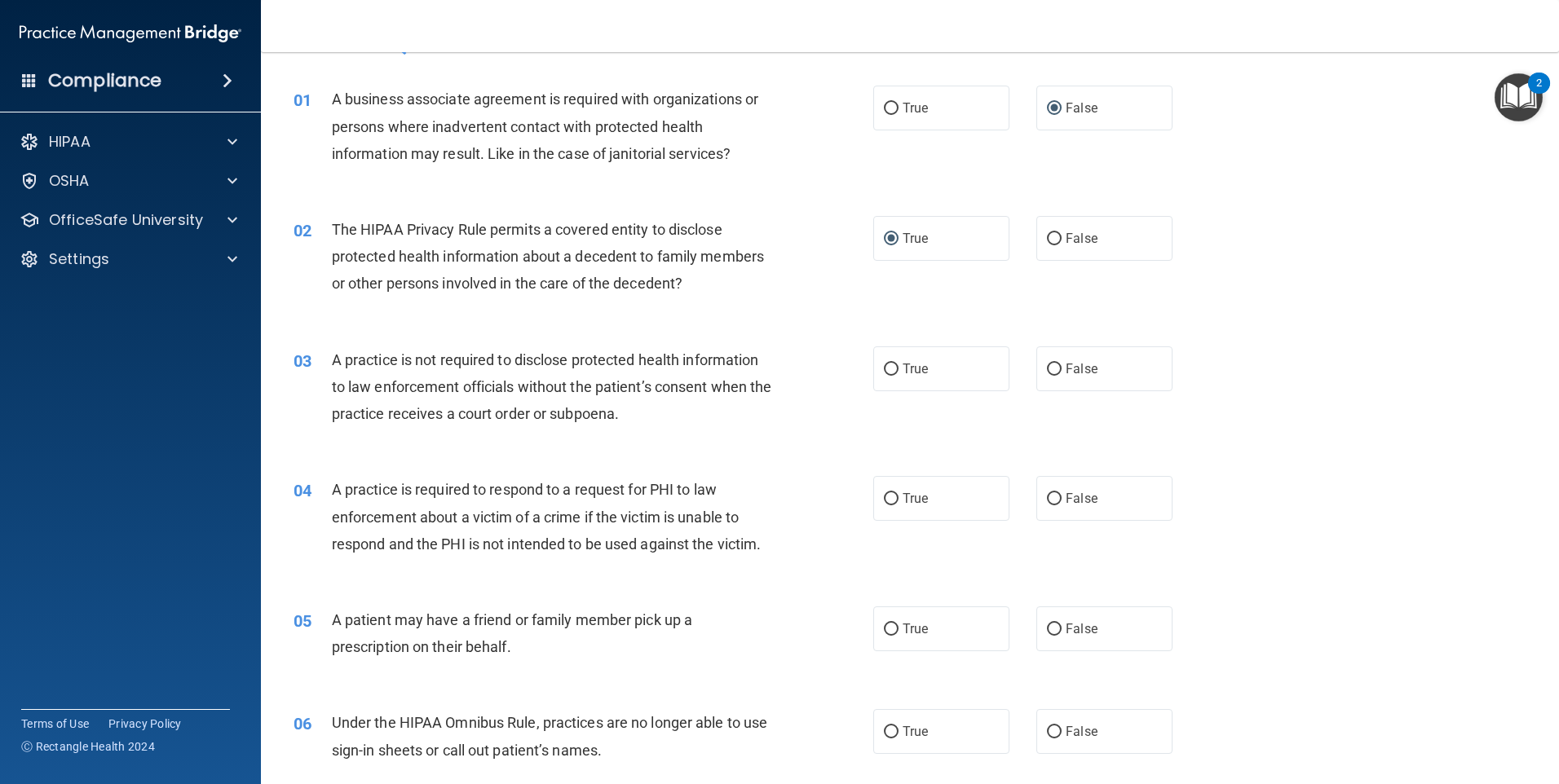
scroll to position [82, 0]
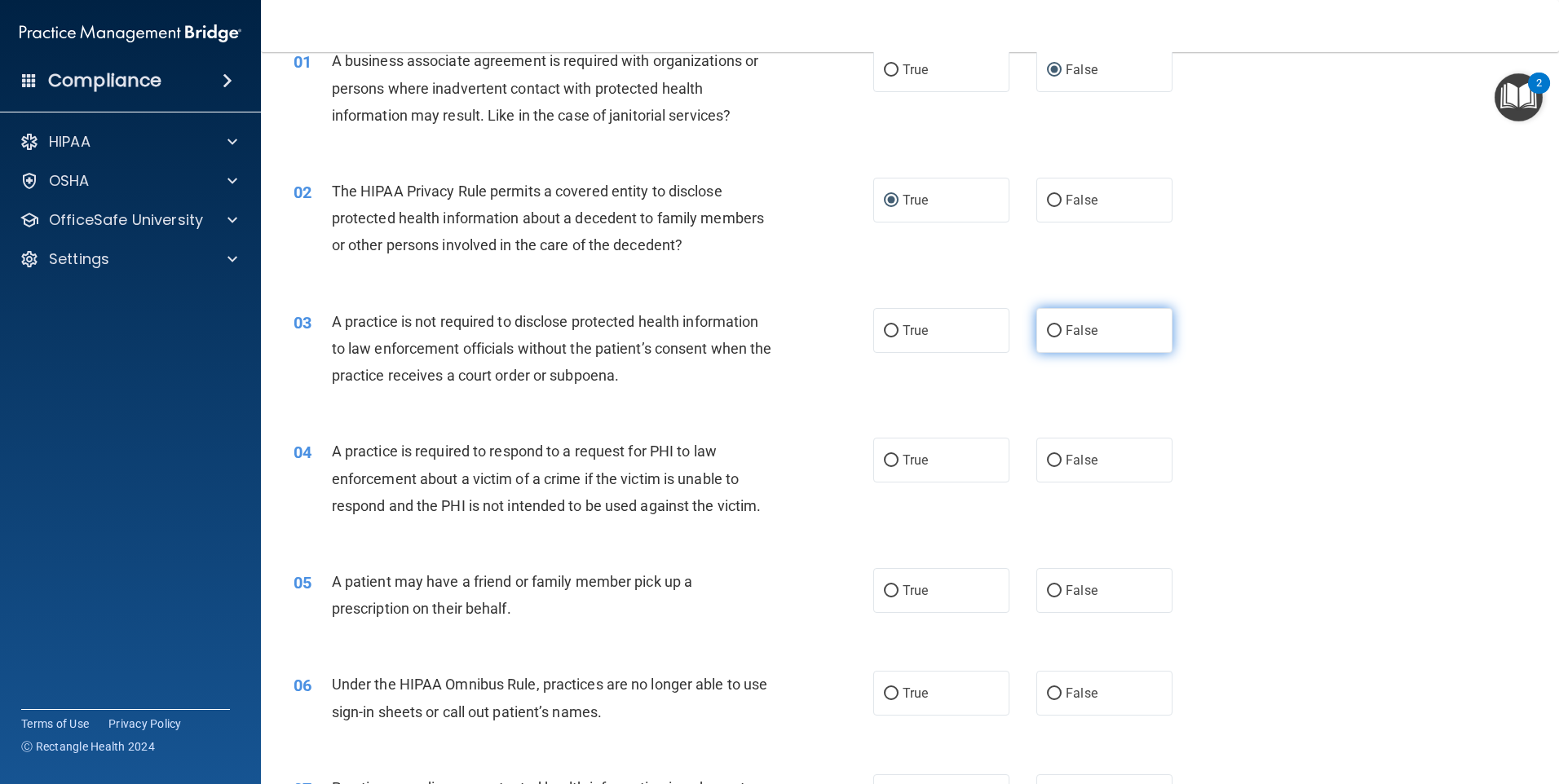
click at [1047, 329] on input "False" at bounding box center [1054, 332] width 14 height 12
radio input "true"
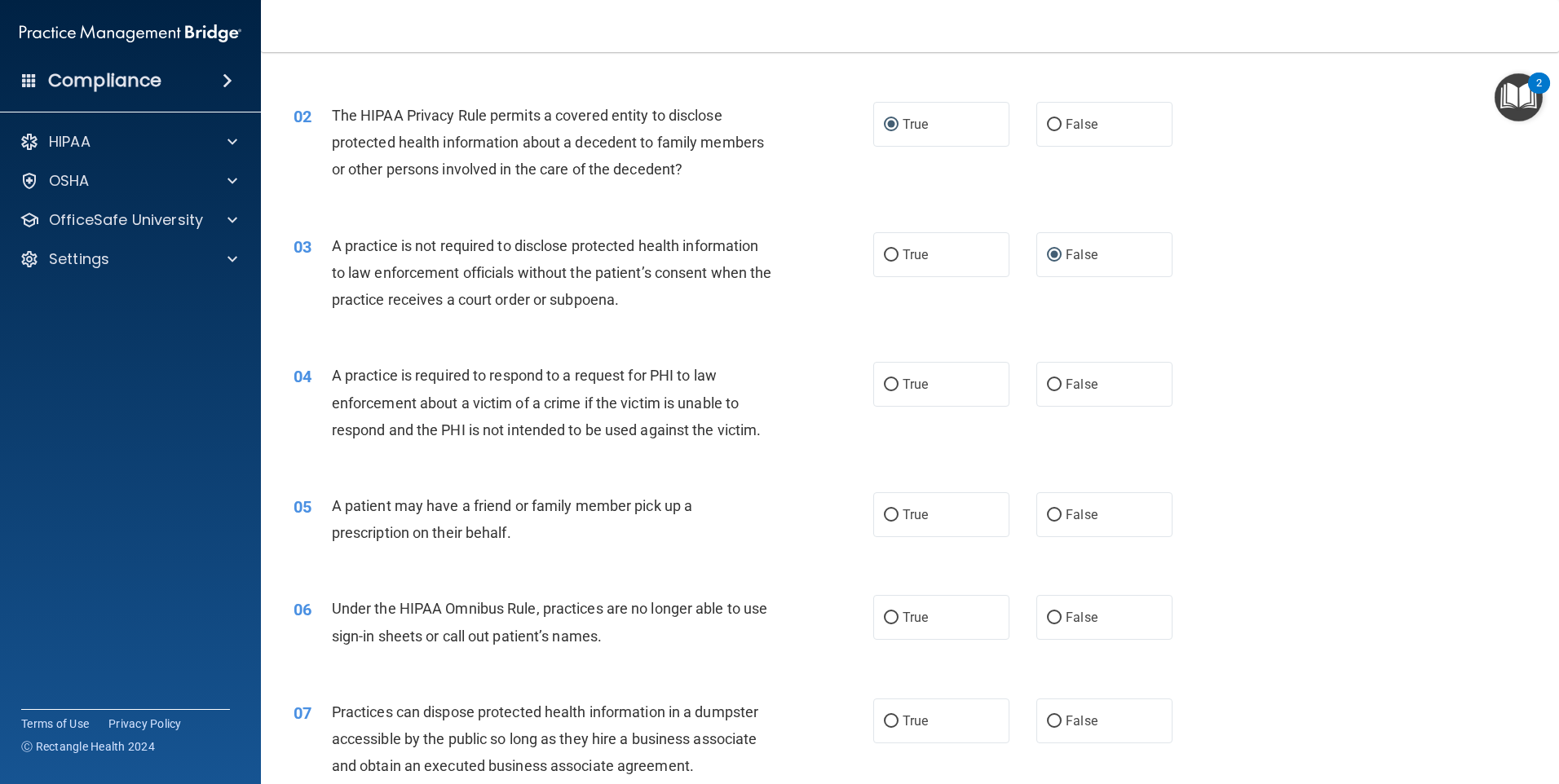
scroll to position [245, 0]
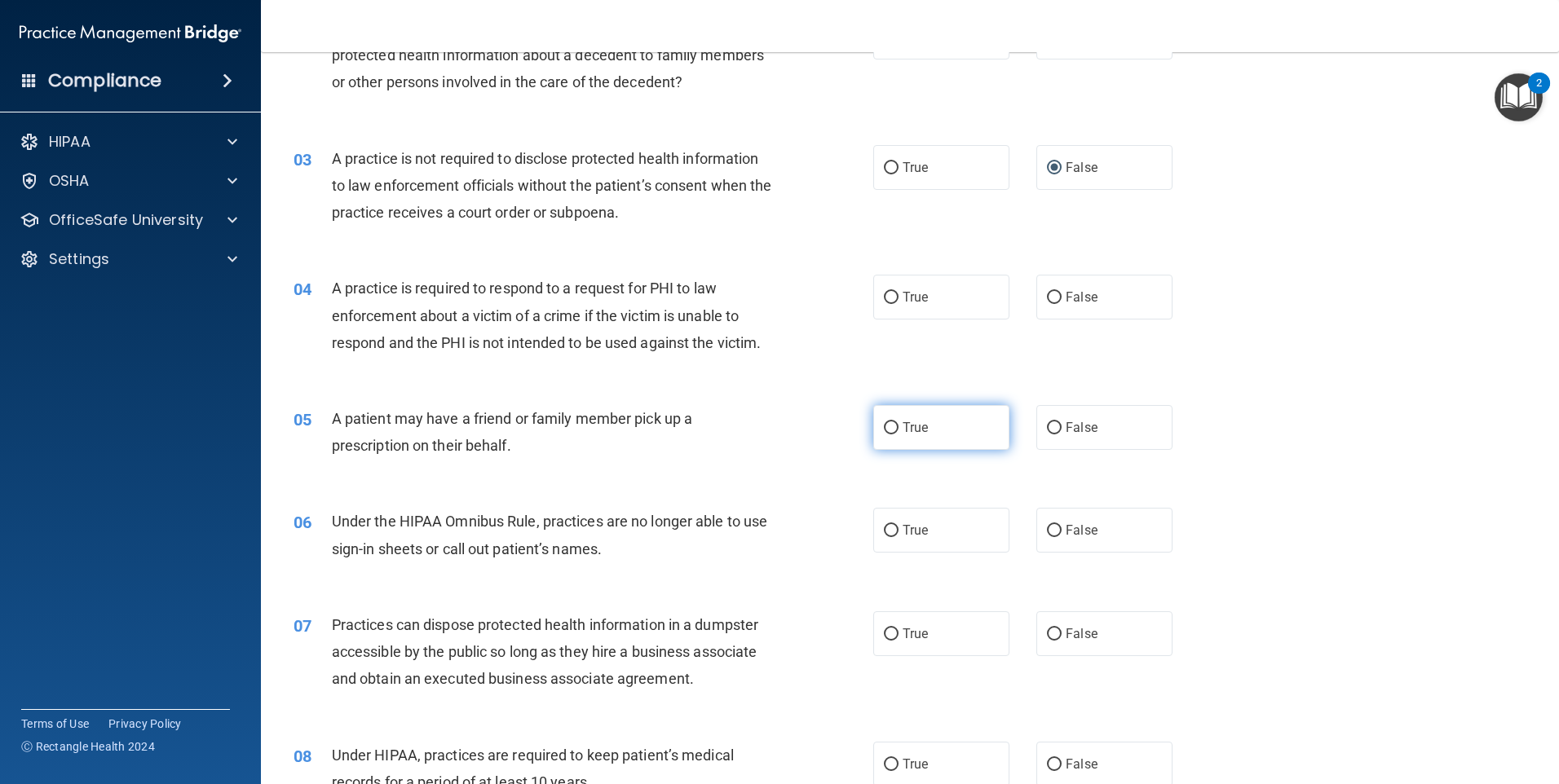
click at [885, 434] on input "True" at bounding box center [890, 429] width 14 height 12
radio input "true"
click at [1047, 296] on input "False" at bounding box center [1054, 298] width 14 height 12
radio input "true"
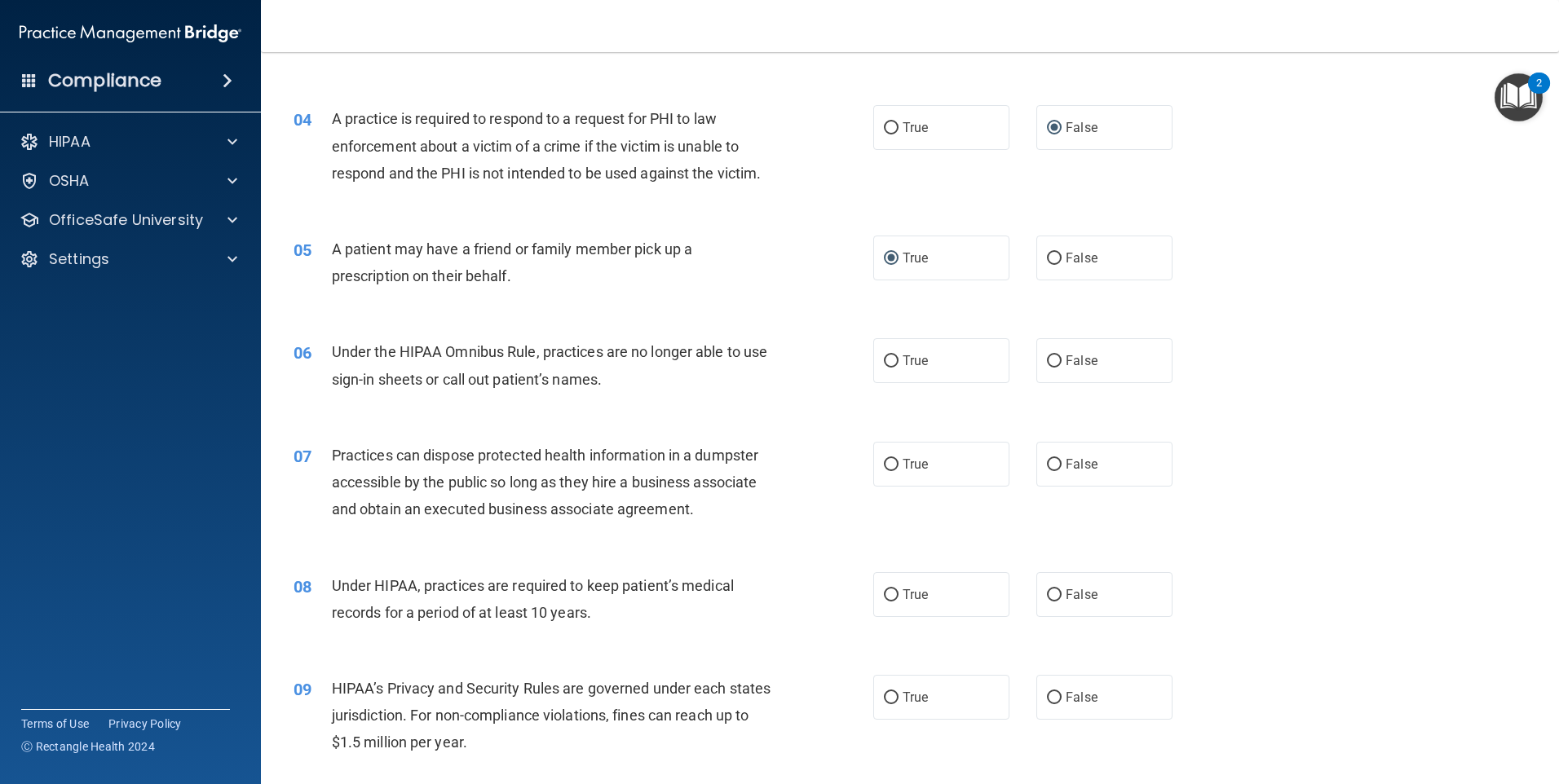
scroll to position [407, 0]
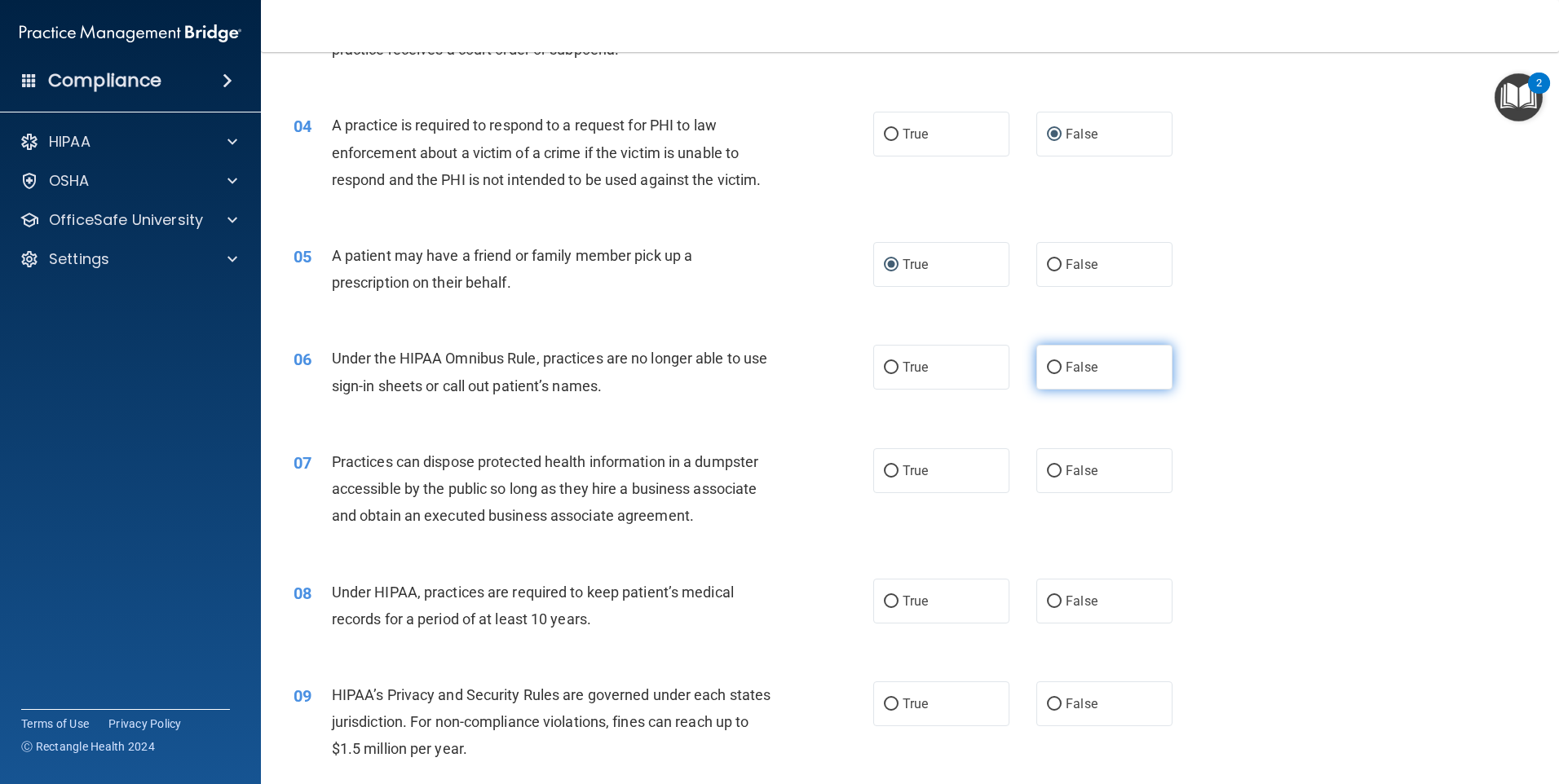
click at [1053, 356] on label "False" at bounding box center [1105, 367] width 136 height 45
click at [1053, 362] on input "False" at bounding box center [1054, 368] width 14 height 12
radio input "true"
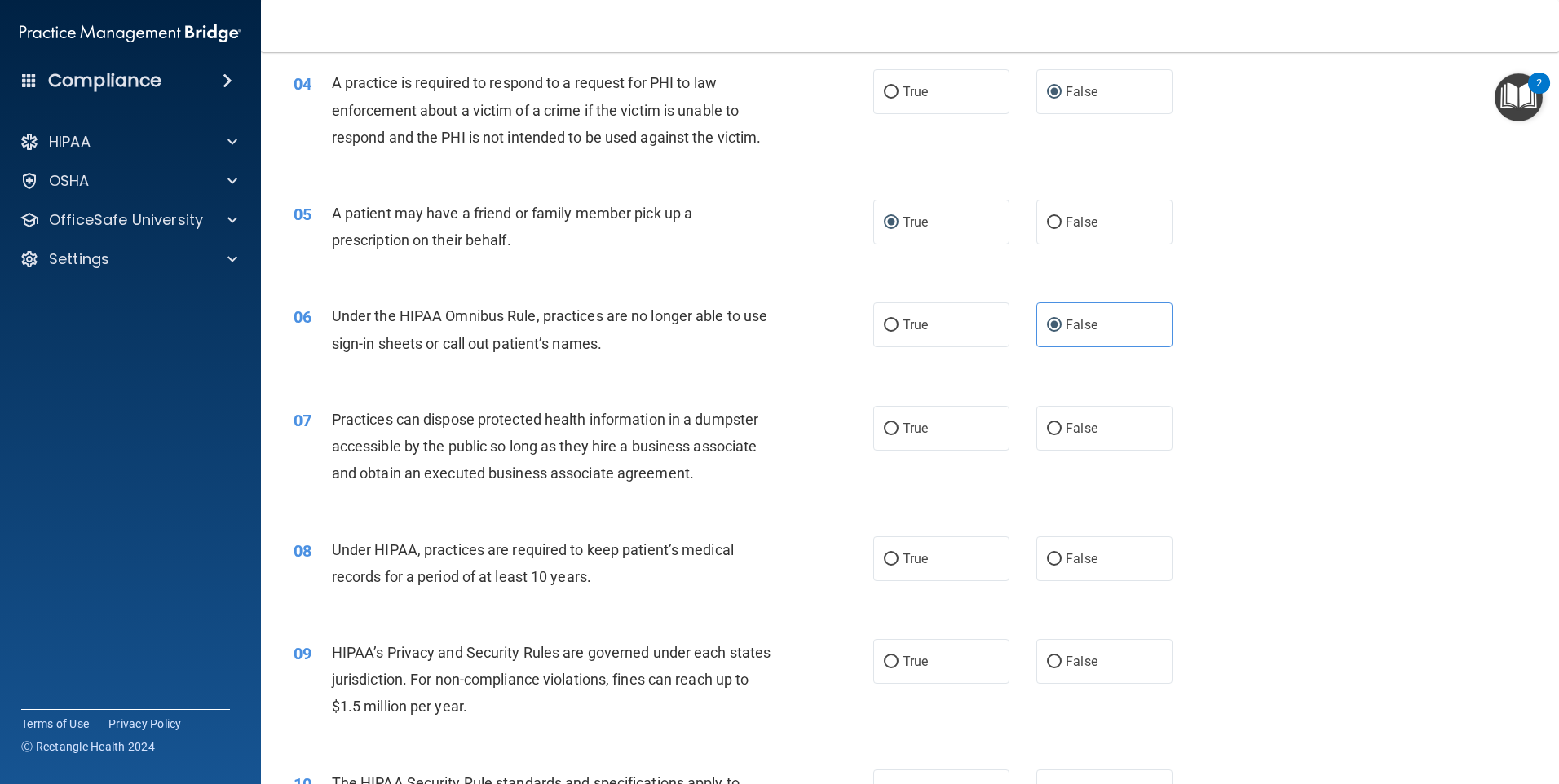
scroll to position [489, 0]
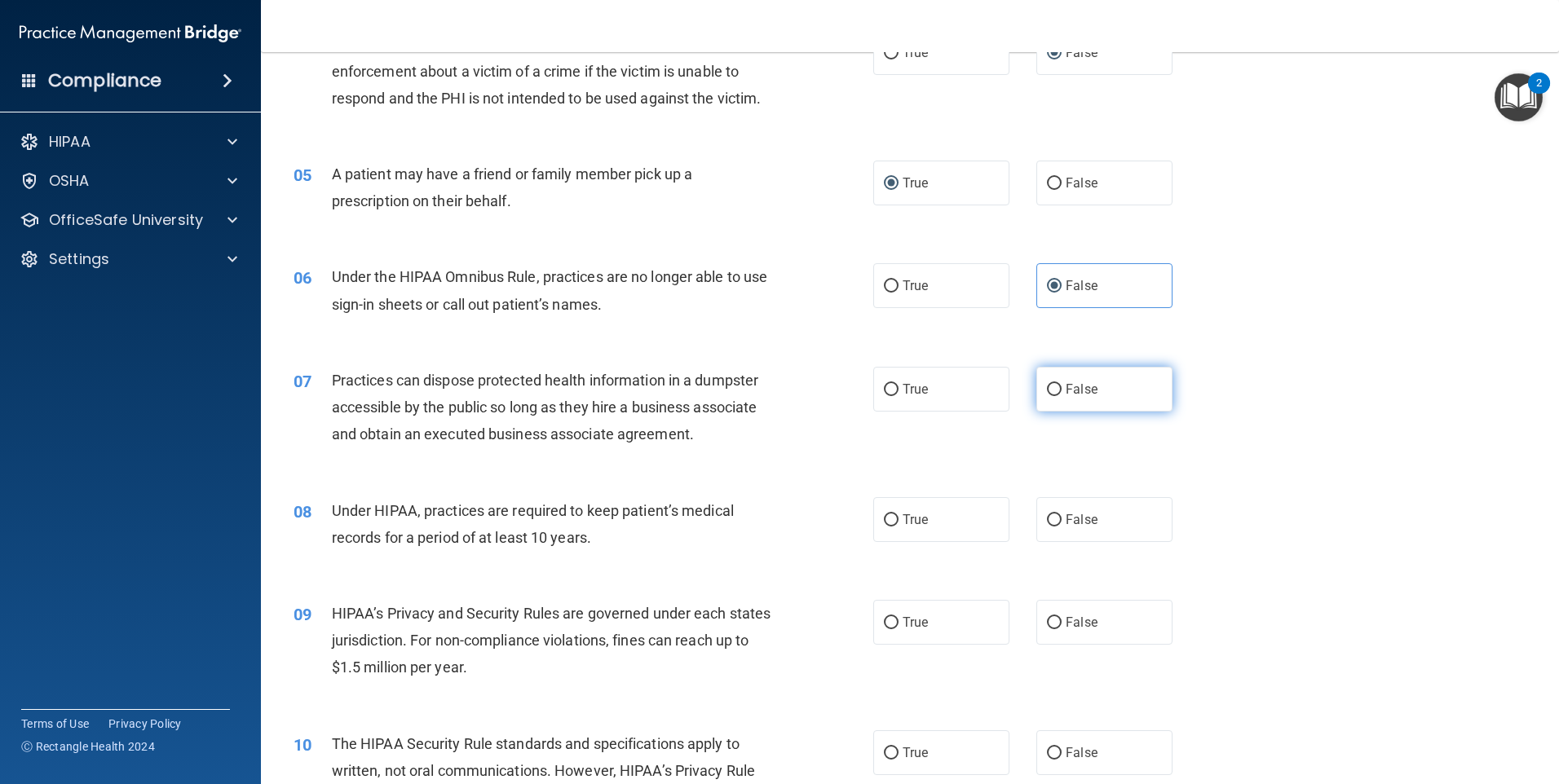
click at [1047, 384] on input "False" at bounding box center [1054, 390] width 14 height 12
radio input "true"
click at [1054, 525] on input "False" at bounding box center [1054, 520] width 14 height 12
radio input "true"
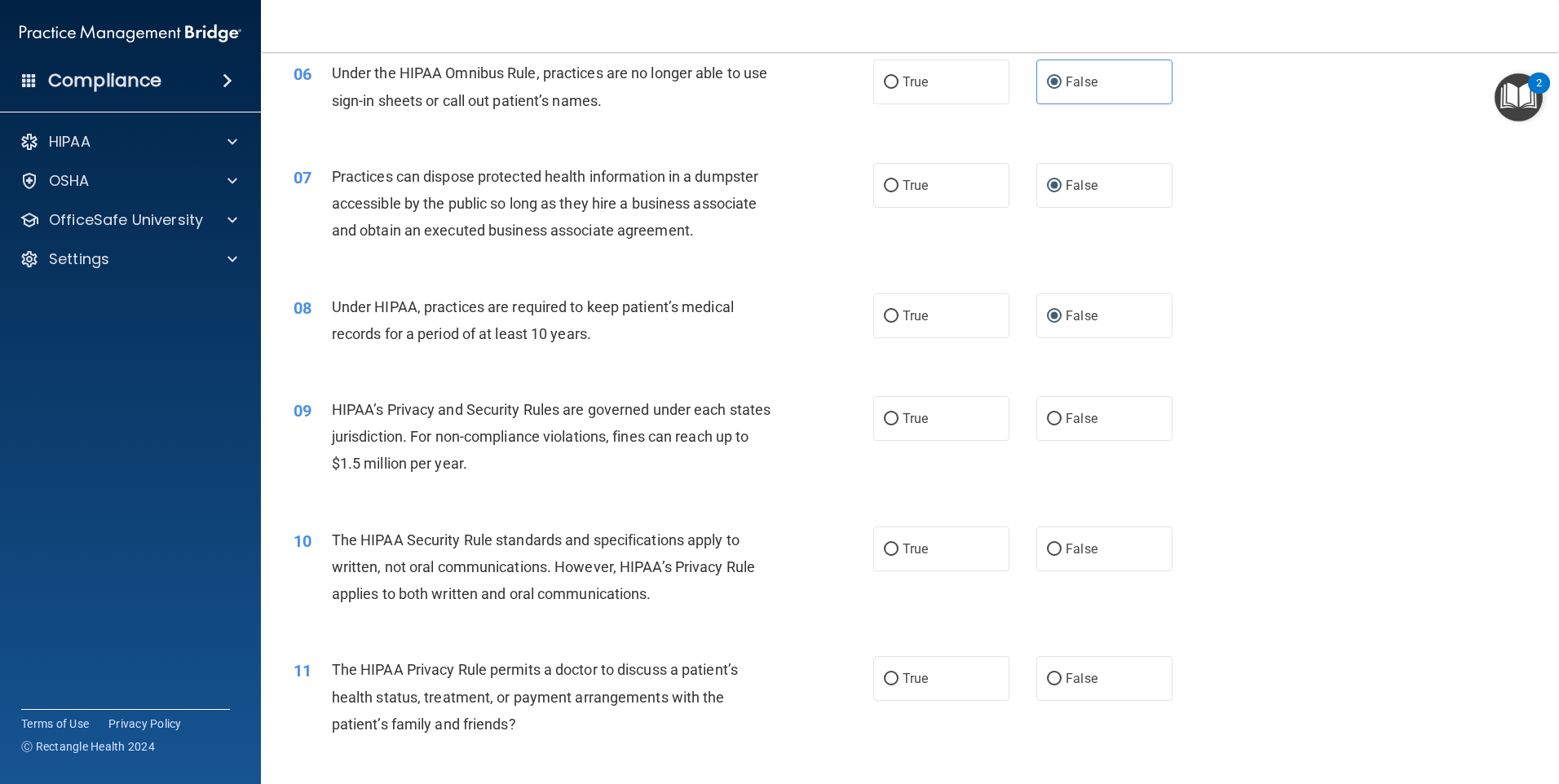
scroll to position [734, 0]
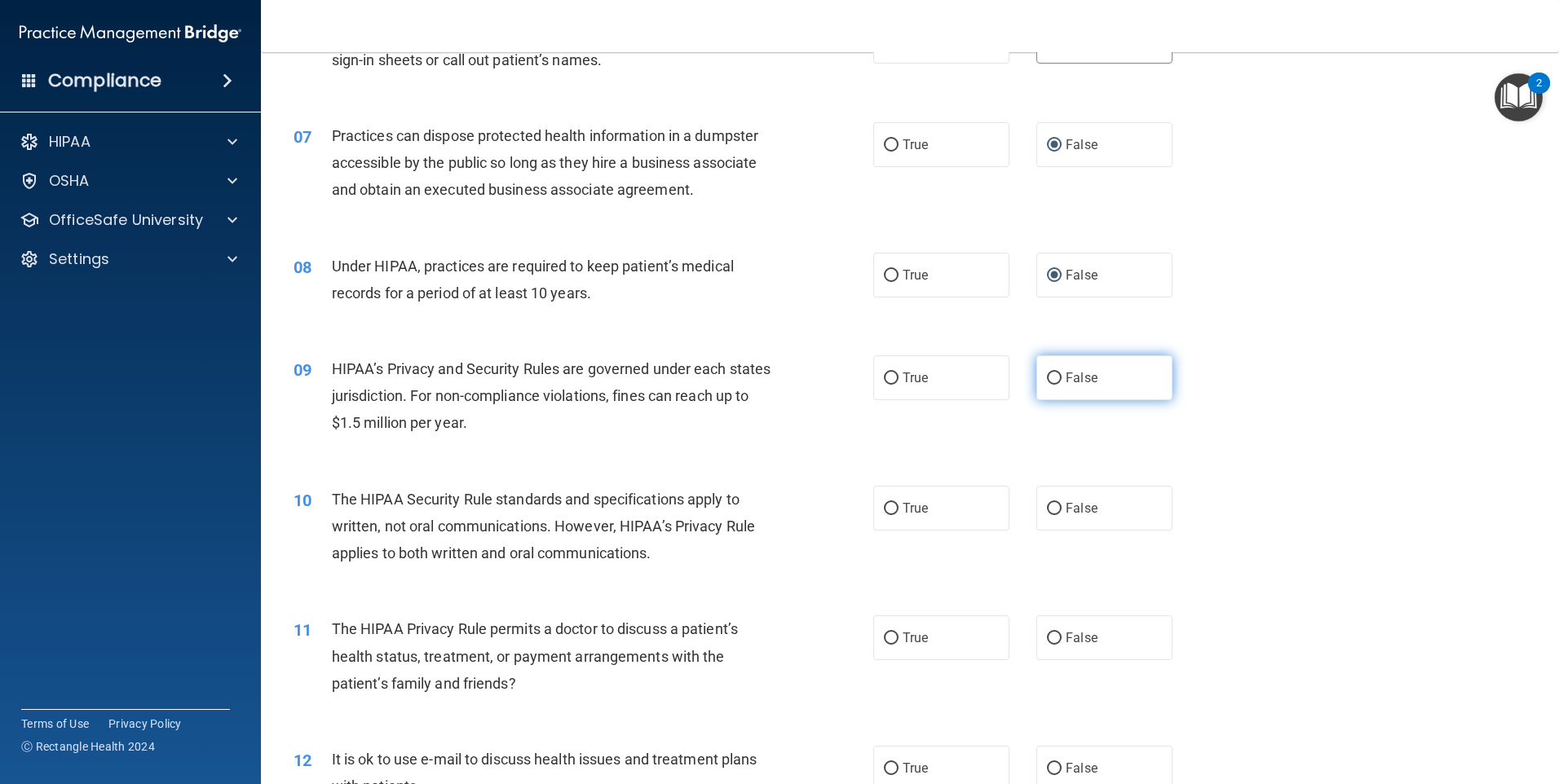
click at [1047, 377] on input "False" at bounding box center [1054, 378] width 14 height 12
radio input "true"
click at [886, 509] on input "True" at bounding box center [890, 509] width 14 height 12
radio input "true"
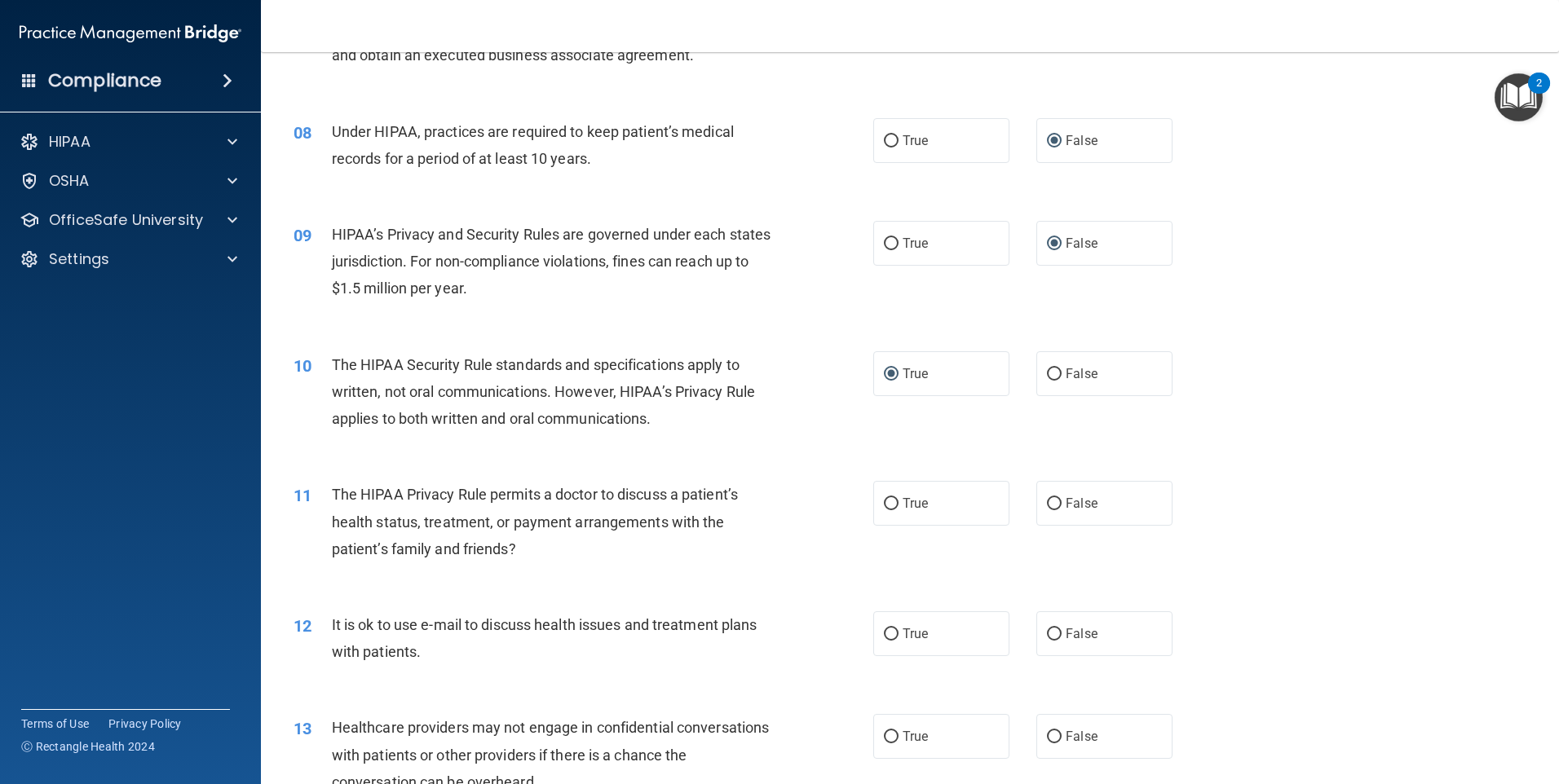
scroll to position [897, 0]
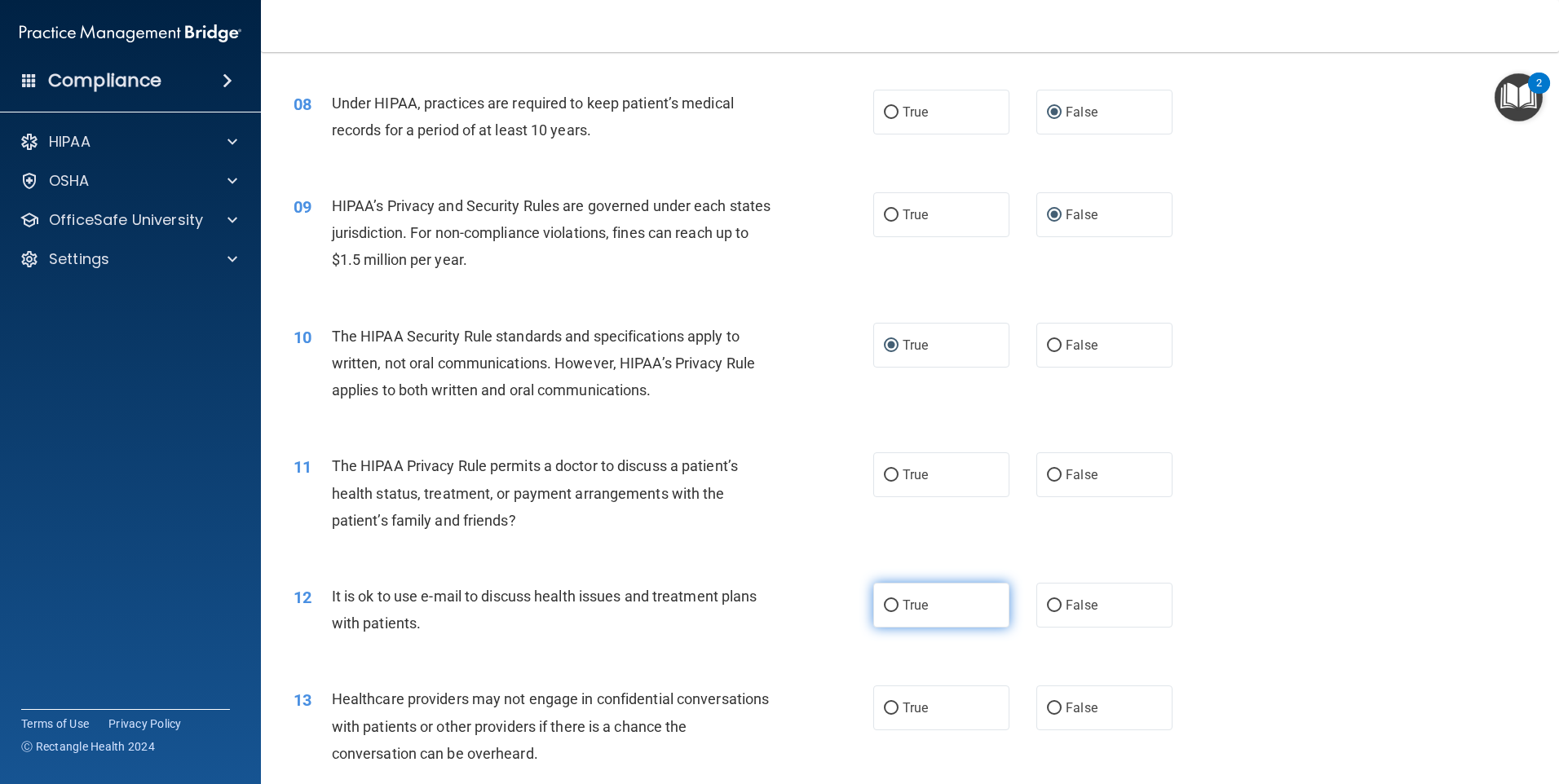
click at [887, 602] on input "True" at bounding box center [890, 606] width 14 height 12
radio input "true"
click at [885, 474] on input "True" at bounding box center [890, 475] width 14 height 12
radio input "true"
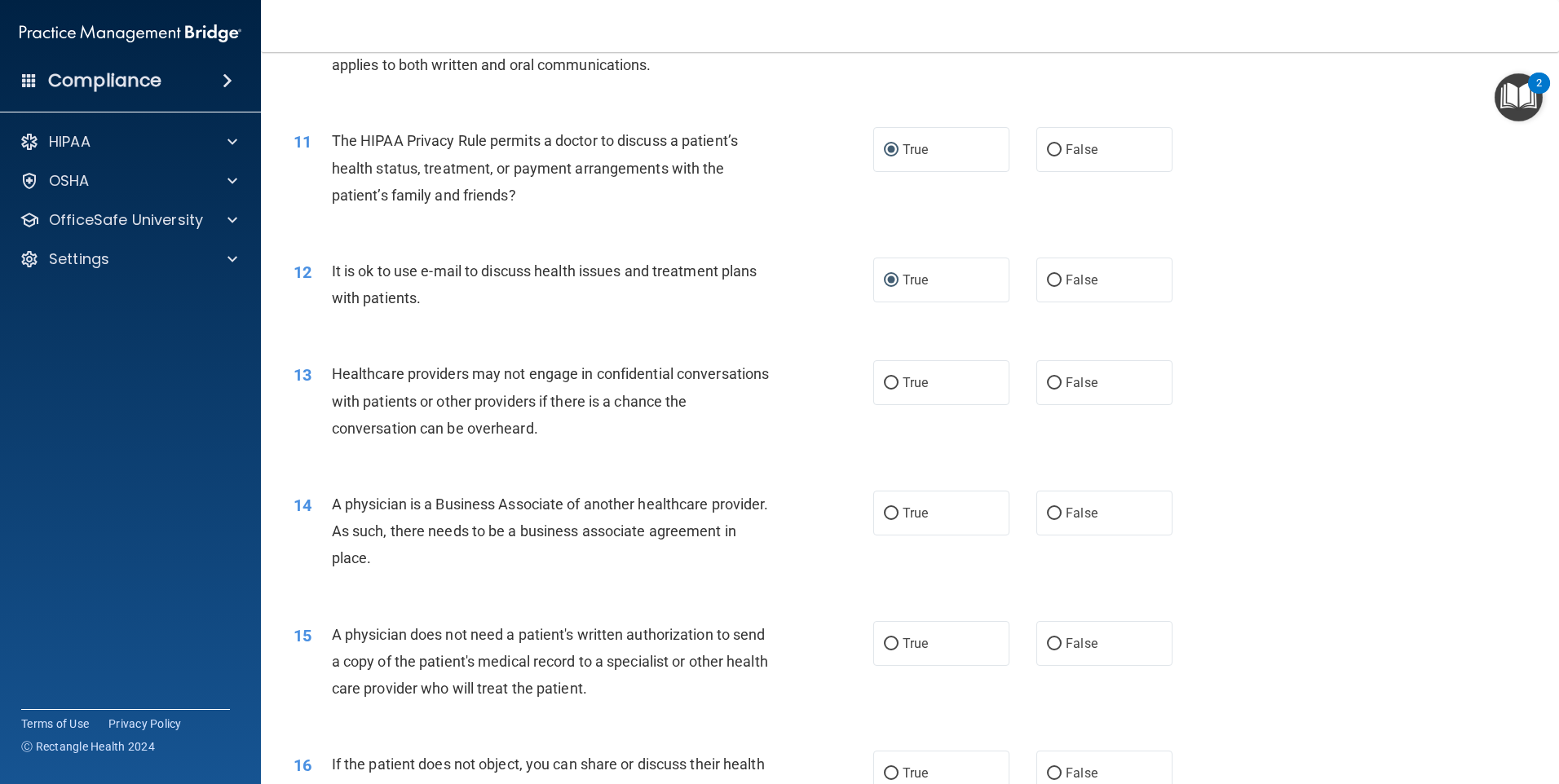
scroll to position [1223, 0]
drag, startPoint x: 1061, startPoint y: 387, endPoint x: 1018, endPoint y: 388, distance: 43.0
click at [1066, 387] on span "False" at bounding box center [1081, 382] width 31 height 15
click at [1060, 387] on input "False" at bounding box center [1054, 383] width 14 height 12
radio input "true"
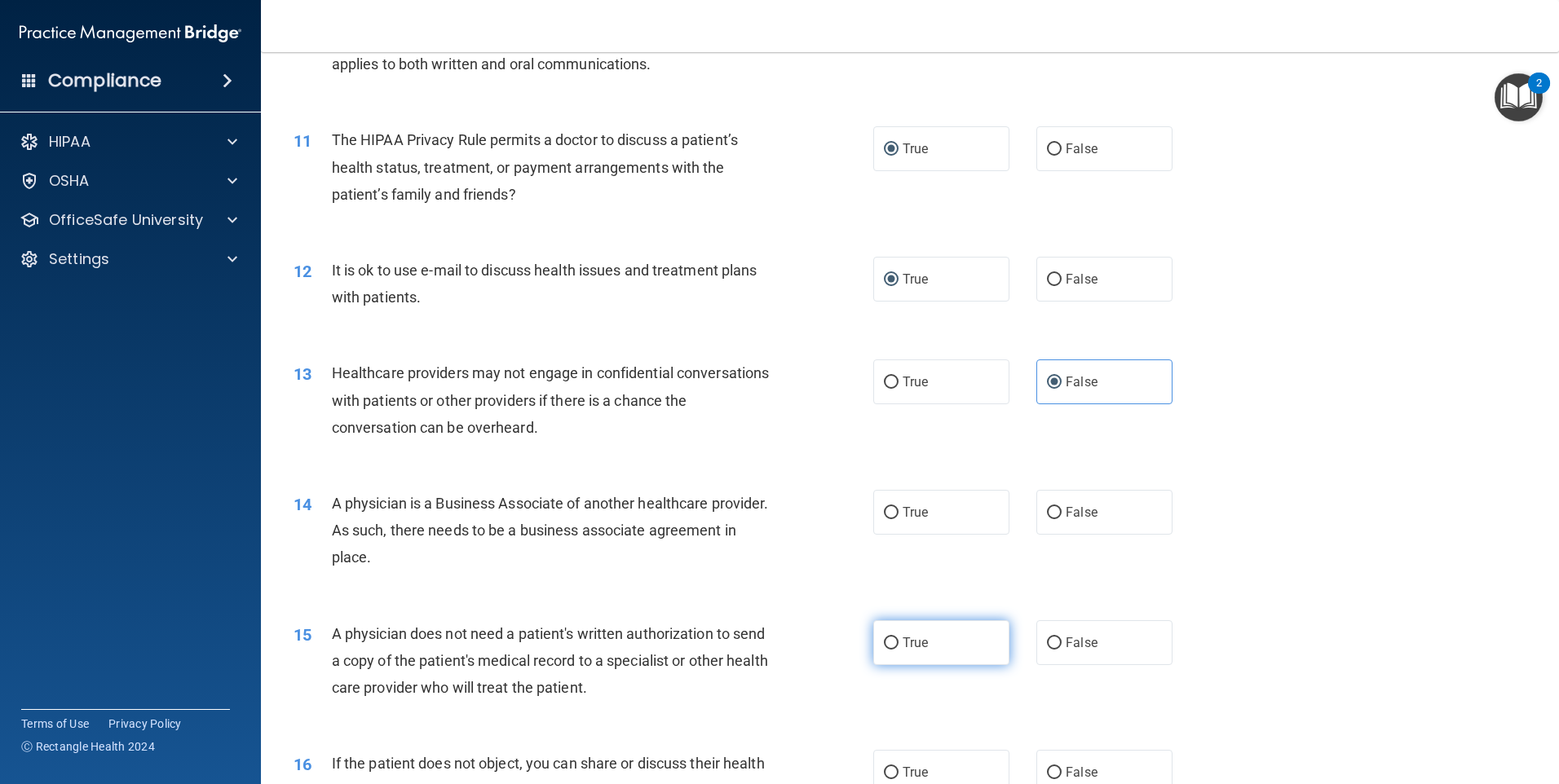
click at [887, 644] on input "True" at bounding box center [890, 644] width 14 height 12
radio input "true"
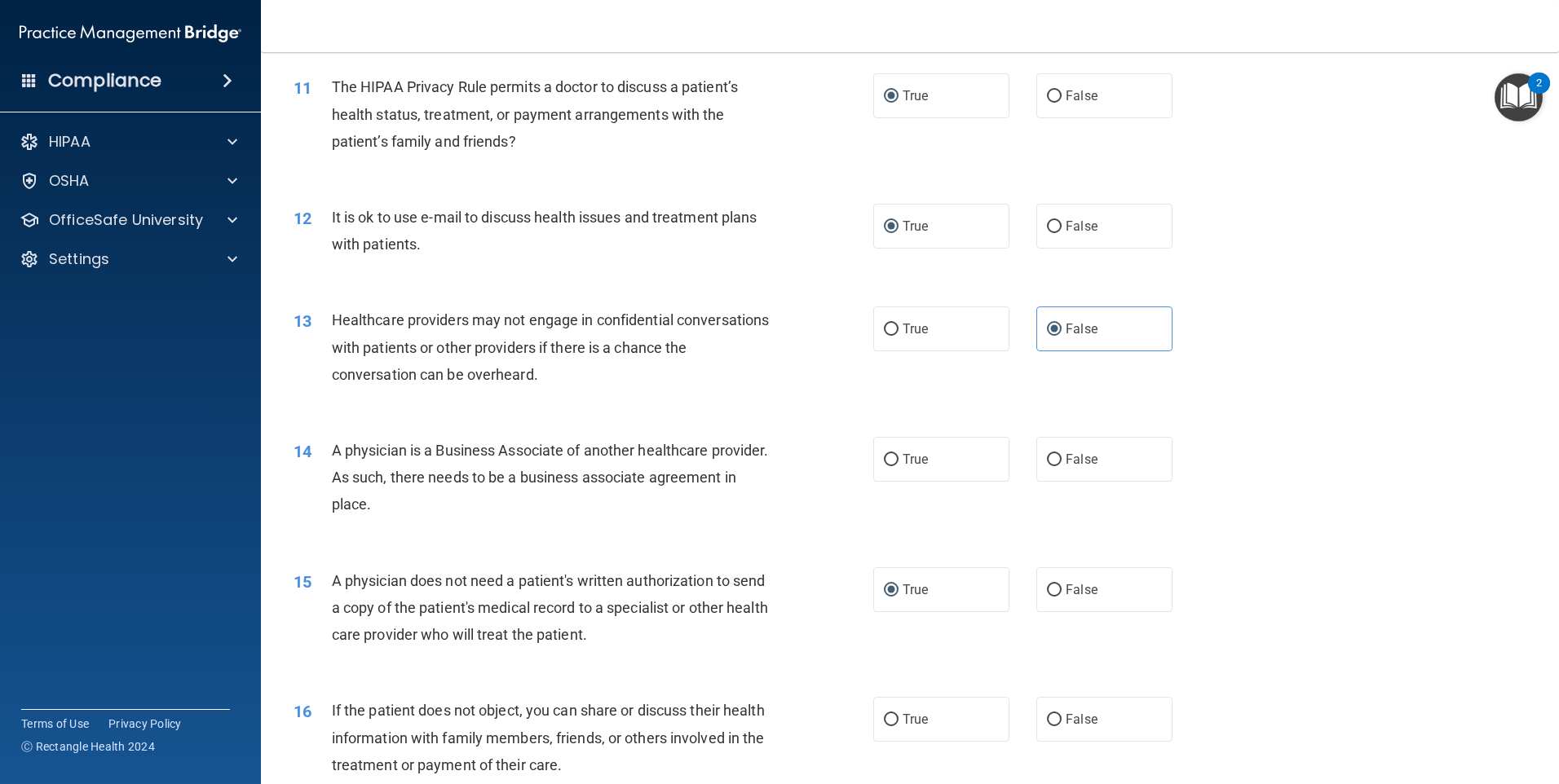
scroll to position [1304, 0]
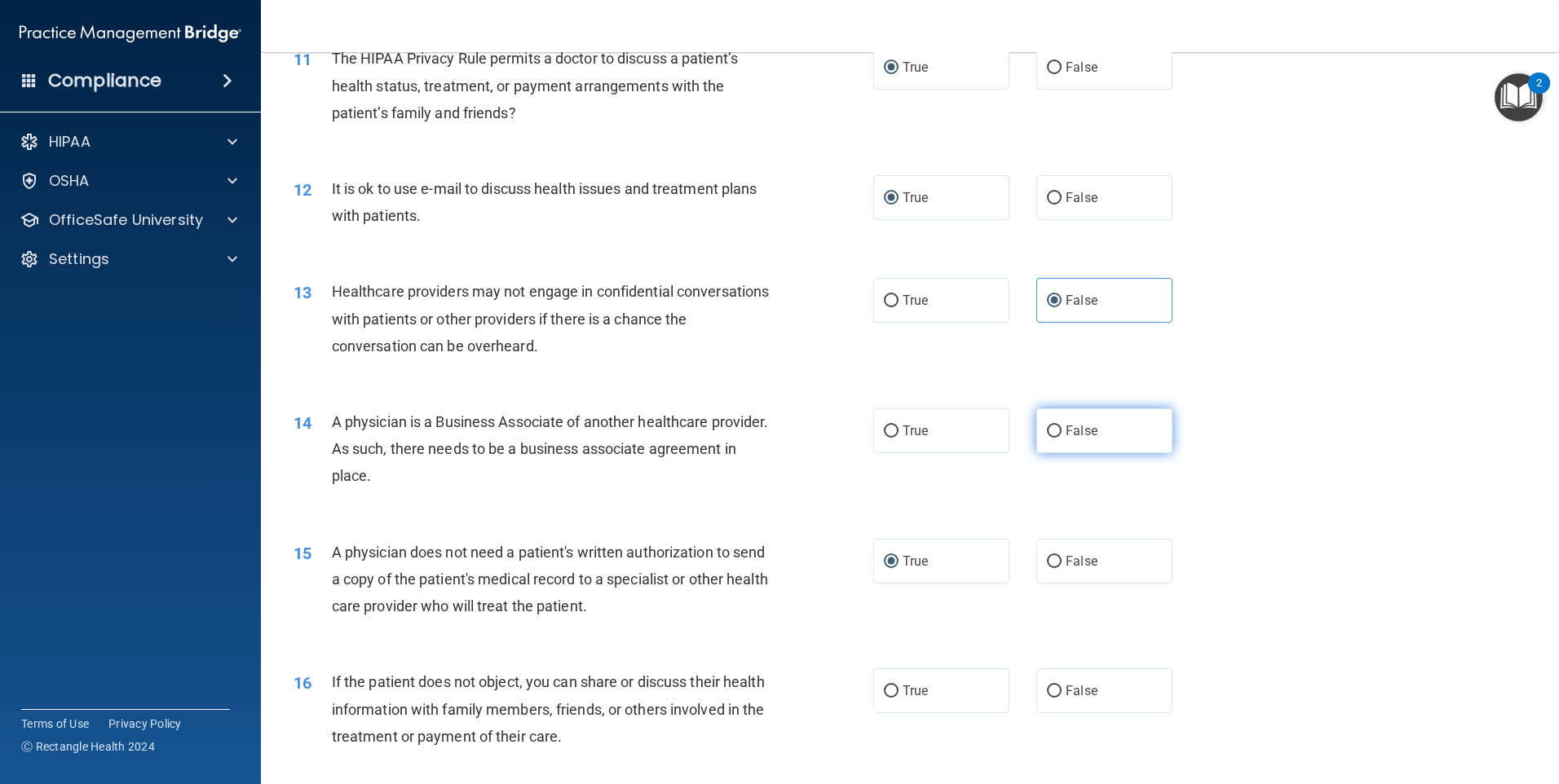
click at [1050, 429] on input "False" at bounding box center [1054, 432] width 14 height 12
radio input "true"
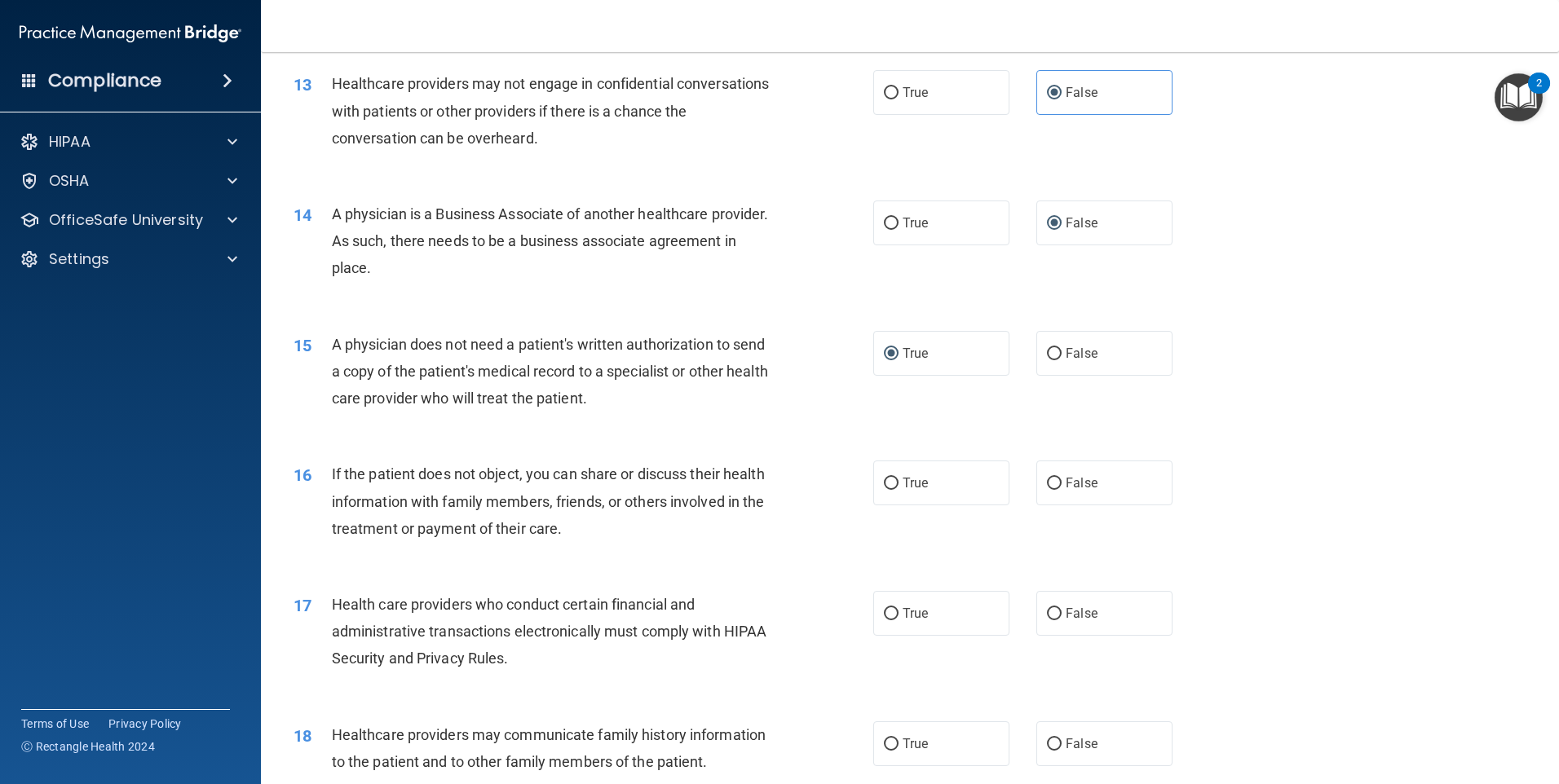
scroll to position [1549, 0]
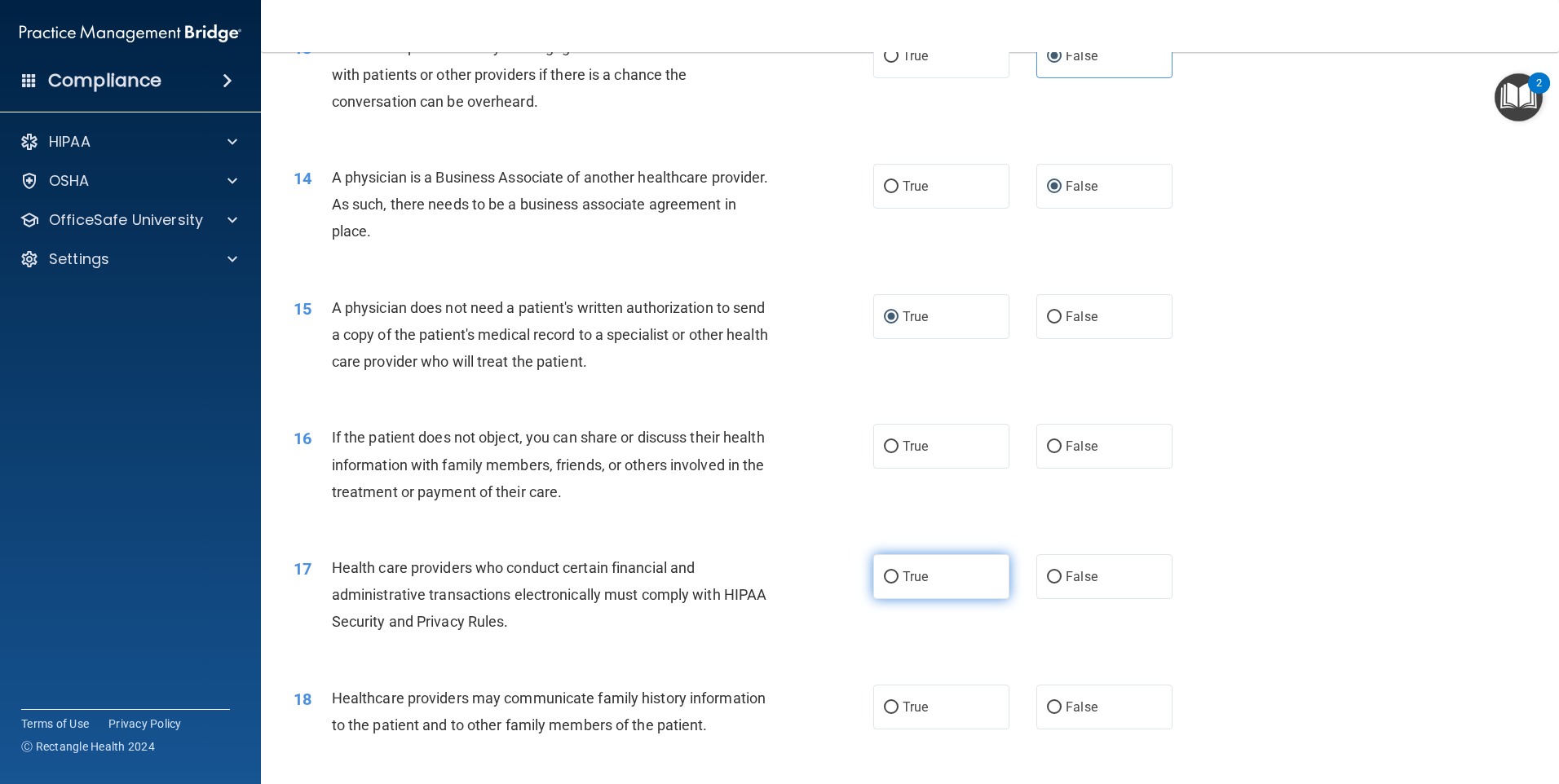
click at [888, 575] on input "True" at bounding box center [890, 577] width 14 height 12
radio input "true"
drag, startPoint x: 910, startPoint y: 446, endPoint x: 901, endPoint y: 446, distance: 9.0
click at [908, 446] on span "True" at bounding box center [915, 446] width 26 height 15
click at [899, 446] on input "True" at bounding box center [890, 447] width 14 height 12
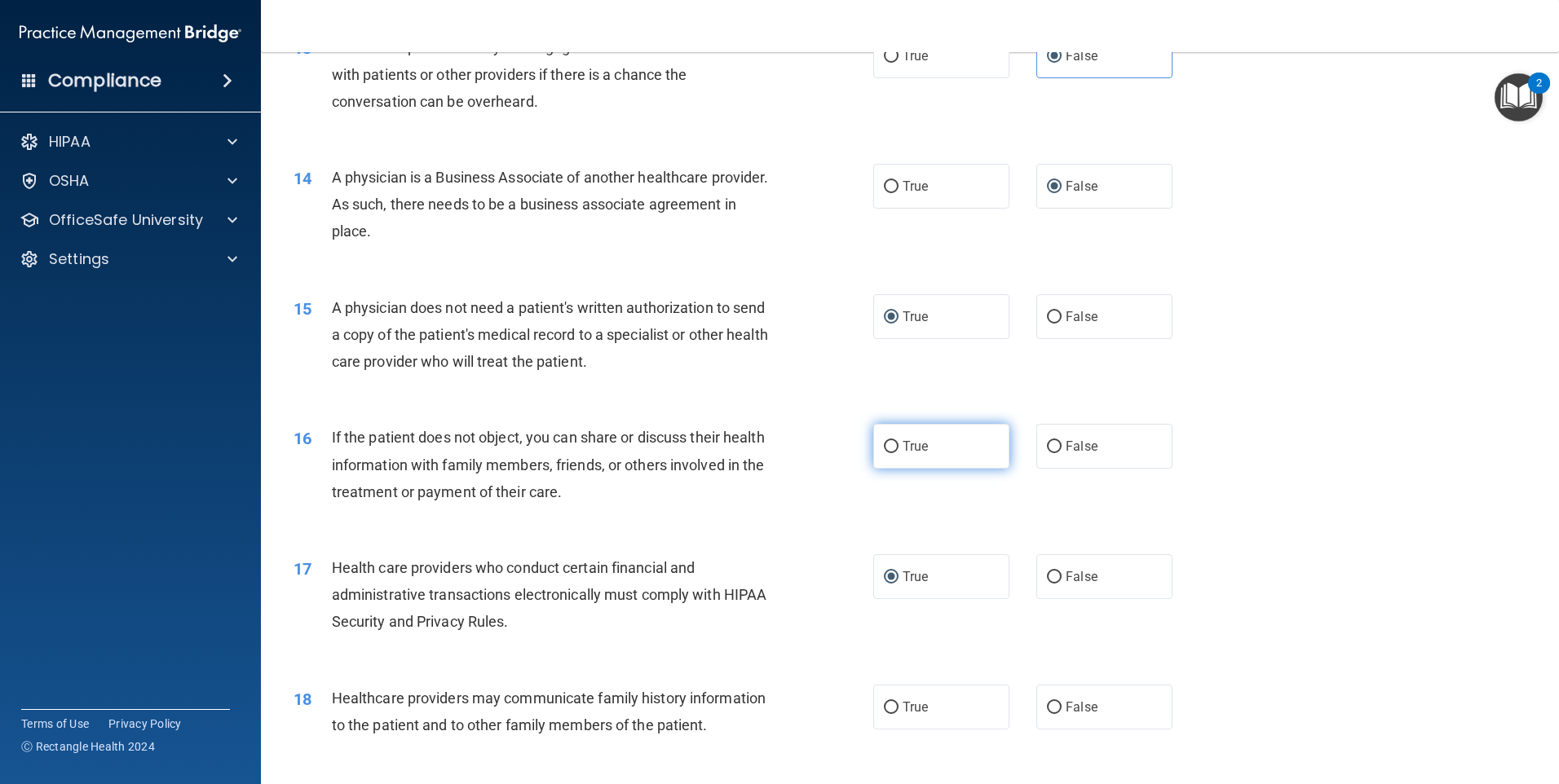
radio input "true"
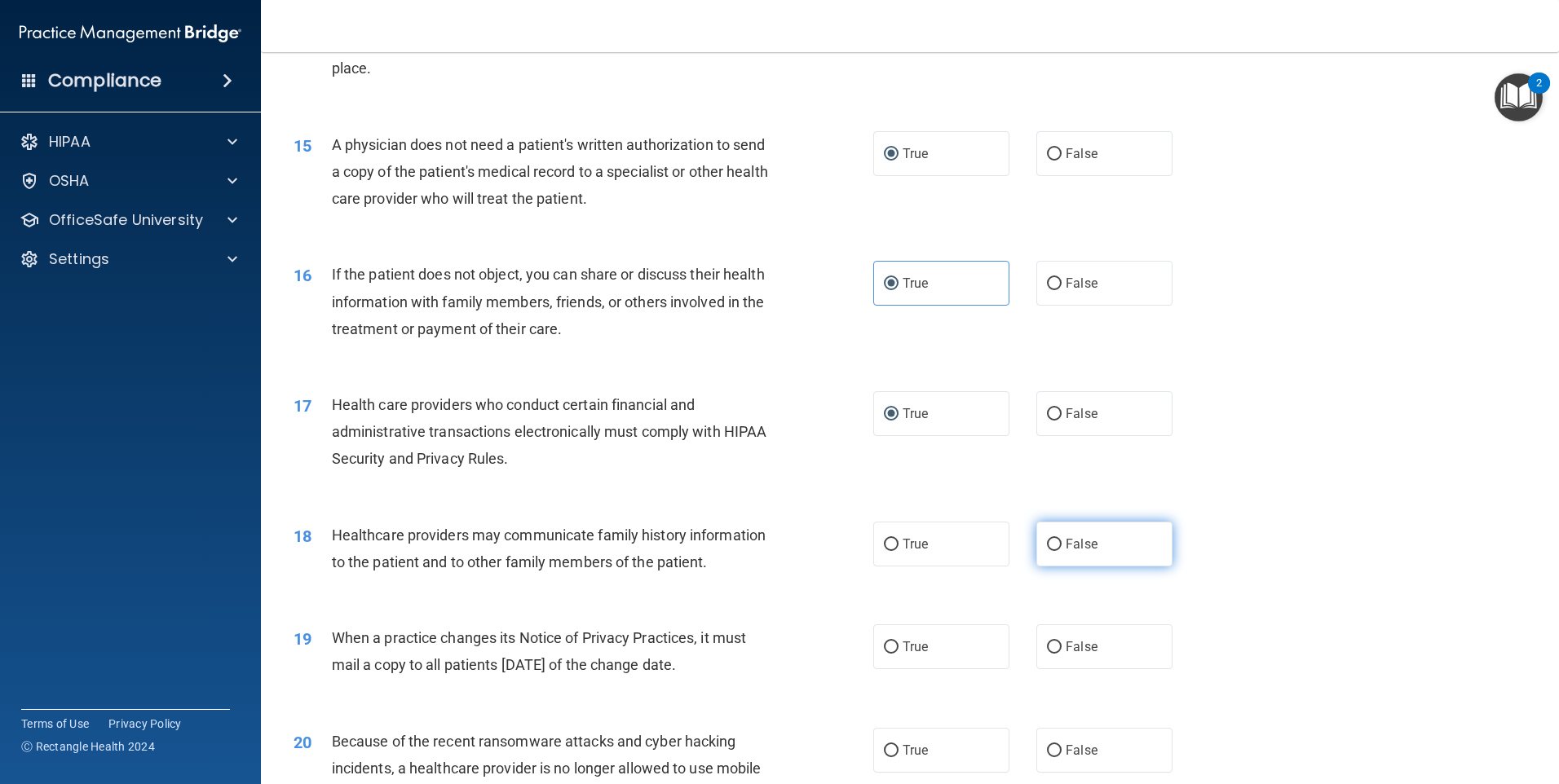
drag, startPoint x: 1043, startPoint y: 543, endPoint x: 863, endPoint y: 585, distance: 184.8
click at [1047, 543] on input "False" at bounding box center [1054, 545] width 14 height 12
radio input "true"
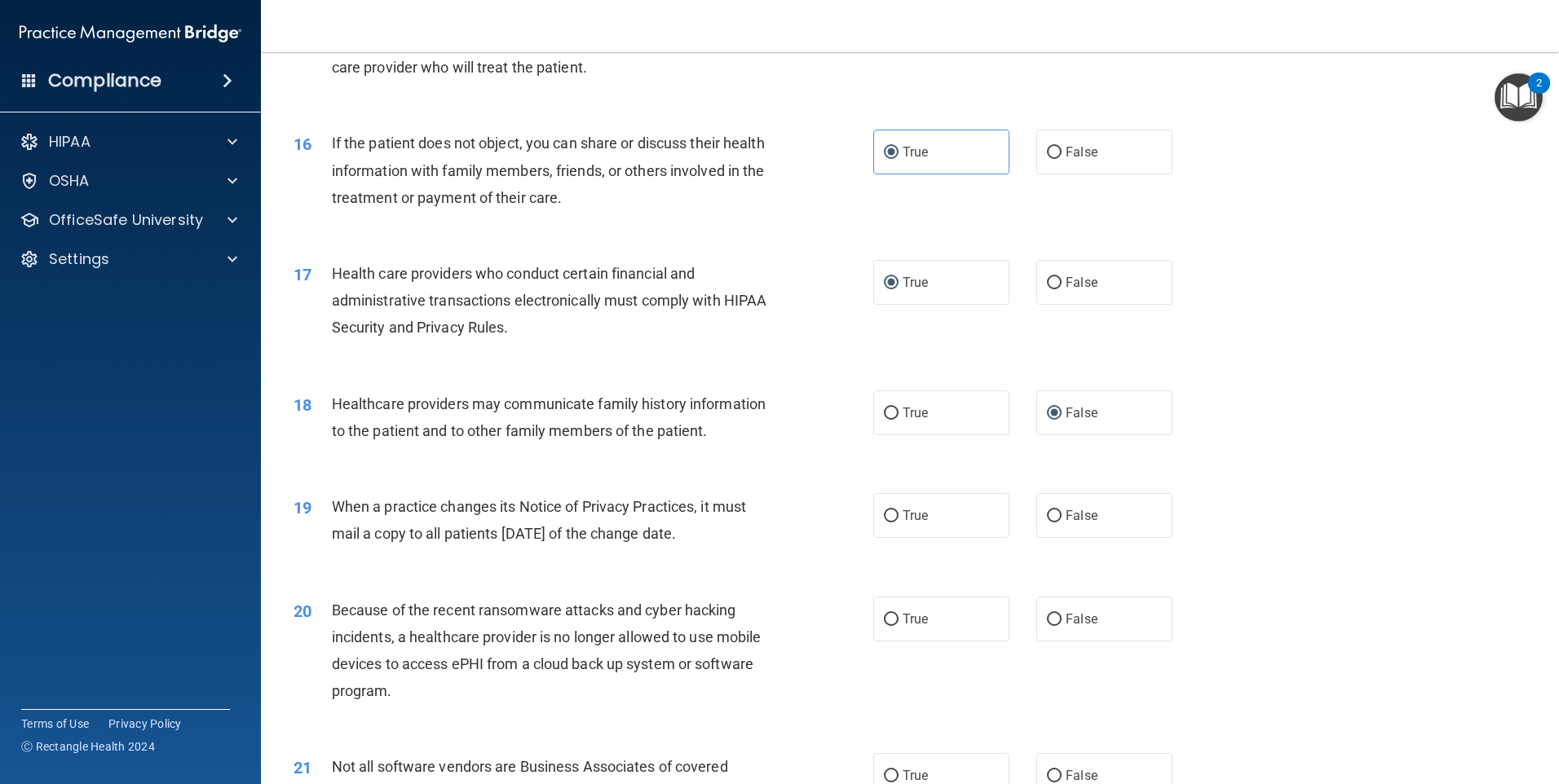
scroll to position [1875, 0]
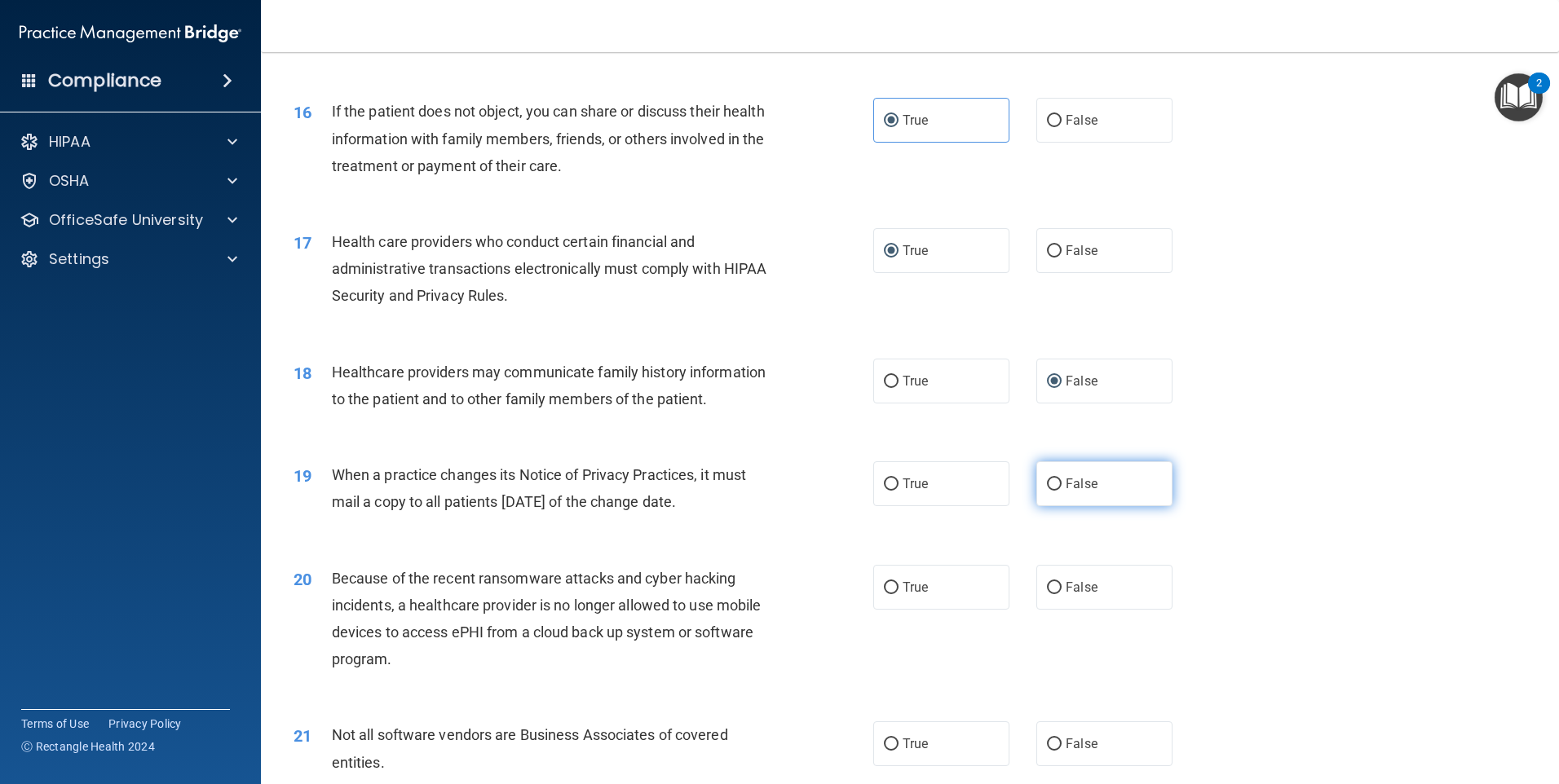
click at [1047, 480] on input "False" at bounding box center [1054, 485] width 14 height 12
radio input "true"
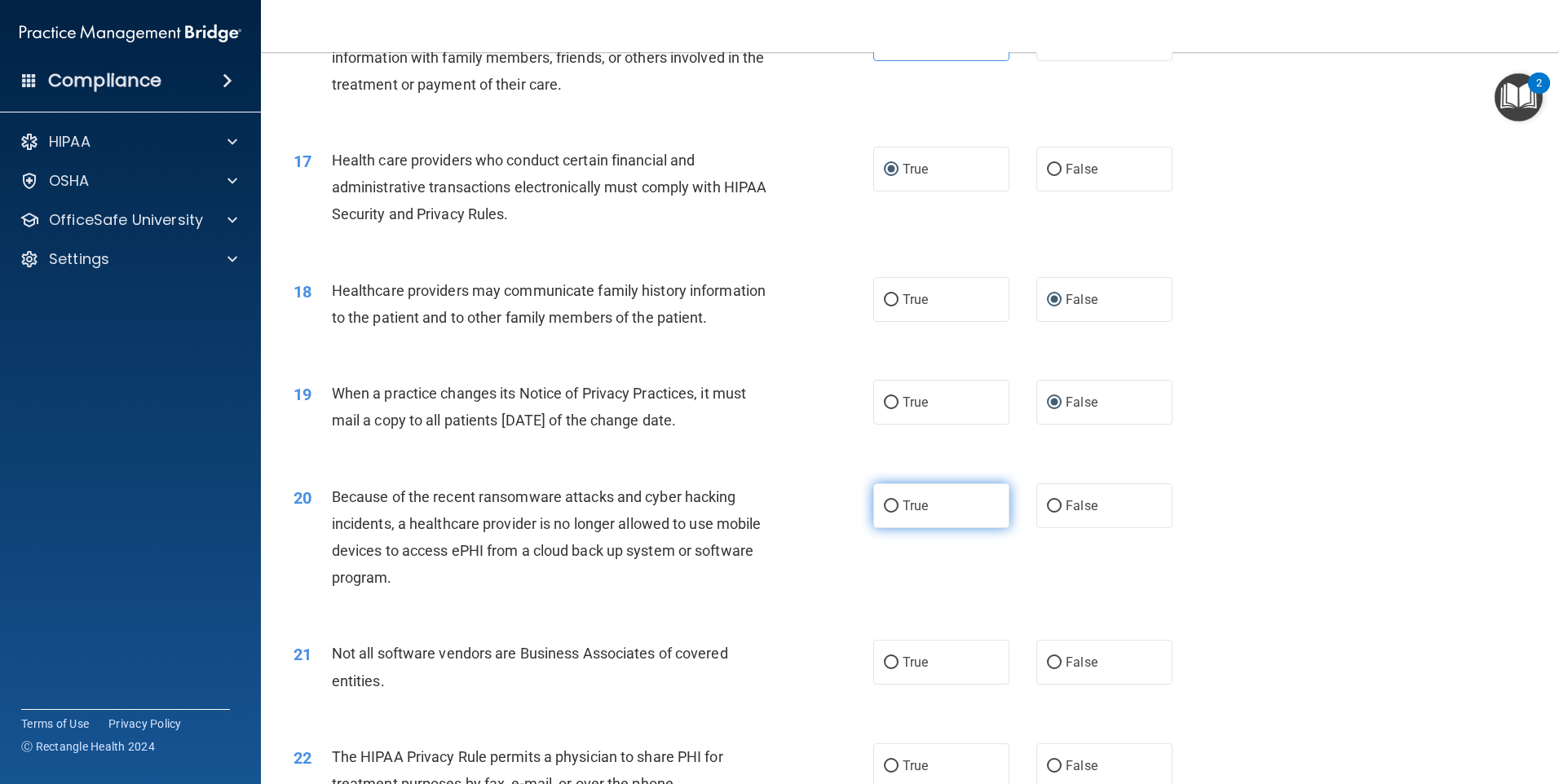
drag, startPoint x: 1055, startPoint y: 503, endPoint x: 967, endPoint y: 514, distance: 88.7
click at [1055, 504] on label "False" at bounding box center [1105, 506] width 136 height 45
click at [1055, 504] on input "False" at bounding box center [1054, 507] width 14 height 12
radio input "true"
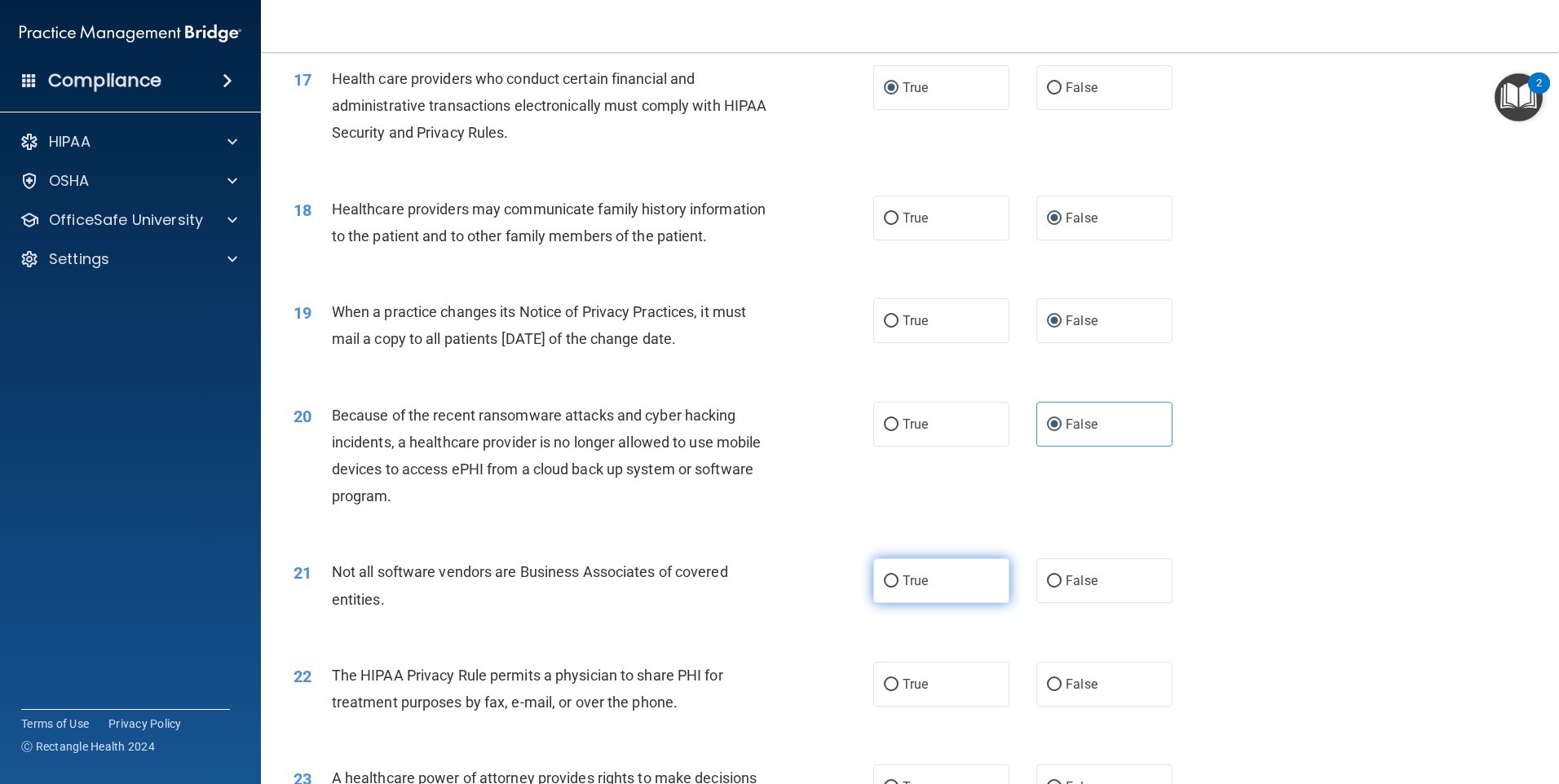
click at [886, 582] on input "True" at bounding box center [890, 582] width 14 height 12
radio input "true"
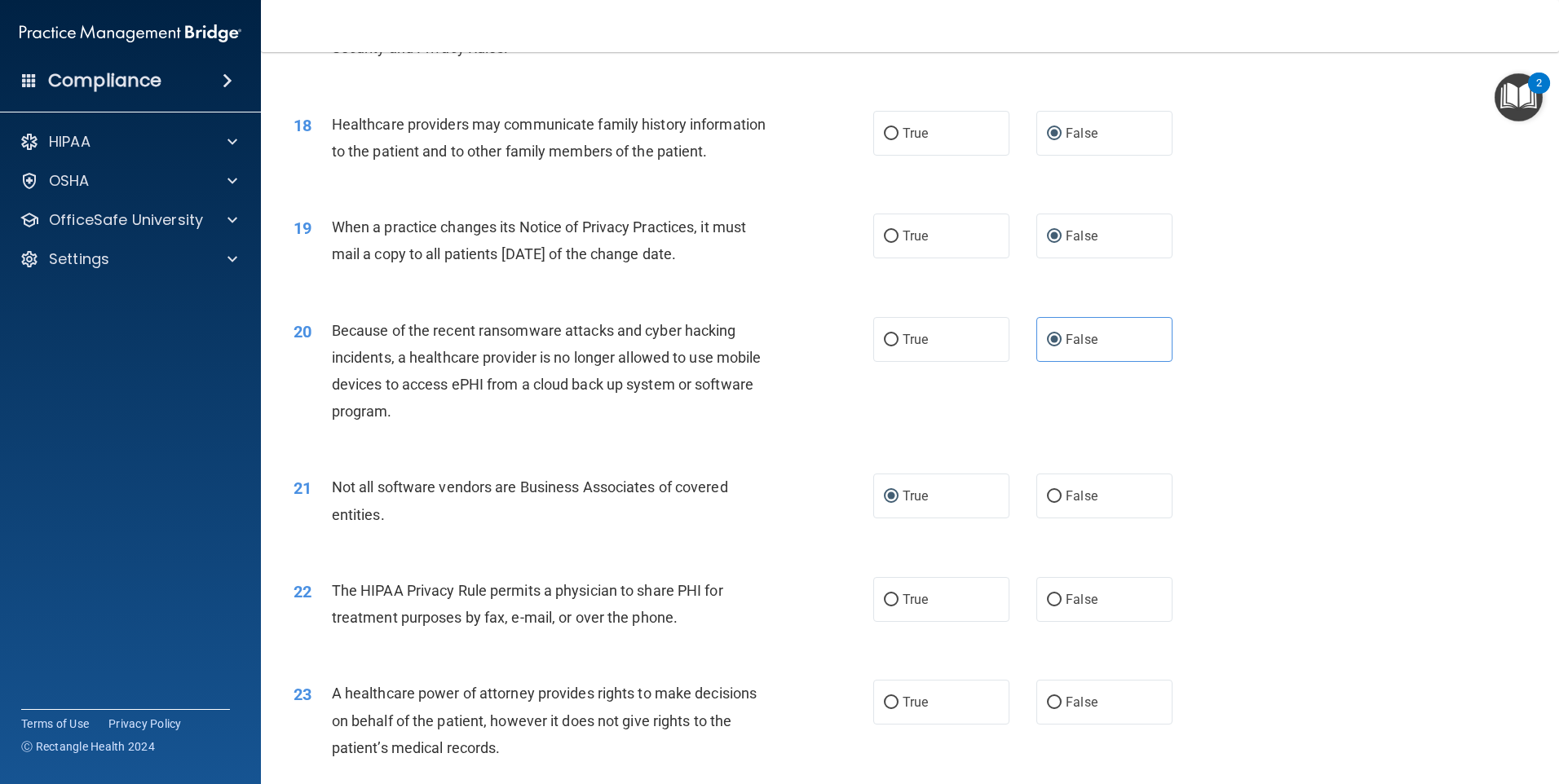
scroll to position [2201, 0]
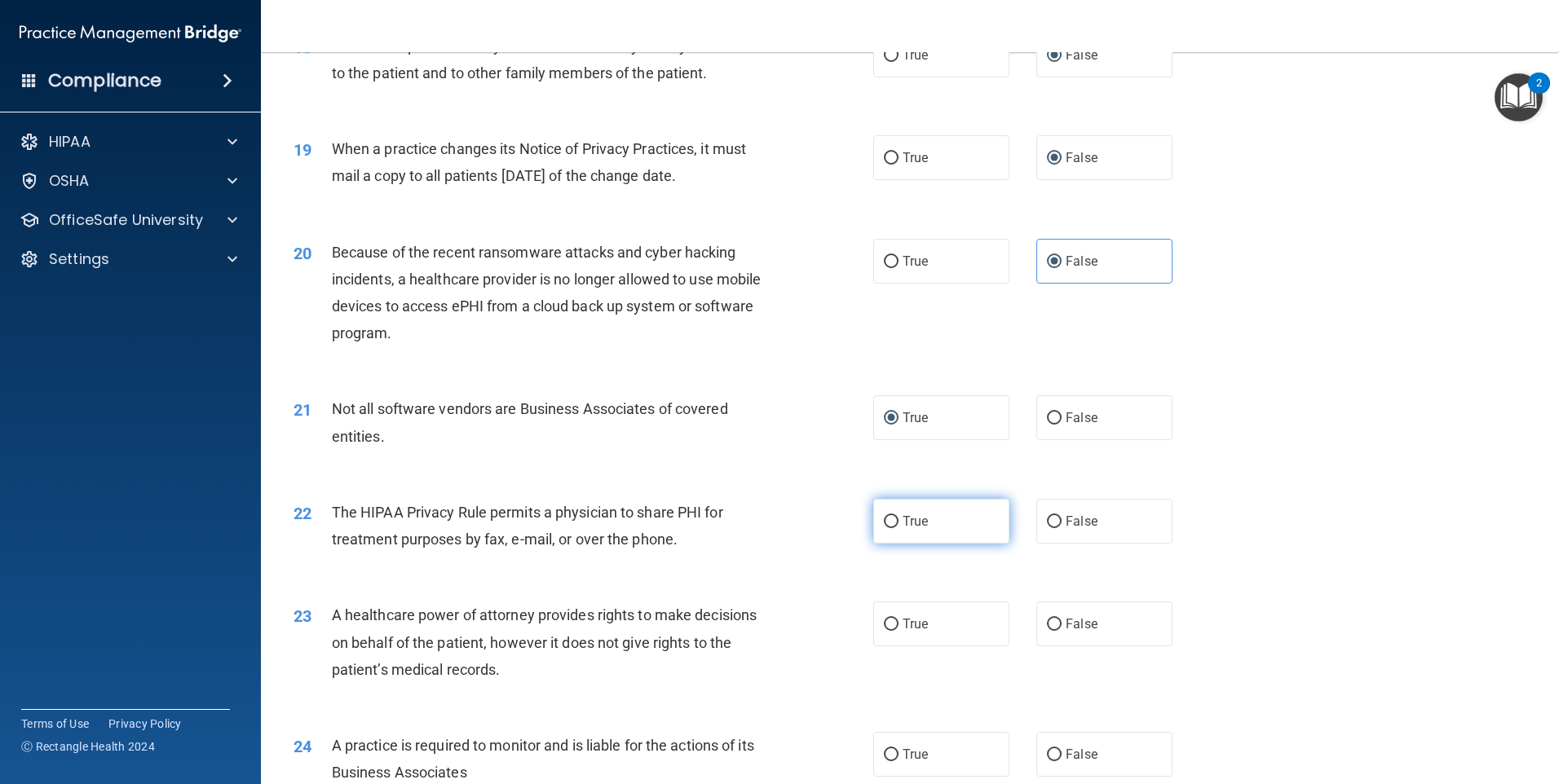
click at [887, 521] on input "True" at bounding box center [890, 522] width 14 height 12
radio input "true"
drag, startPoint x: 1045, startPoint y: 624, endPoint x: 970, endPoint y: 629, distance: 75.2
click at [1047, 623] on input "False" at bounding box center [1054, 625] width 14 height 12
radio input "true"
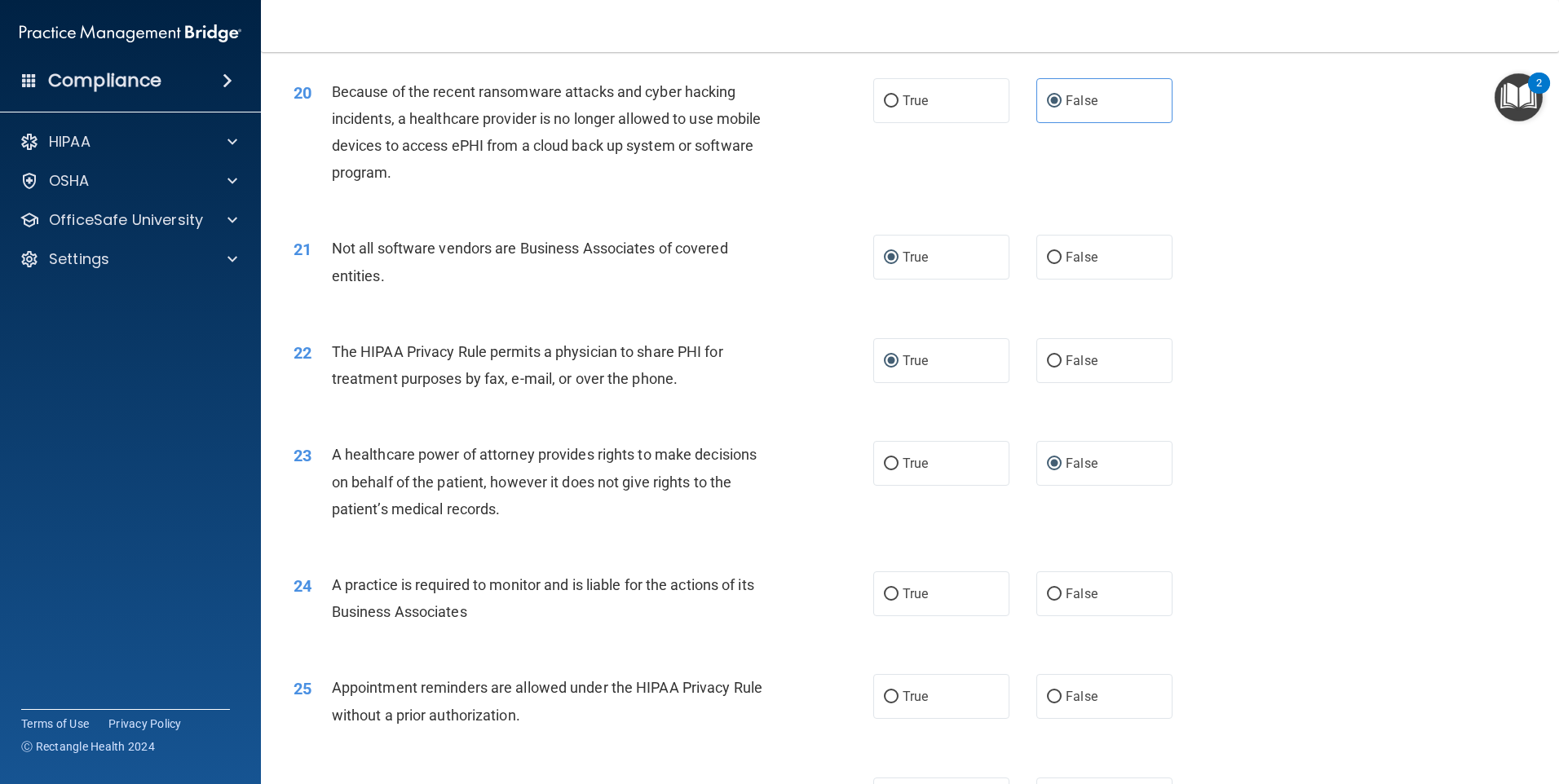
scroll to position [2365, 0]
click at [1050, 586] on input "False" at bounding box center [1054, 592] width 14 height 12
radio input "true"
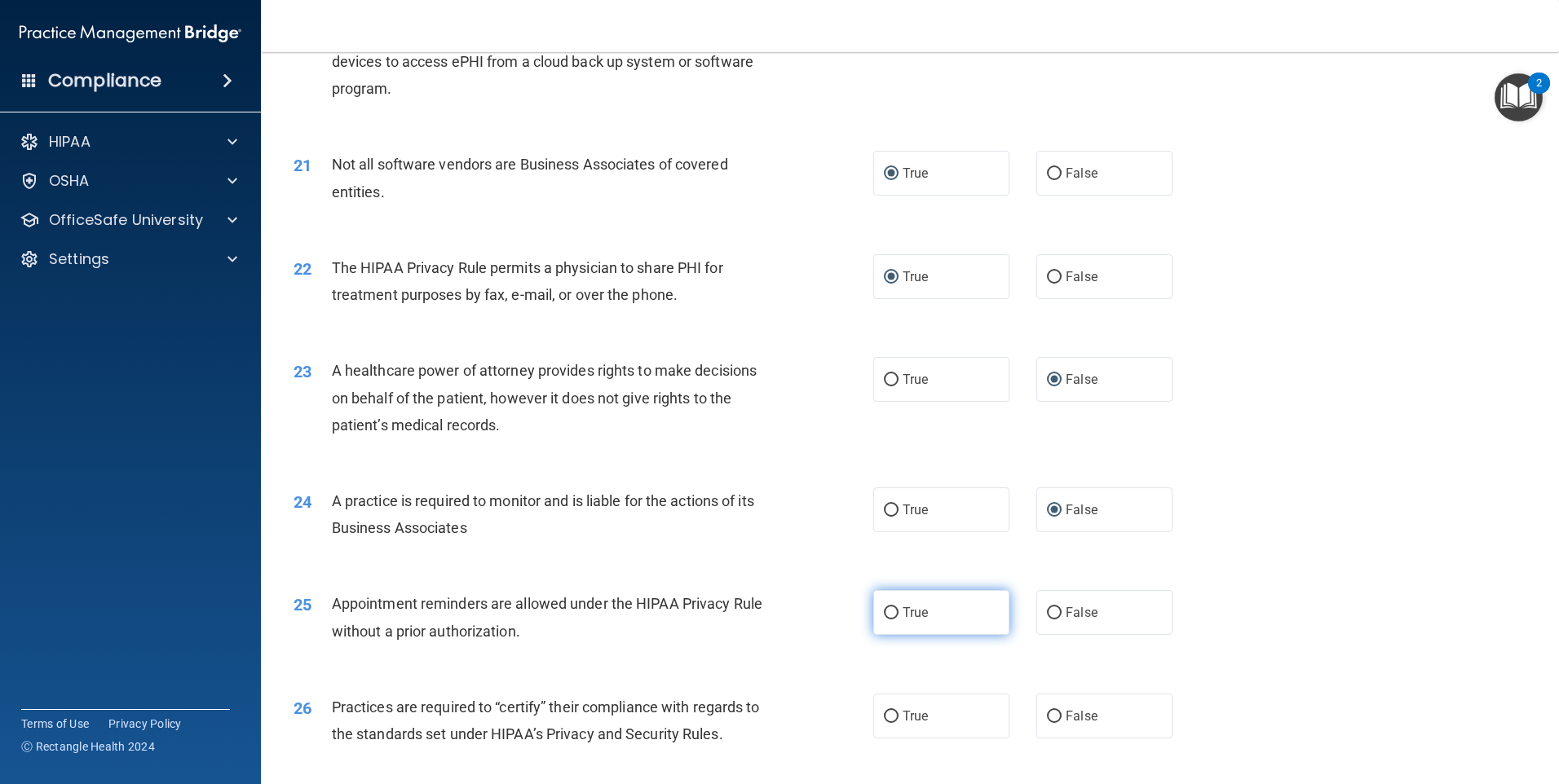
click at [885, 611] on input "True" at bounding box center [890, 613] width 14 height 12
radio input "true"
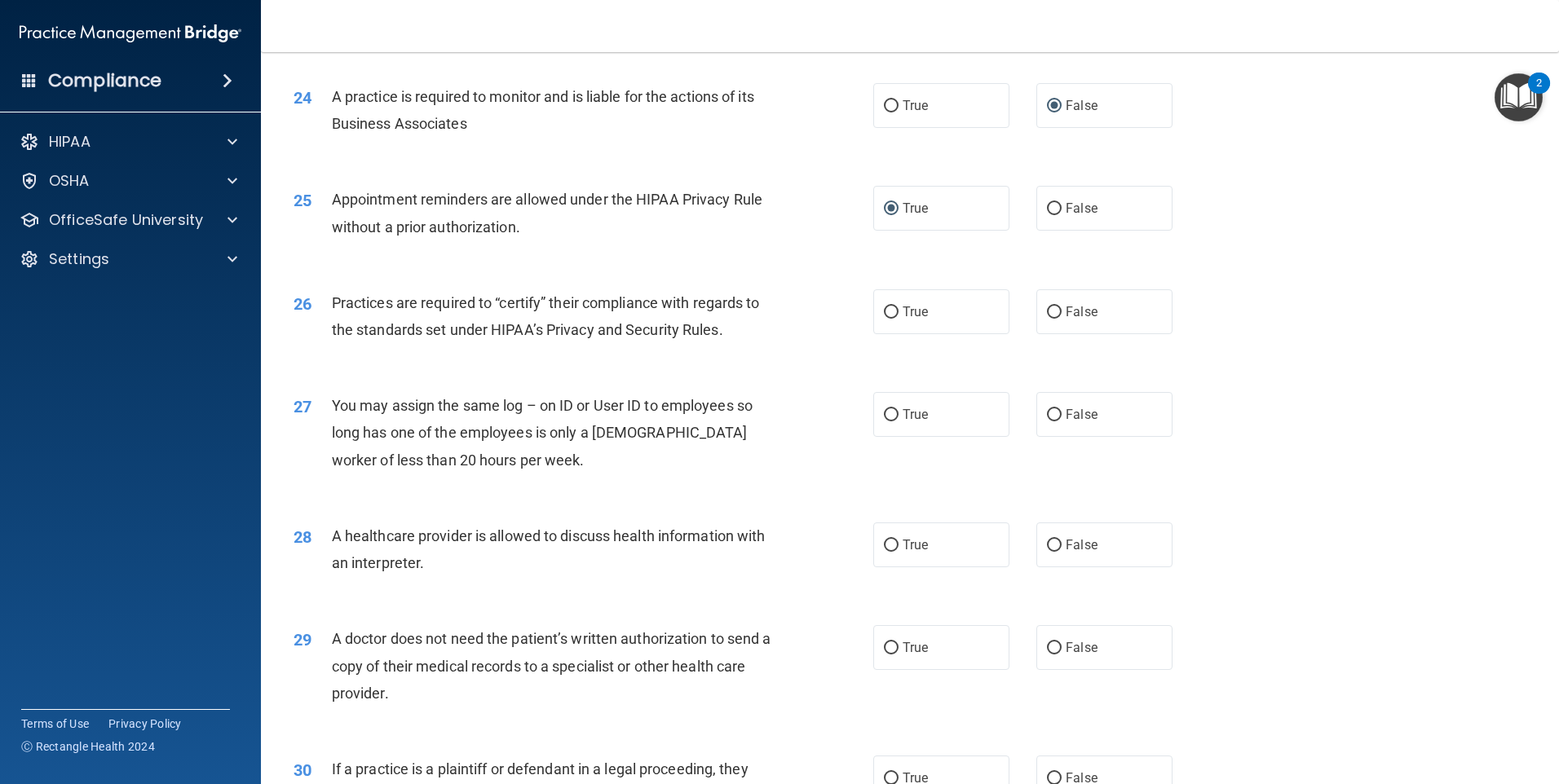
scroll to position [2854, 0]
click at [885, 542] on input "True" at bounding box center [890, 543] width 14 height 12
radio input "true"
click at [1047, 644] on input "False" at bounding box center [1054, 645] width 14 height 12
radio input "true"
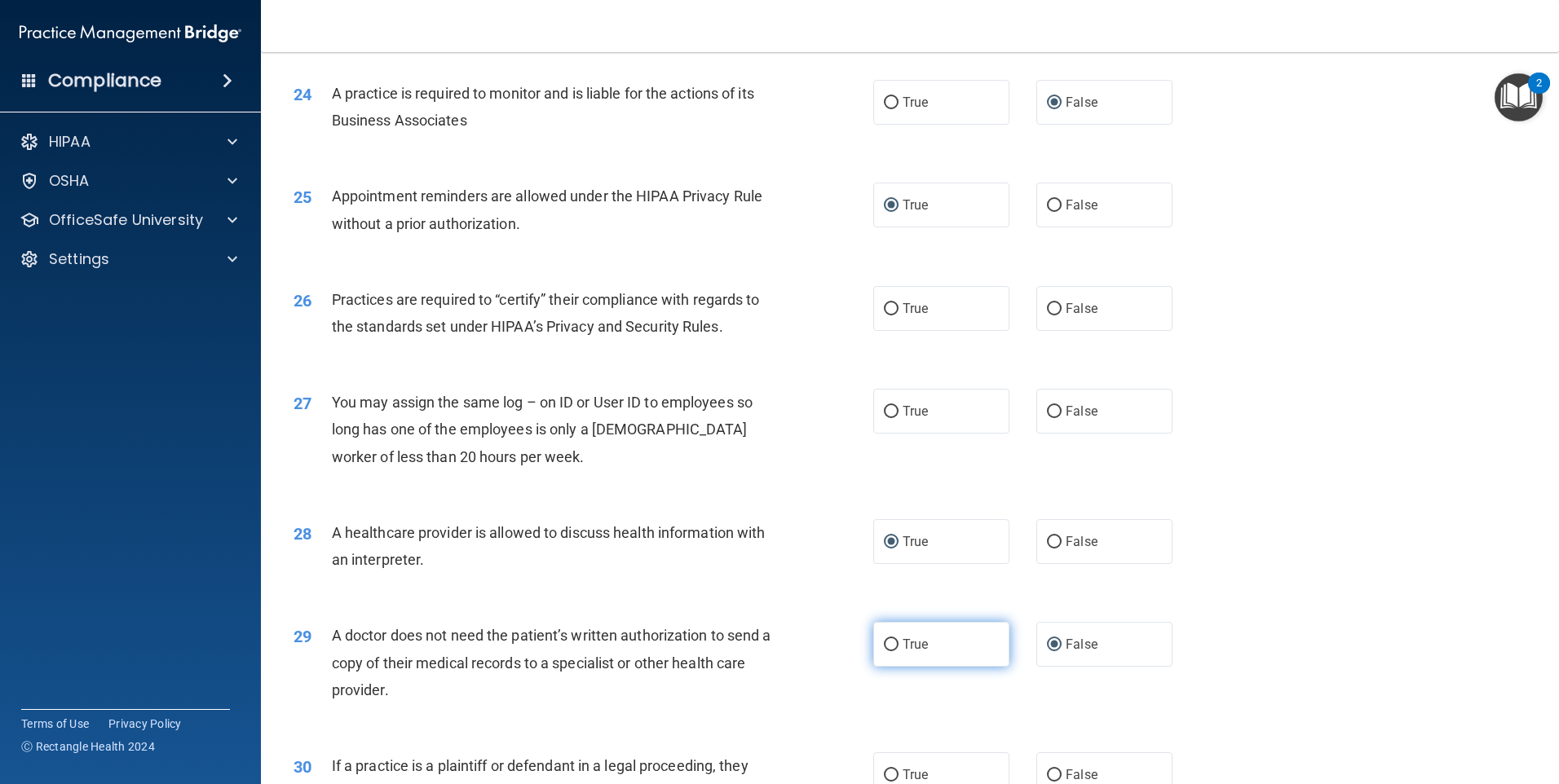
click at [888, 648] on input "True" at bounding box center [890, 645] width 14 height 12
radio input "true"
radio input "false"
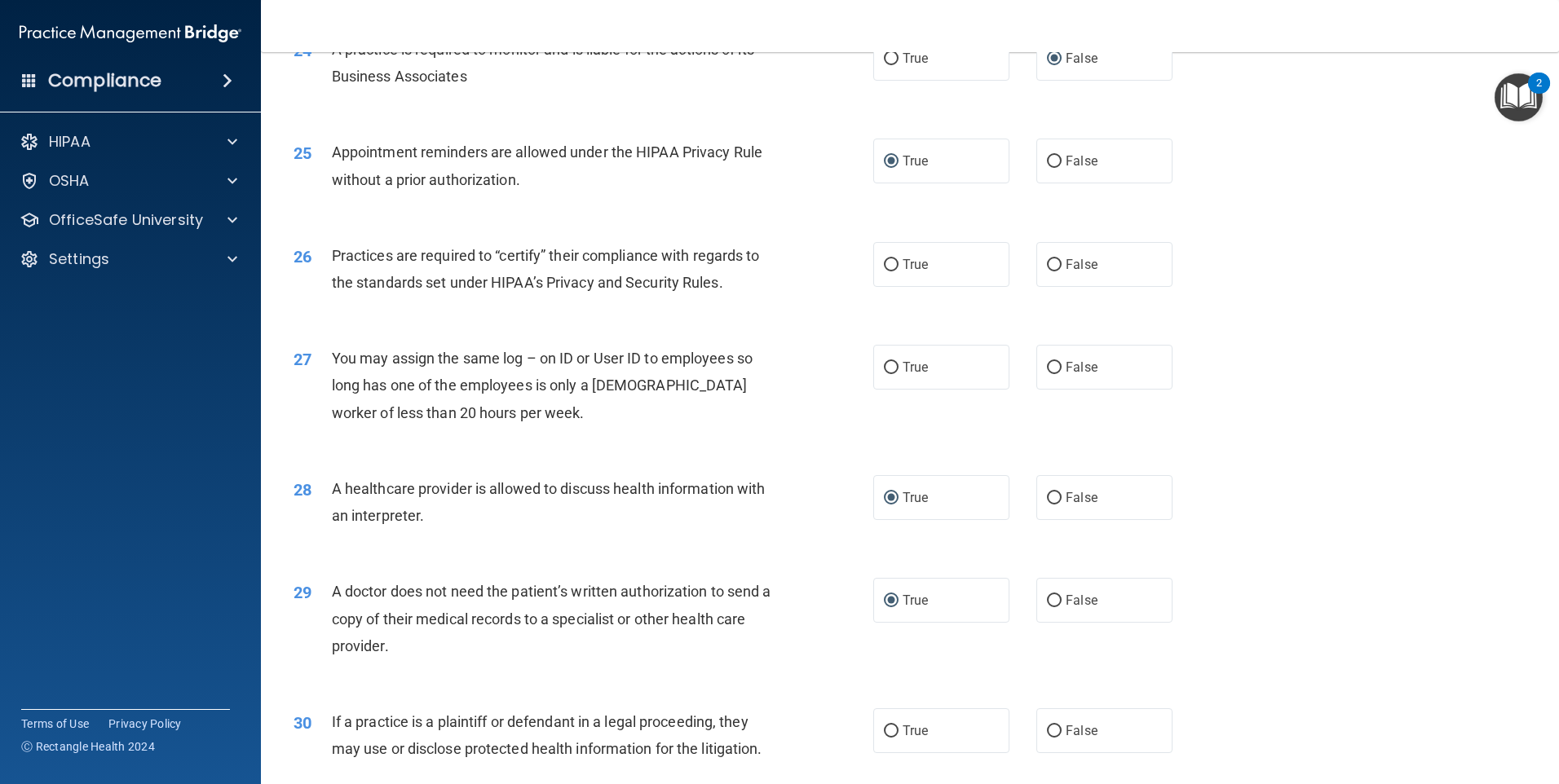
scroll to position [2935, 0]
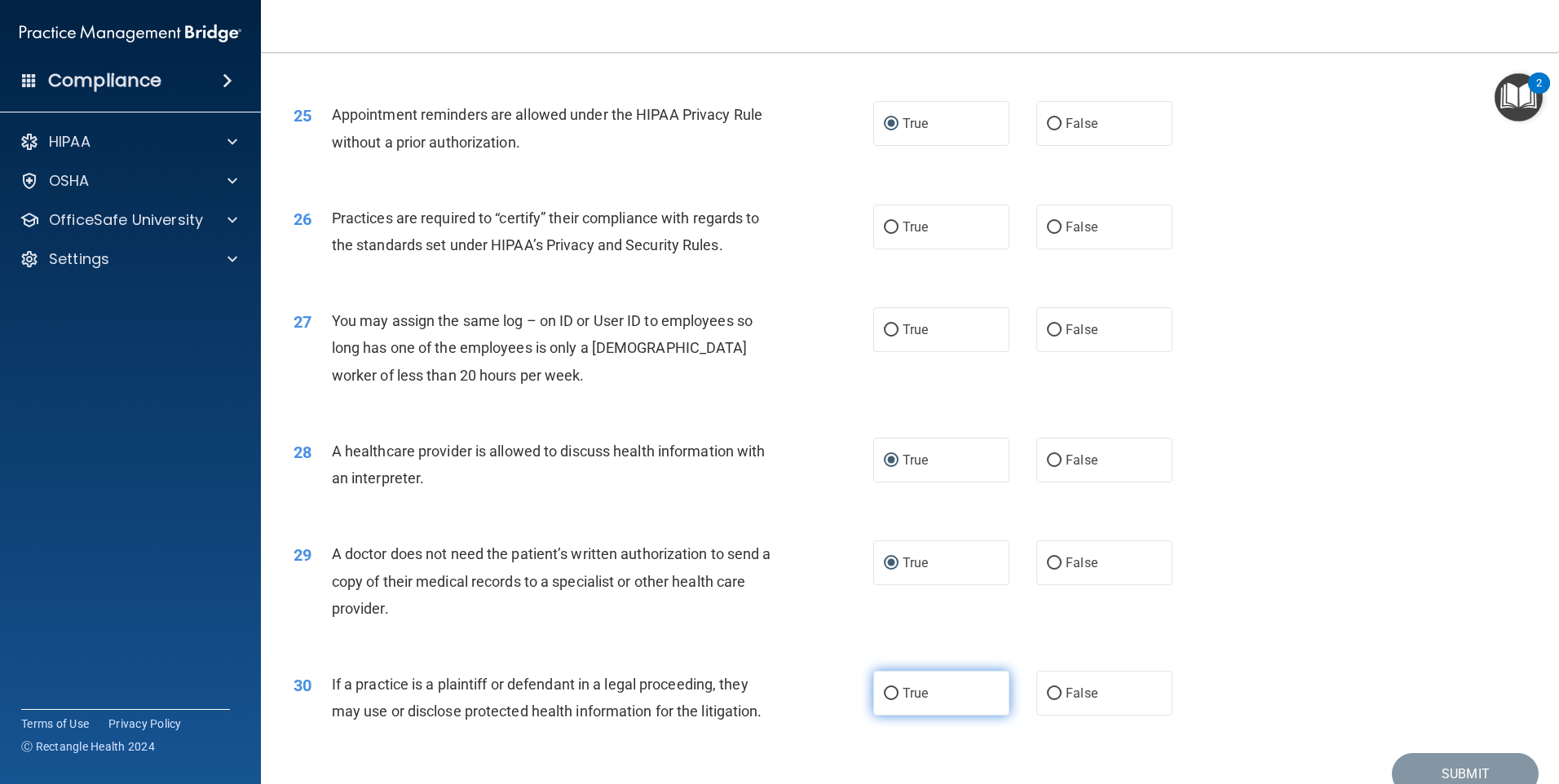
click at [888, 695] on input "True" at bounding box center [890, 694] width 14 height 12
radio input "true"
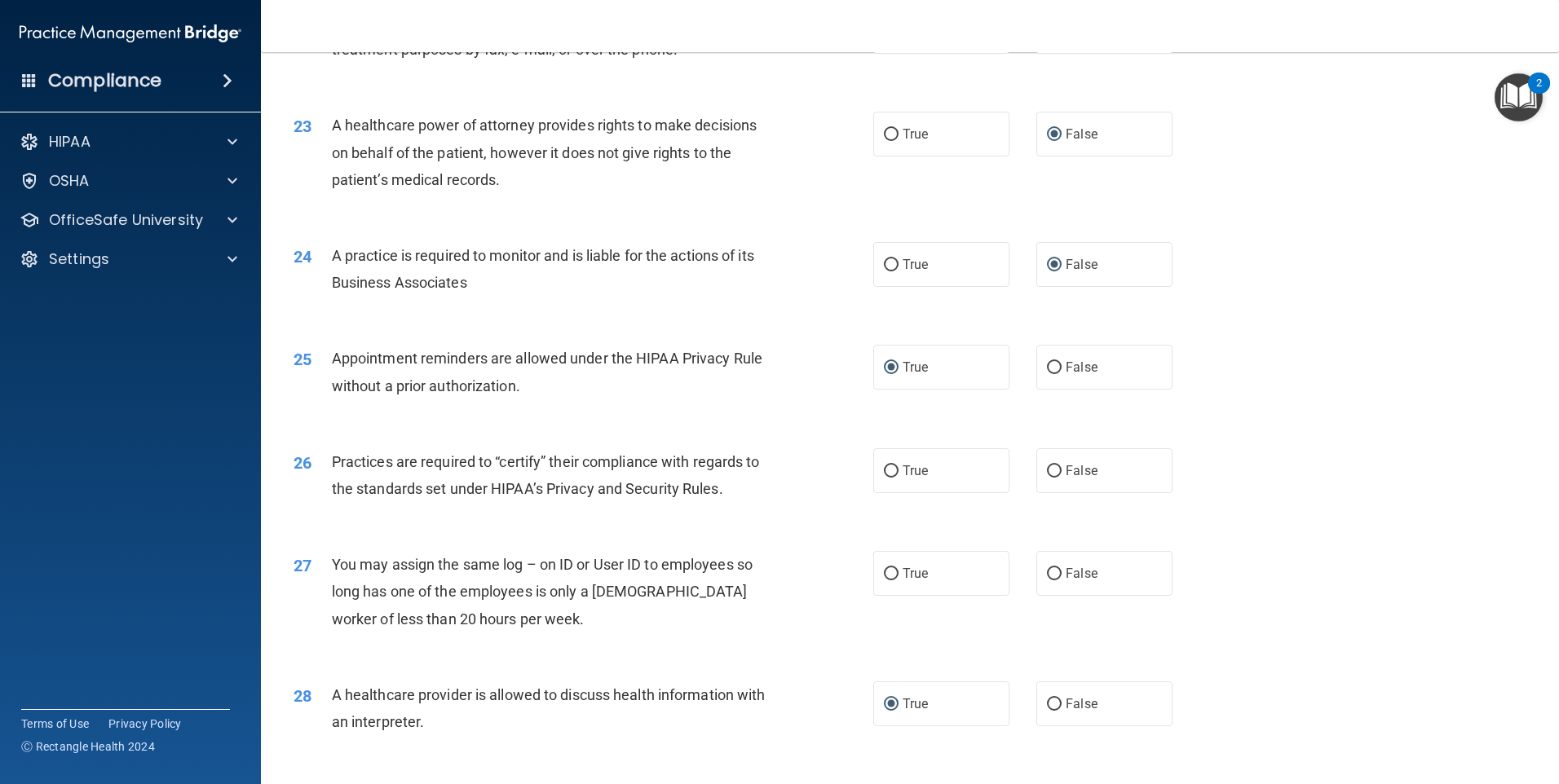
scroll to position [2690, 0]
click at [1047, 573] on input "False" at bounding box center [1054, 575] width 14 height 12
radio input "true"
click at [888, 469] on input "True" at bounding box center [890, 472] width 14 height 12
radio input "true"
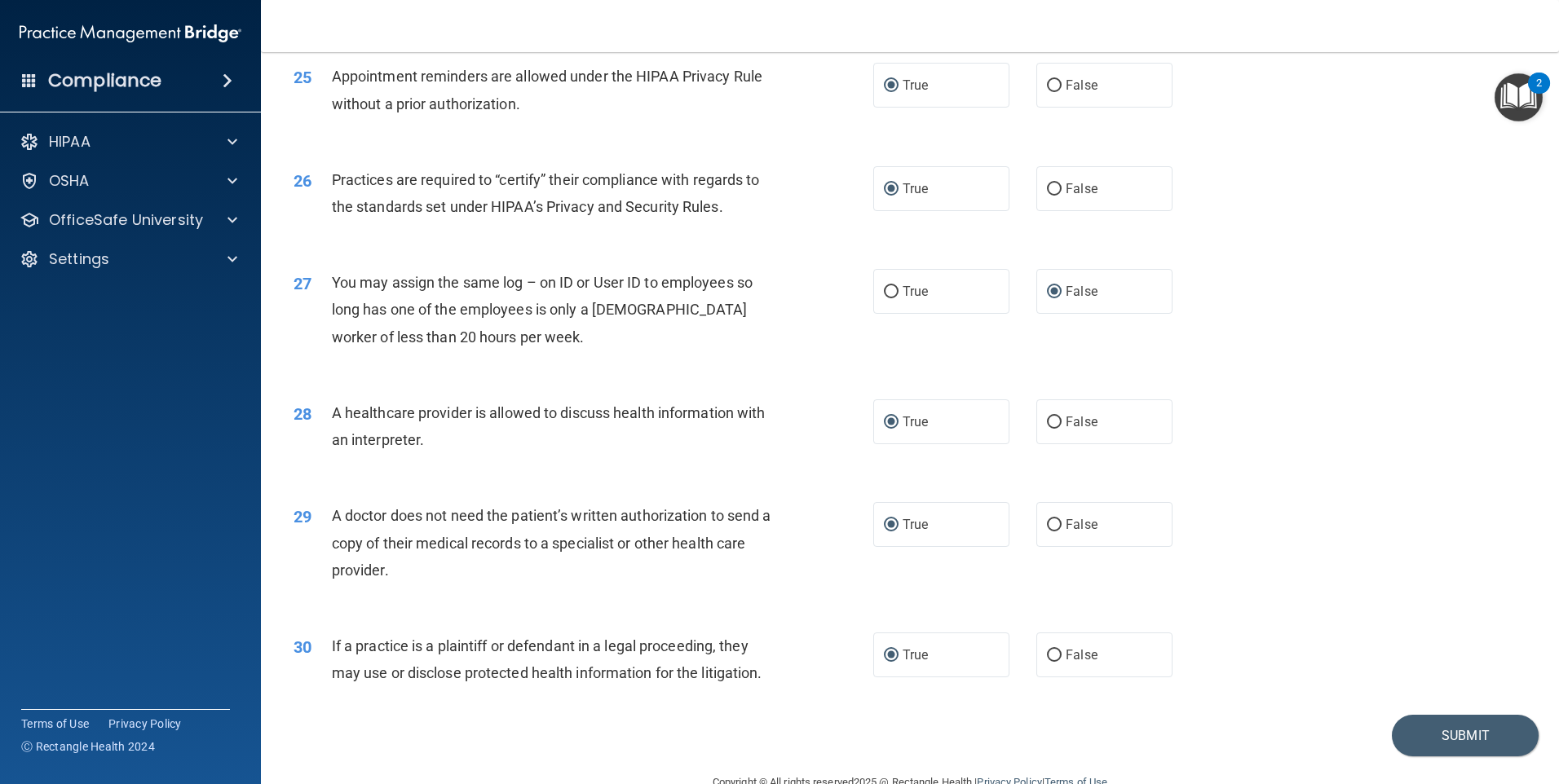
scroll to position [3011, 0]
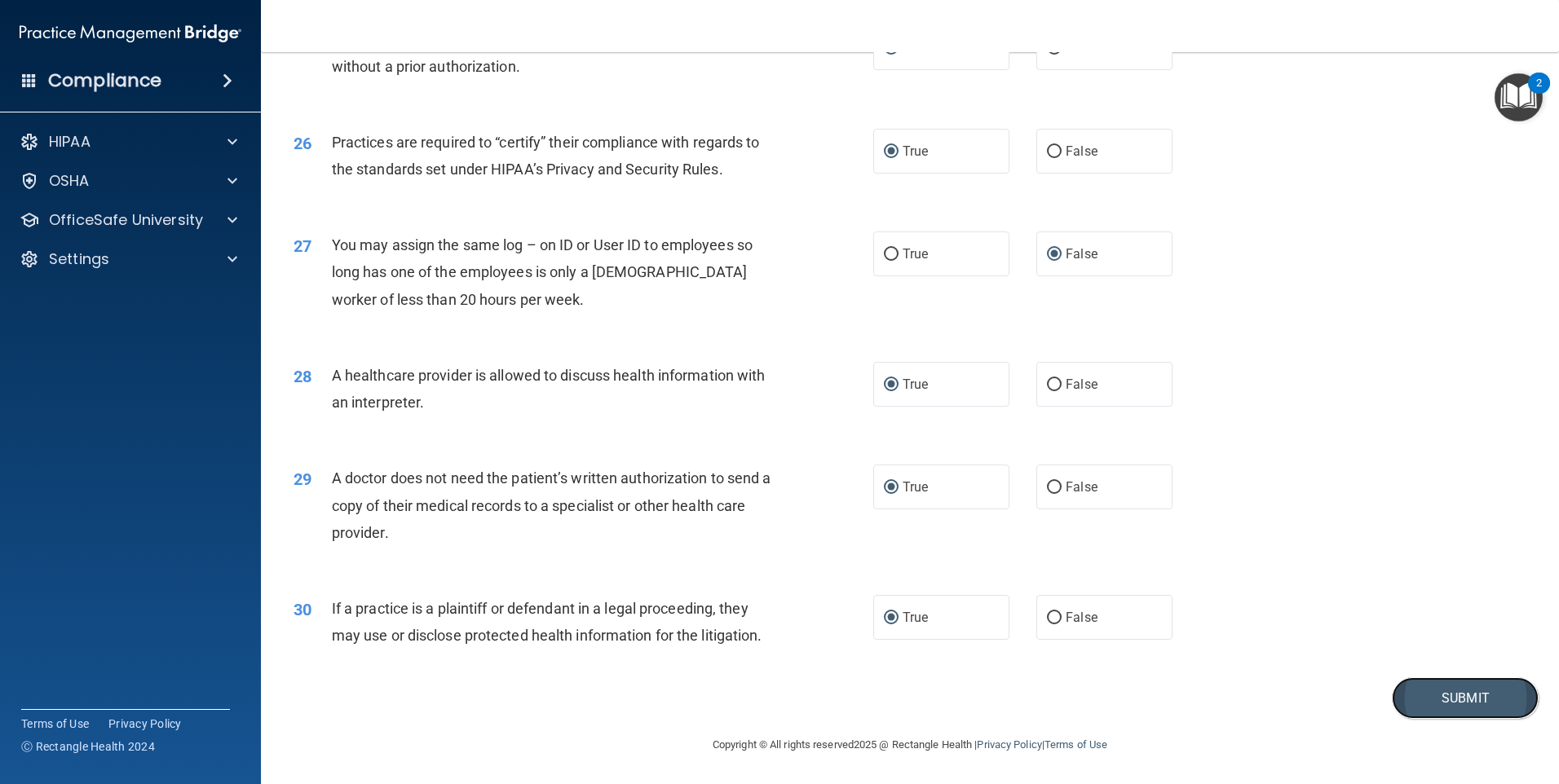
click at [1456, 691] on button "Submit" at bounding box center [1465, 698] width 147 height 42
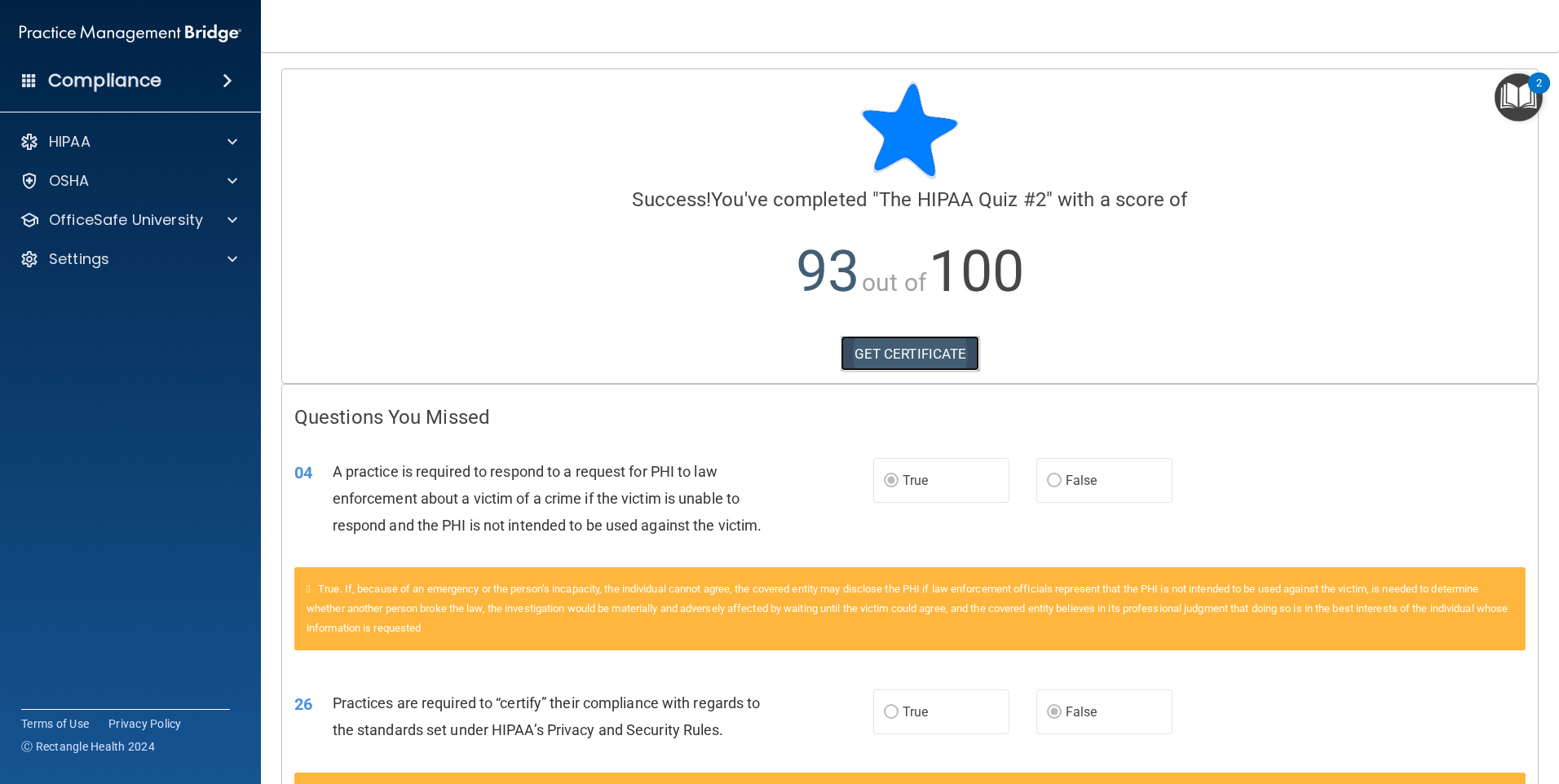
click at [912, 355] on link "GET CERTIFICATE" at bounding box center [911, 354] width 139 height 36
click at [196, 220] on p "OfficeSafe University" at bounding box center [126, 219] width 154 height 20
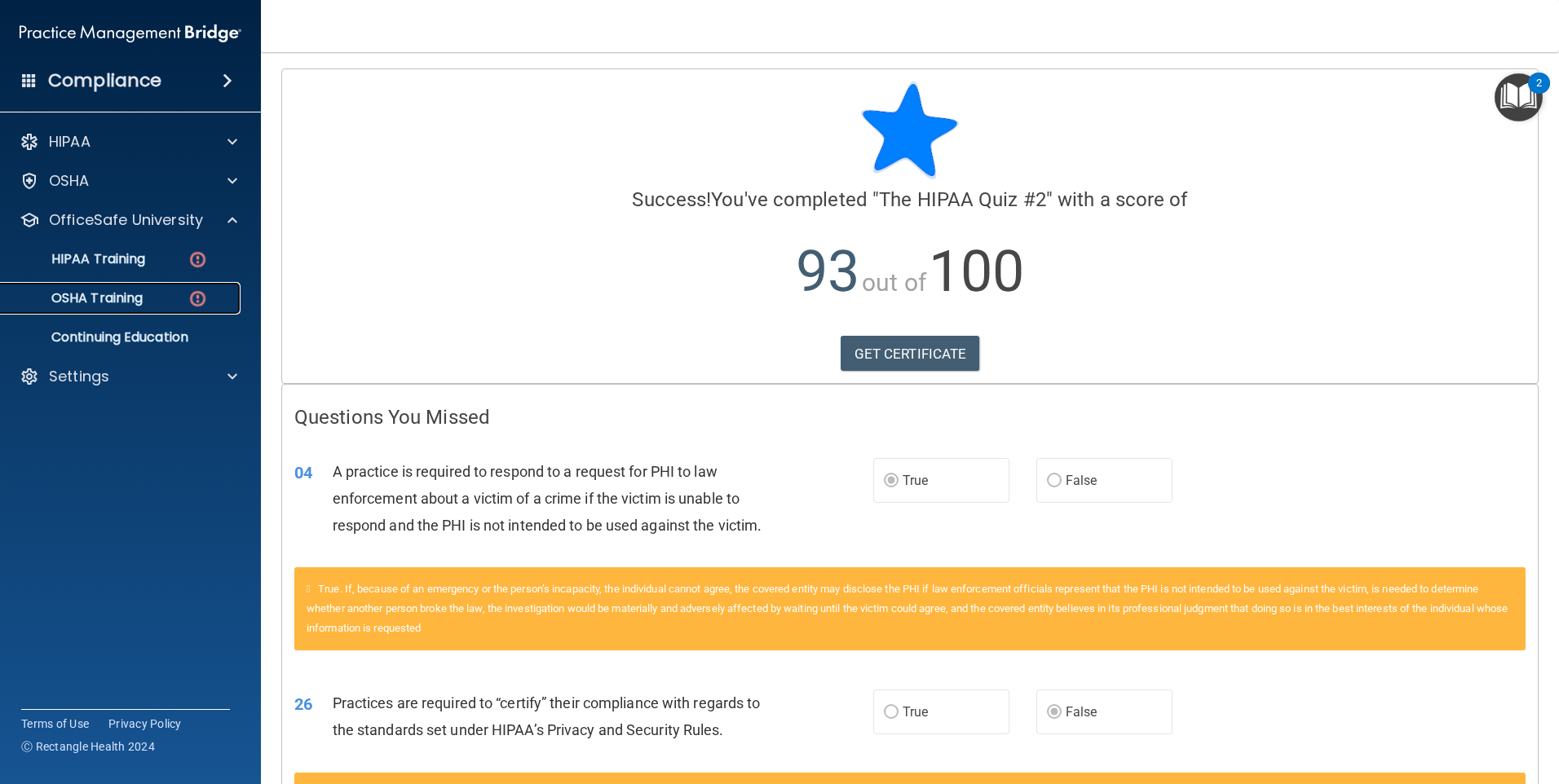
click at [150, 292] on div "OSHA Training" at bounding box center [122, 298] width 223 height 16
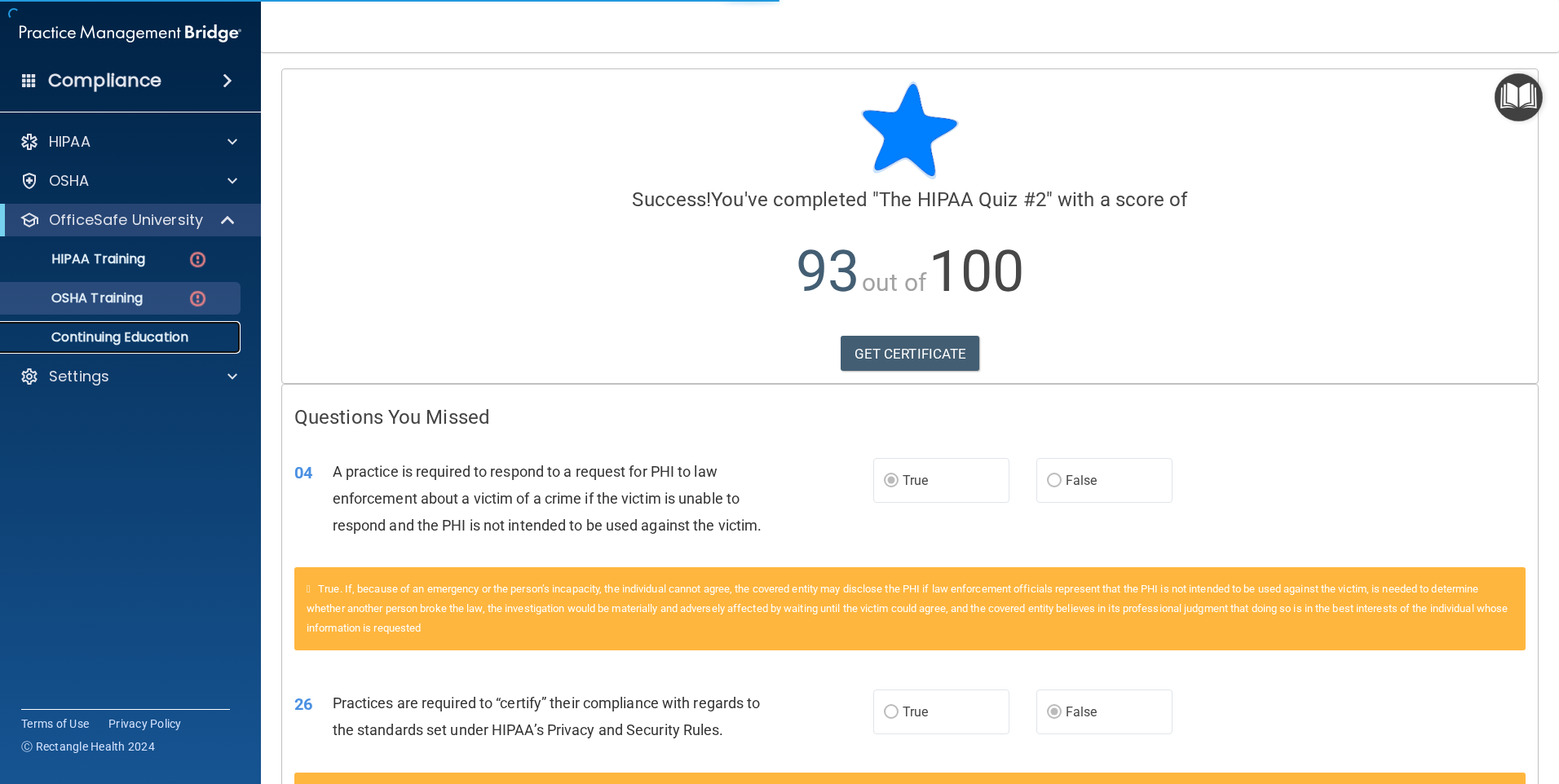
click at [142, 338] on p "Continuing Education" at bounding box center [122, 337] width 223 height 16
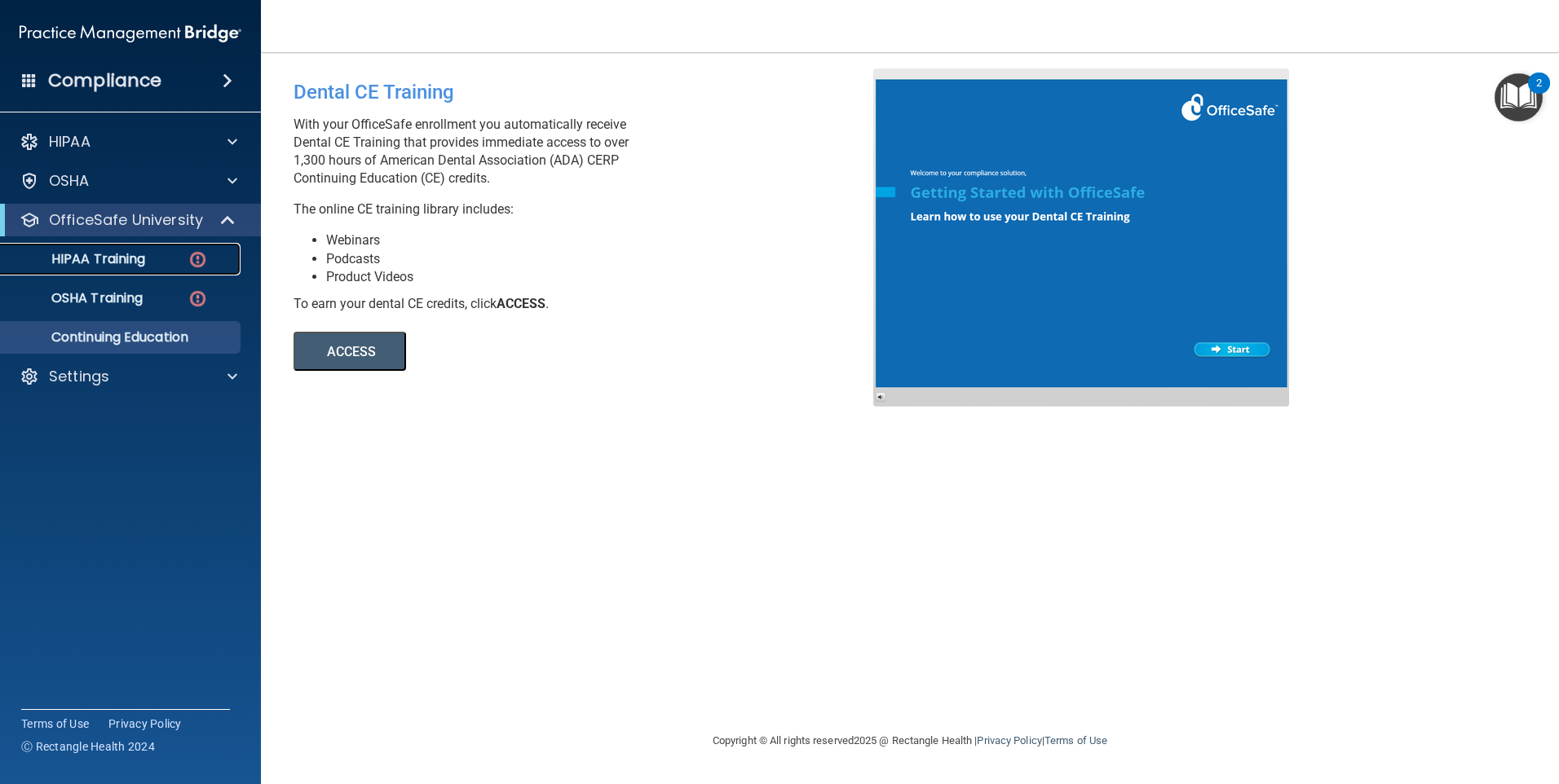
click at [94, 258] on p "HIPAA Training" at bounding box center [77, 258] width 134 height 16
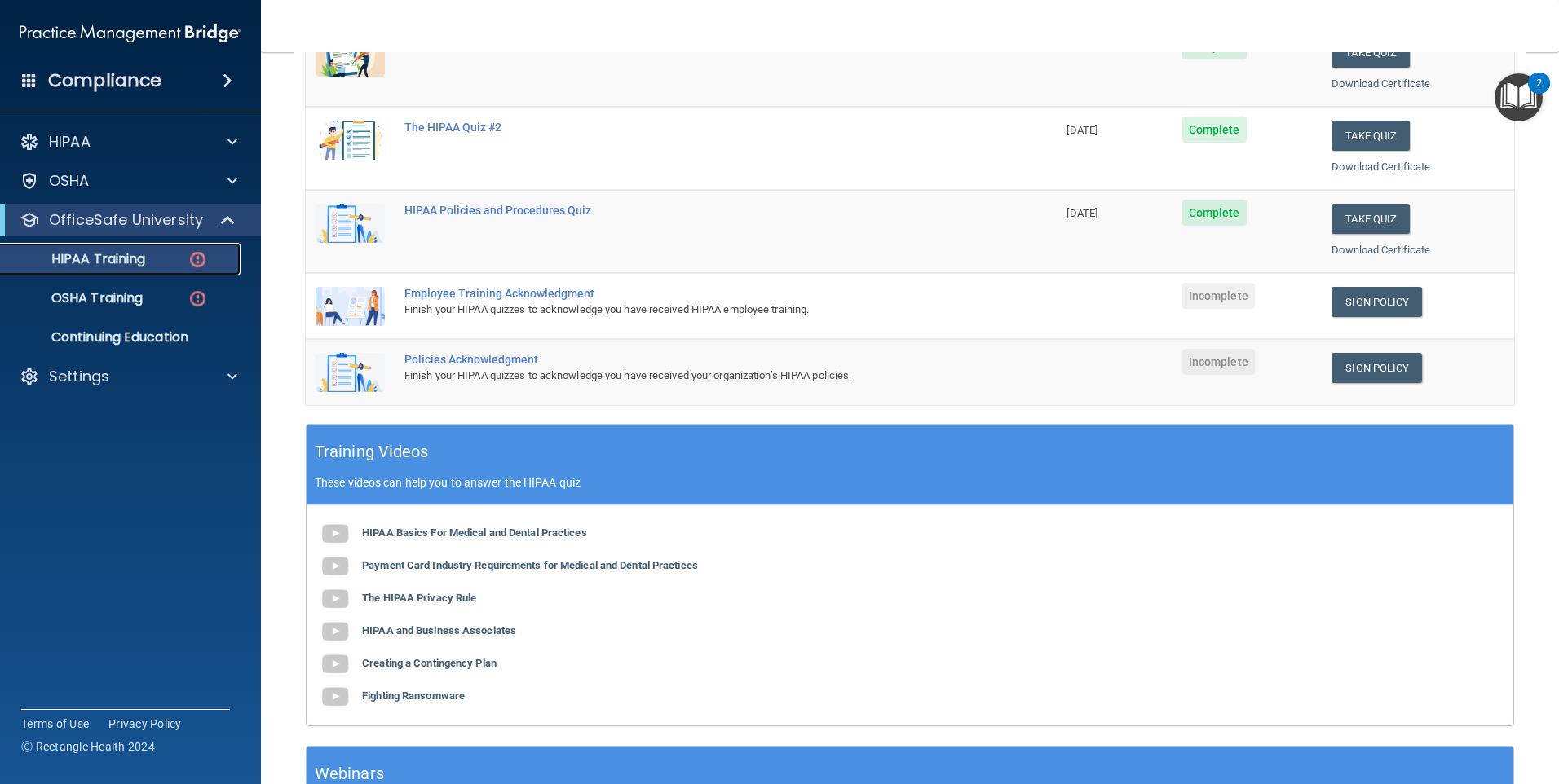
scroll to position [247, 0]
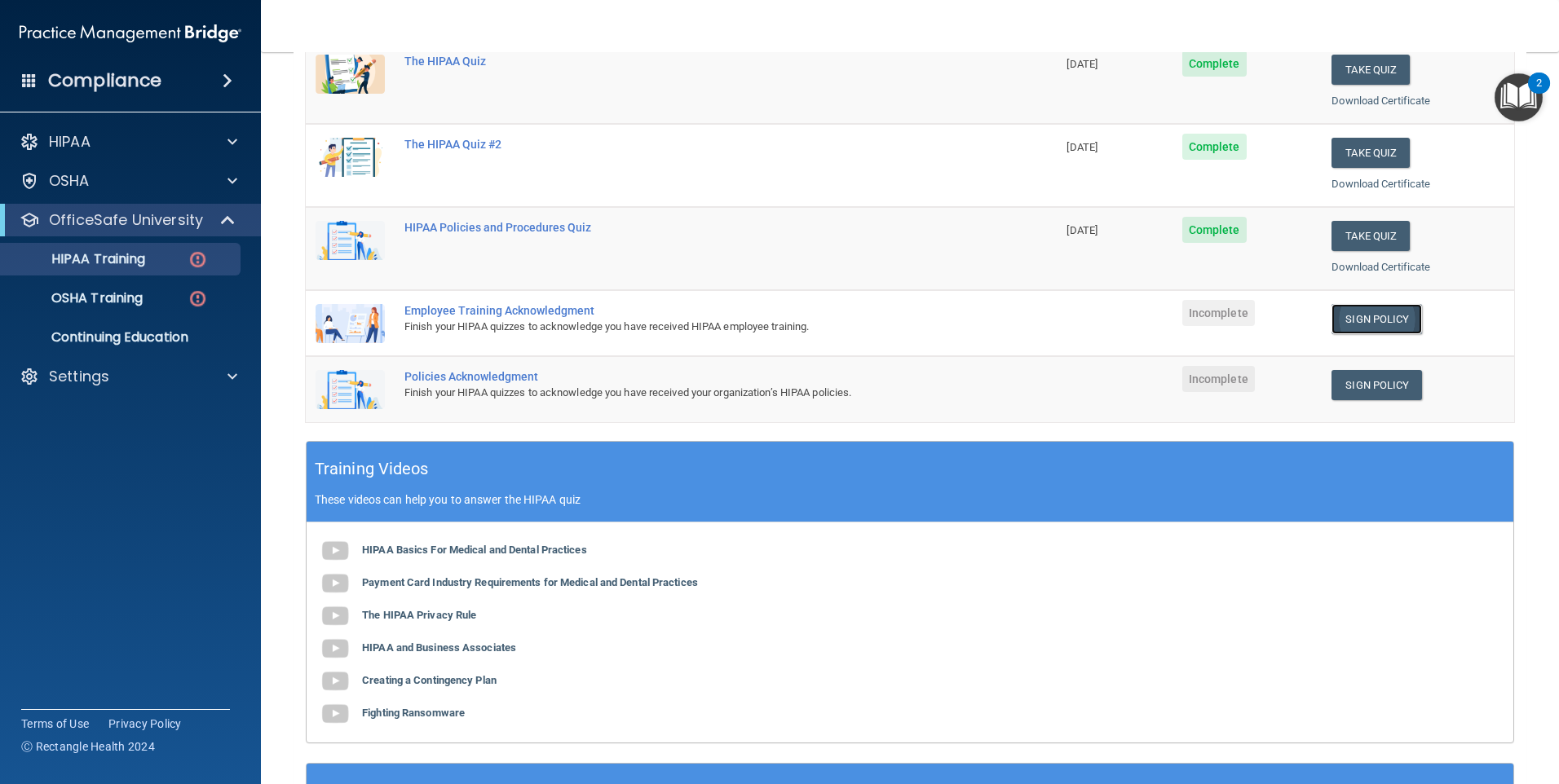
click at [1393, 324] on link "Sign Policy" at bounding box center [1377, 319] width 90 height 30
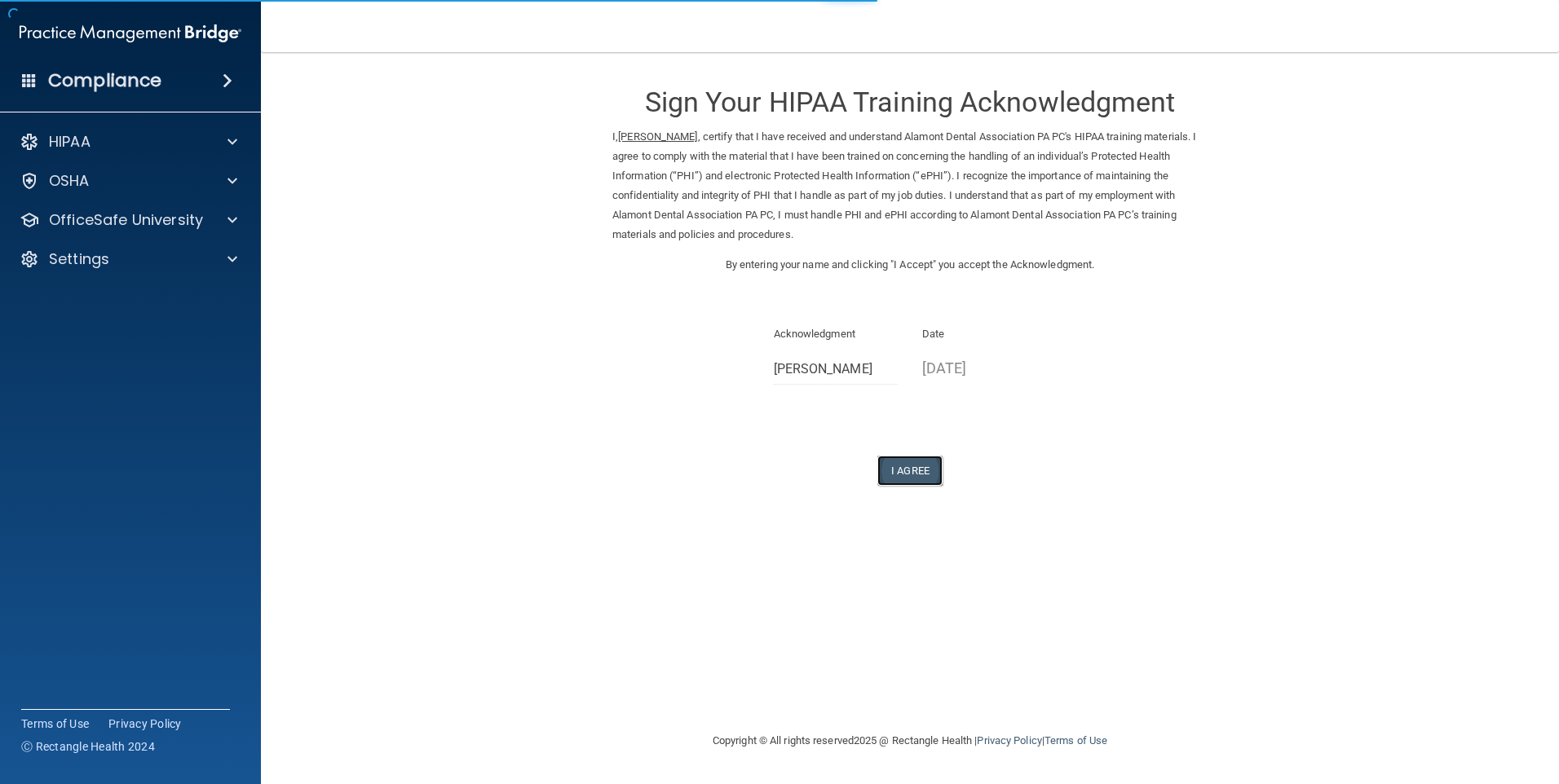
click at [892, 466] on button "I Agree" at bounding box center [910, 470] width 65 height 30
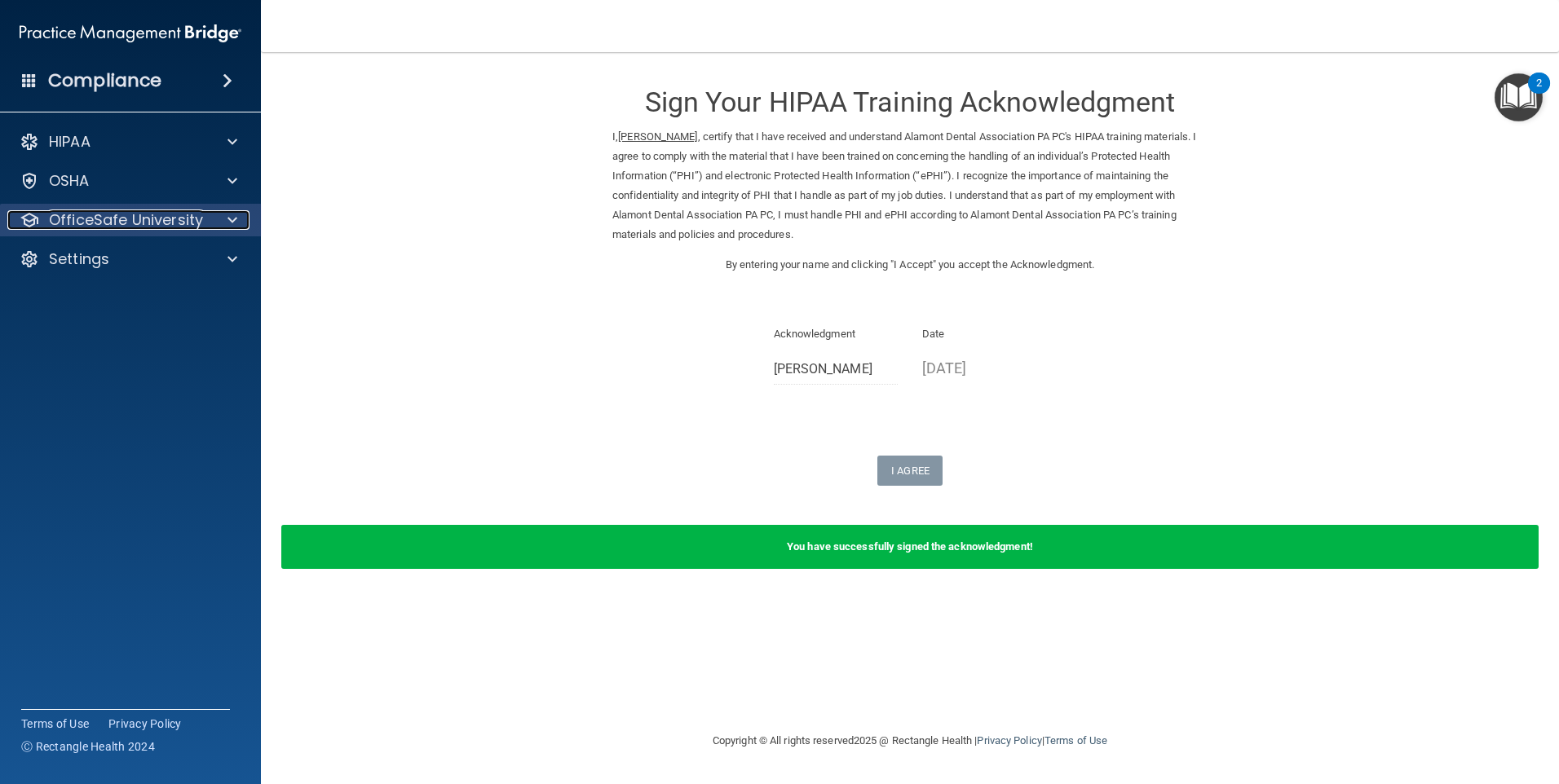
click at [212, 222] on div at bounding box center [230, 219] width 41 height 20
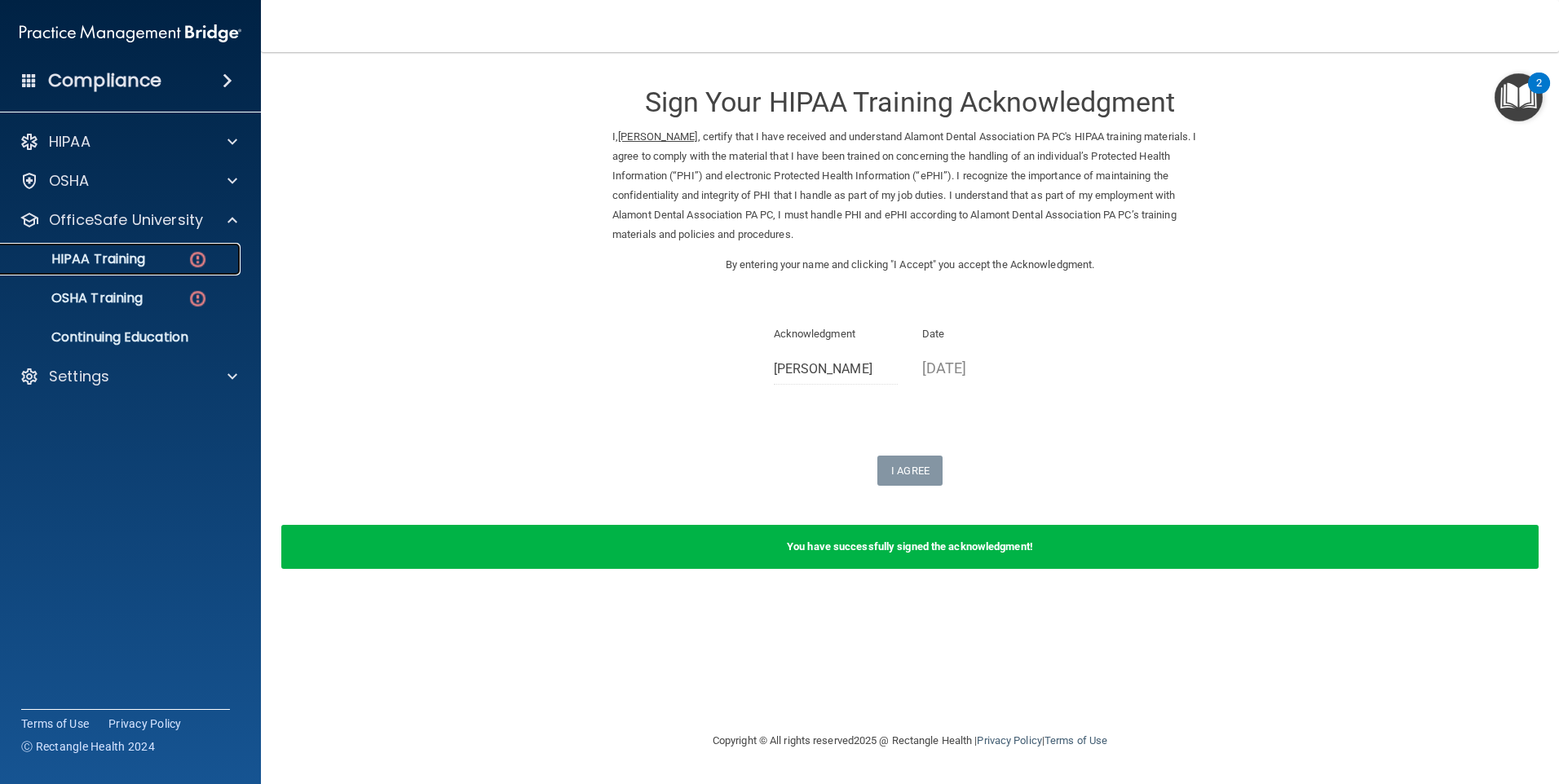
click at [179, 260] on div "HIPAA Training" at bounding box center [122, 258] width 223 height 16
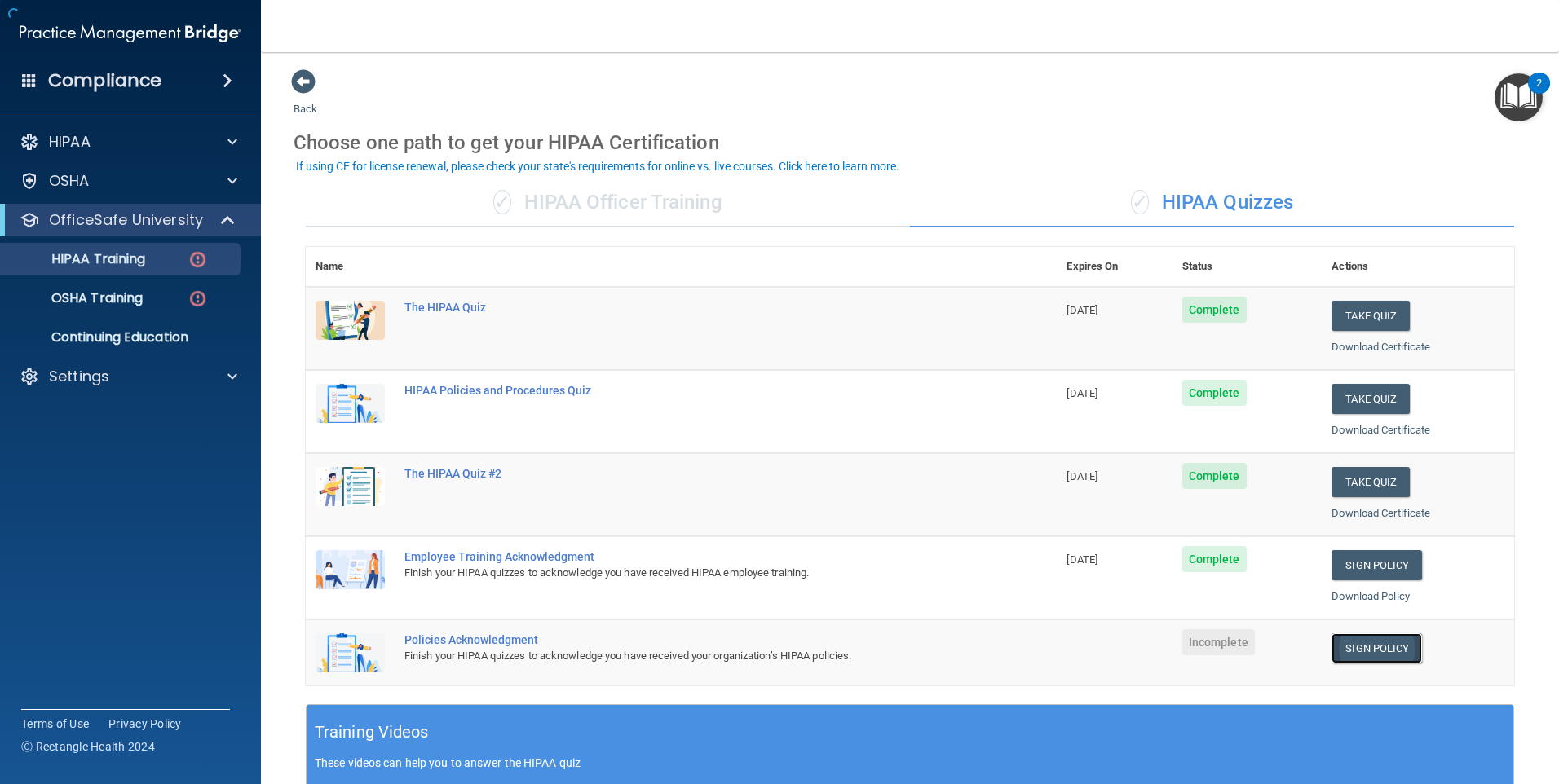
click at [1381, 651] on link "Sign Policy" at bounding box center [1377, 648] width 90 height 30
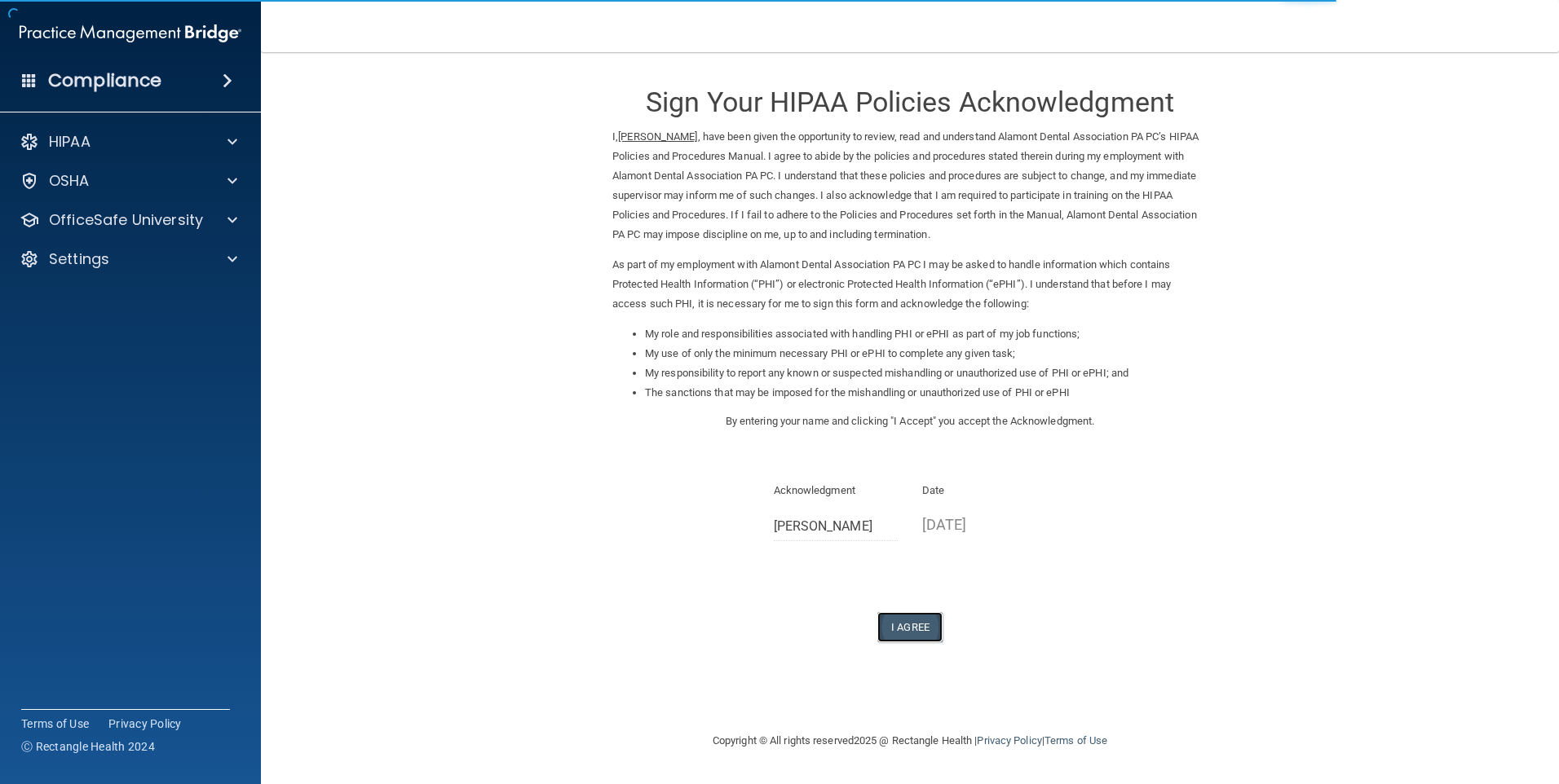
click at [908, 628] on button "I Agree" at bounding box center [910, 627] width 65 height 30
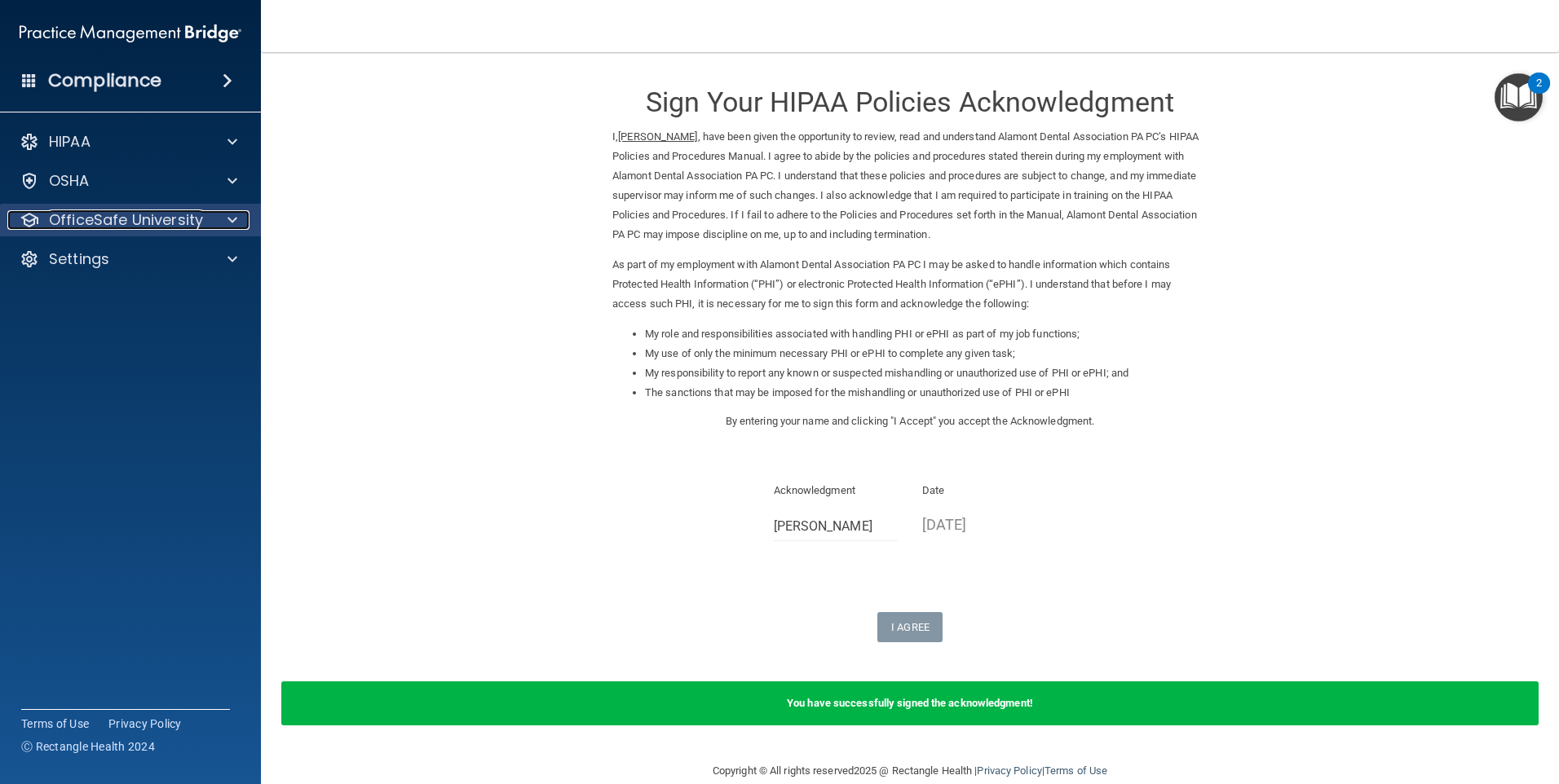
click at [206, 223] on div "OfficeSafe University" at bounding box center [109, 219] width 202 height 20
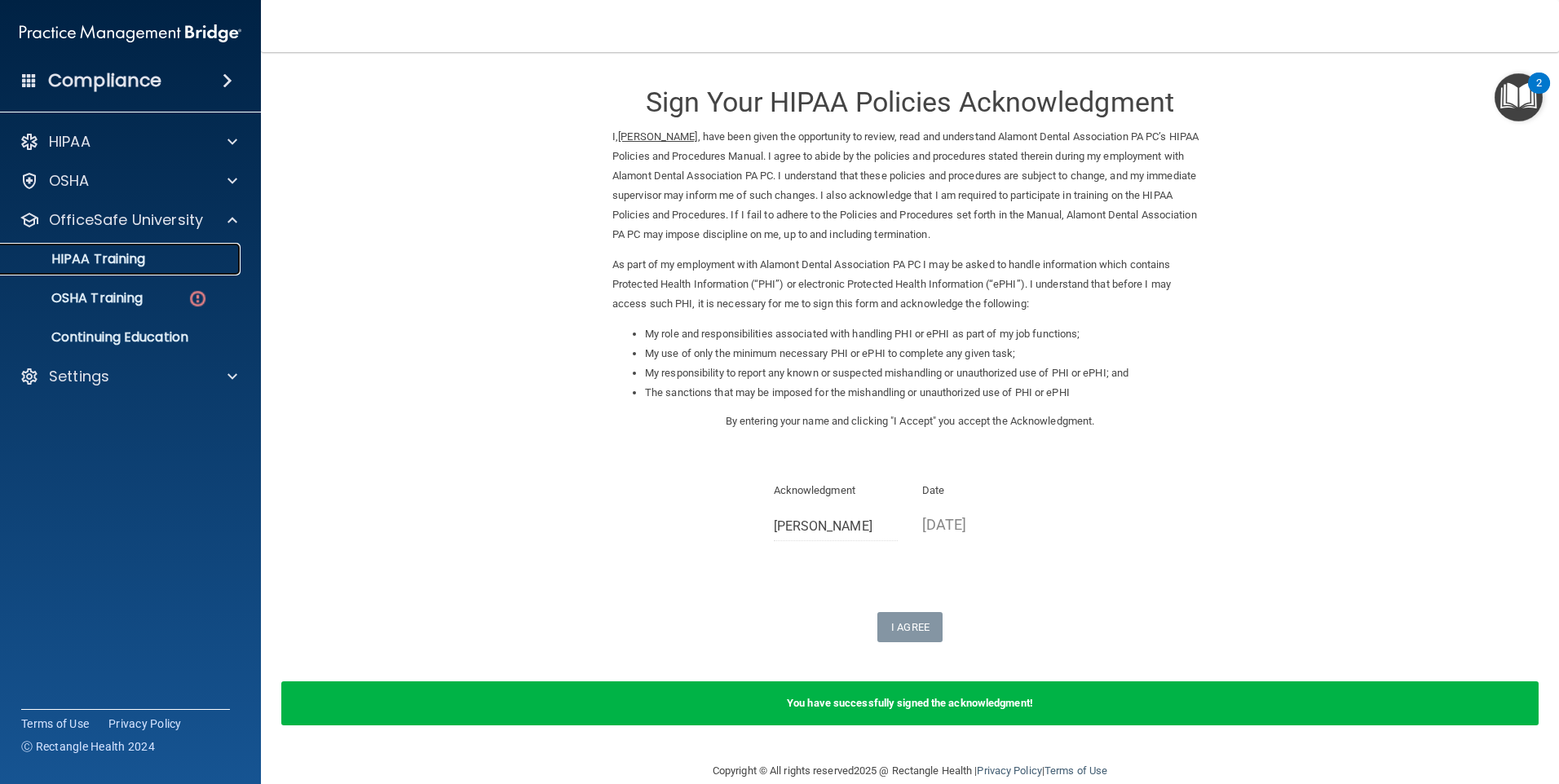
click at [179, 258] on div "HIPAA Training" at bounding box center [122, 258] width 223 height 16
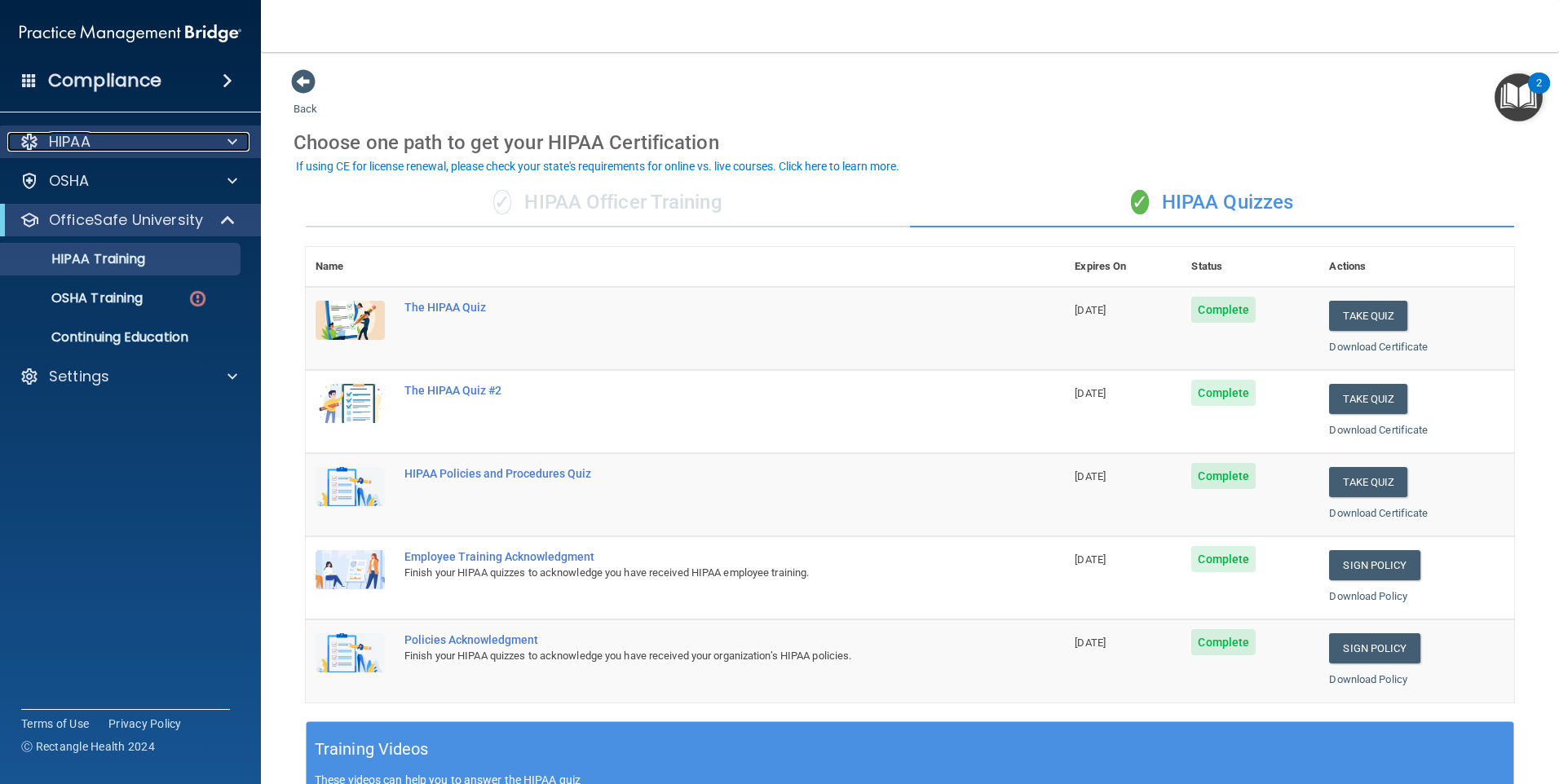
drag, startPoint x: 76, startPoint y: 148, endPoint x: 109, endPoint y: 151, distance: 33.1
click at [76, 148] on p "HIPAA" at bounding box center [70, 141] width 42 height 20
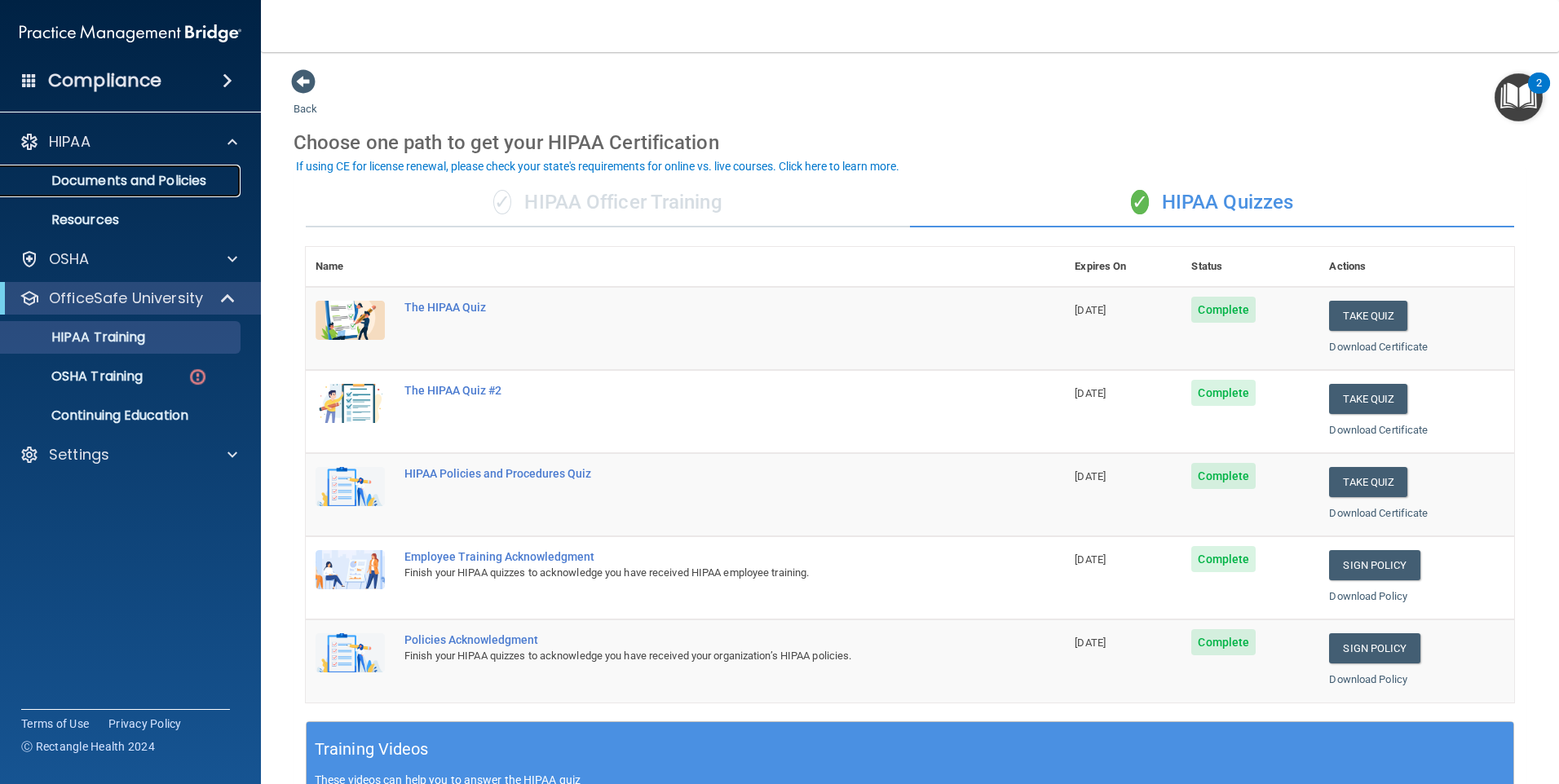
click at [131, 189] on p "Documents and Policies" at bounding box center [122, 180] width 223 height 16
